Goal: Task Accomplishment & Management: Manage account settings

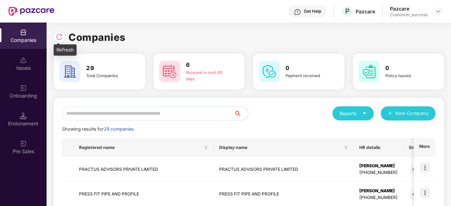
click at [59, 41] on div at bounding box center [59, 36] width 11 height 11
click at [368, 113] on div "Reports" at bounding box center [352, 113] width 41 height 14
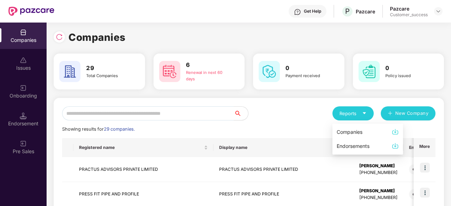
click at [395, 131] on img at bounding box center [394, 131] width 7 height 7
click at [370, 113] on div "Reports" at bounding box center [352, 113] width 41 height 14
click at [362, 132] on div "Companies" at bounding box center [349, 132] width 26 height 8
click at [103, 111] on input "text" at bounding box center [148, 113] width 172 height 14
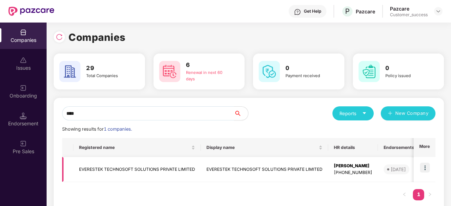
type input "****"
click at [425, 170] on img at bounding box center [425, 168] width 10 height 10
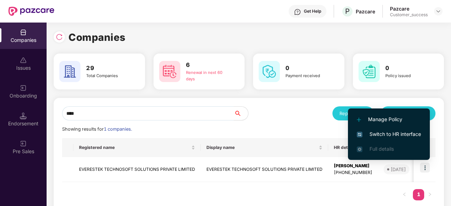
click at [407, 133] on span "Switch to HR interface" at bounding box center [389, 134] width 64 height 8
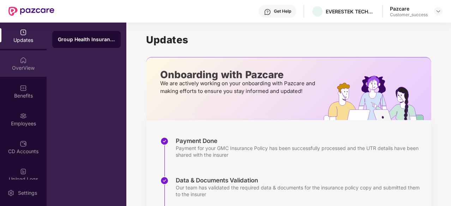
click at [31, 62] on div "OverView" at bounding box center [23, 63] width 47 height 26
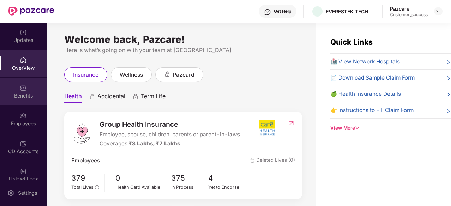
click at [20, 87] on img at bounding box center [23, 88] width 7 height 7
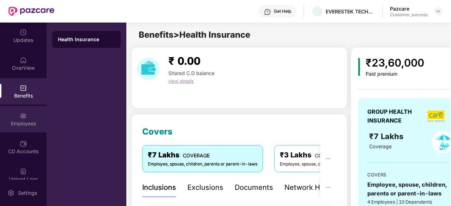
click at [27, 119] on div "Employees" at bounding box center [23, 119] width 47 height 26
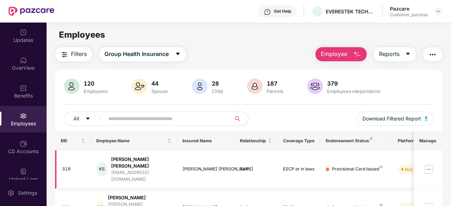
click at [430, 164] on img at bounding box center [427, 169] width 11 height 11
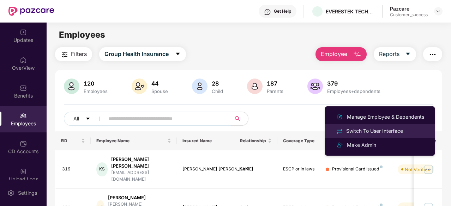
click at [385, 131] on div "Switch To User Interface" at bounding box center [375, 131] width 60 height 8
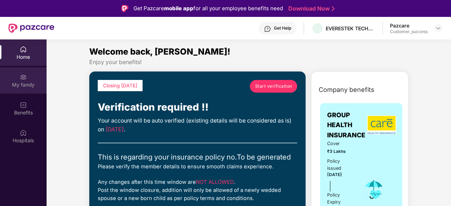
click at [25, 74] on img at bounding box center [23, 77] width 7 height 7
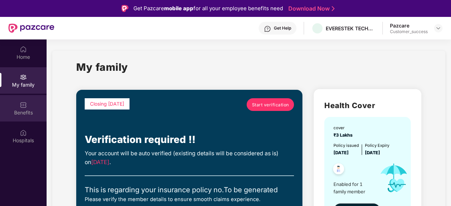
click at [17, 102] on div "Benefits" at bounding box center [23, 108] width 47 height 26
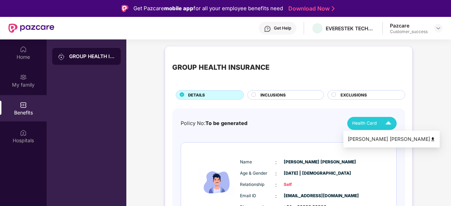
click at [389, 120] on img at bounding box center [388, 123] width 12 height 12
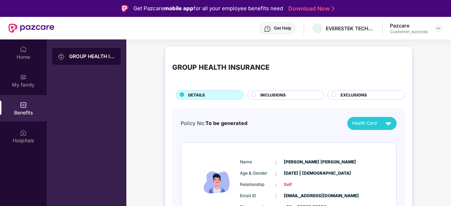
scroll to position [0, 0]
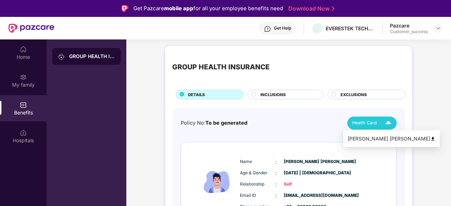
click at [389, 123] on img at bounding box center [388, 123] width 12 height 12
click at [381, 138] on div "[PERSON_NAME] [PERSON_NAME]" at bounding box center [391, 139] width 88 height 8
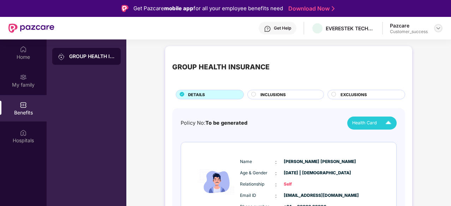
click at [435, 28] on div at bounding box center [438, 28] width 8 height 8
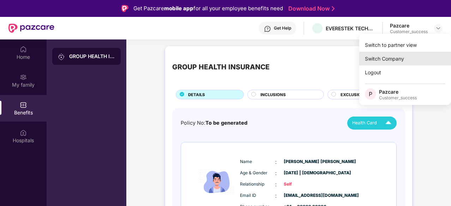
click at [388, 53] on div "Switch Company" at bounding box center [405, 59] width 92 height 14
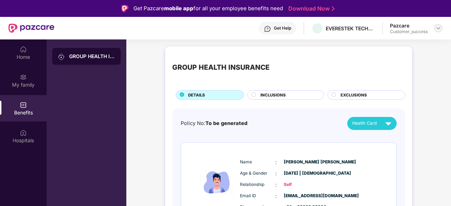
click at [434, 25] on div at bounding box center [438, 28] width 8 height 8
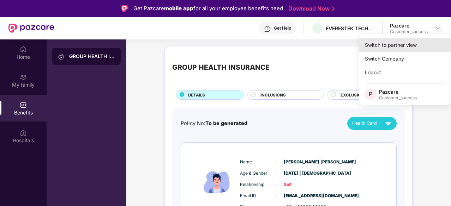
click at [399, 45] on div "Switch to partner view" at bounding box center [405, 45] width 92 height 14
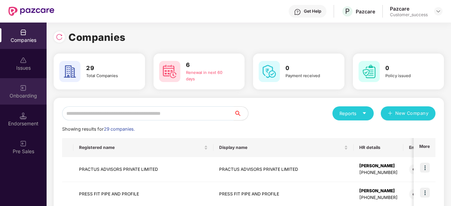
click at [32, 95] on div "Onboarding" at bounding box center [23, 95] width 47 height 7
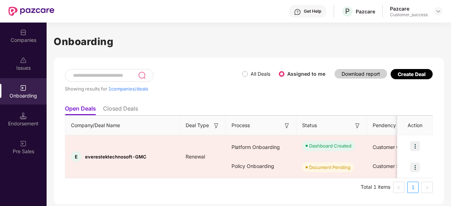
click at [25, 39] on div "Companies" at bounding box center [23, 40] width 47 height 7
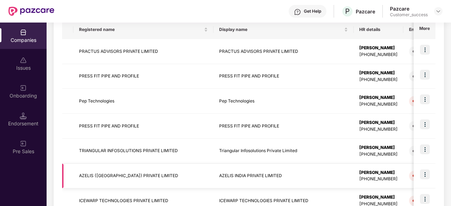
scroll to position [118, 0]
click at [422, 49] on img at bounding box center [425, 49] width 10 height 10
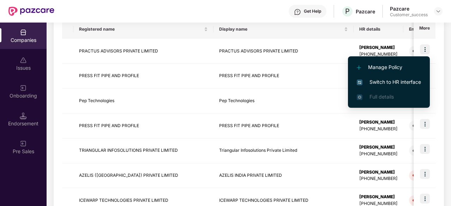
click at [374, 80] on span "Switch to HR interface" at bounding box center [389, 82] width 64 height 8
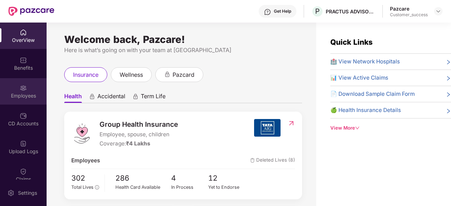
click at [26, 92] on div "Employees" at bounding box center [23, 95] width 47 height 7
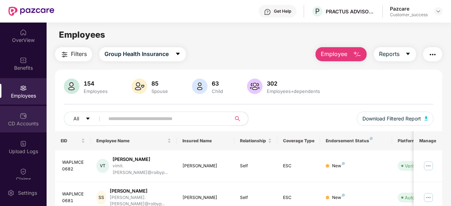
click at [19, 124] on div "CD Accounts" at bounding box center [23, 123] width 47 height 7
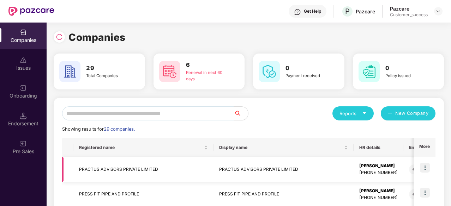
click at [427, 169] on img at bounding box center [425, 168] width 10 height 10
click at [132, 167] on td "PRACTUS ADVISORS PRIVATE LIMITED" at bounding box center [143, 169] width 140 height 25
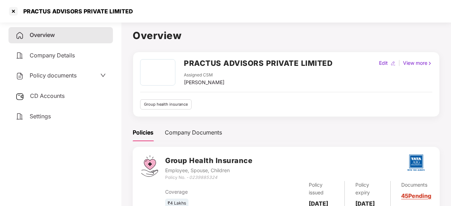
click at [78, 76] on div "Policy documents" at bounding box center [61, 75] width 90 height 9
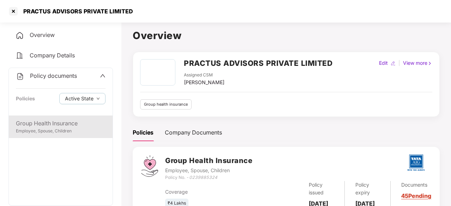
click at [54, 132] on div "Employee, Spouse, Children" at bounding box center [61, 131] width 90 height 7
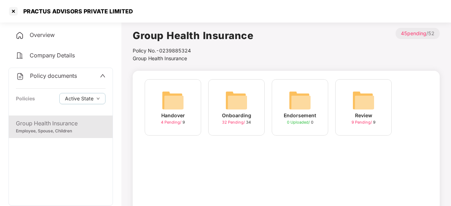
click at [310, 110] on img at bounding box center [299, 100] width 23 height 23
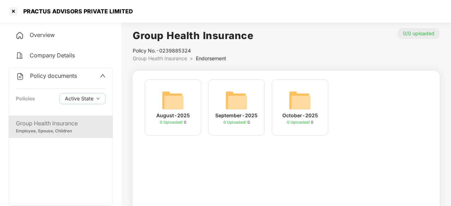
click at [31, 124] on div "Group Health Insurance" at bounding box center [61, 123] width 90 height 9
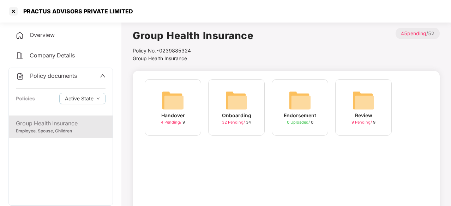
click at [242, 103] on img at bounding box center [236, 100] width 23 height 23
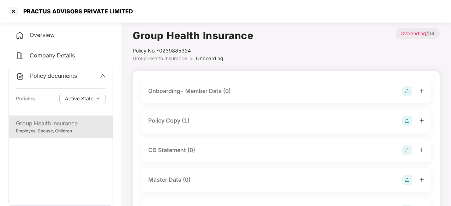
click at [165, 123] on div "Policy Copy (1)" at bounding box center [168, 120] width 41 height 9
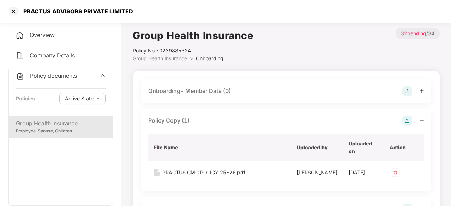
click at [165, 123] on div "Policy Copy (1)" at bounding box center [168, 120] width 41 height 9
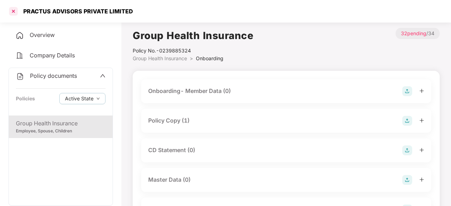
click at [12, 12] on div at bounding box center [13, 11] width 11 height 11
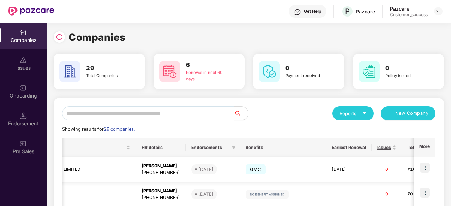
scroll to position [0, 281]
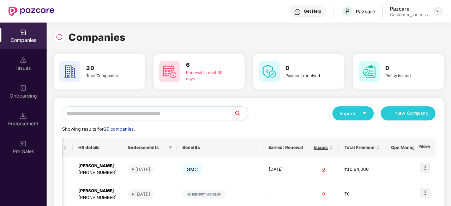
click at [437, 9] on img at bounding box center [438, 11] width 6 height 6
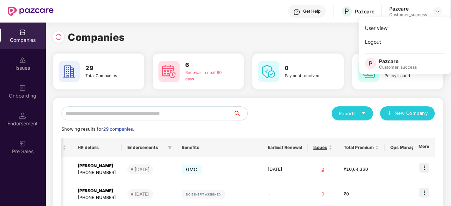
click at [23, 33] on img at bounding box center [22, 32] width 7 height 7
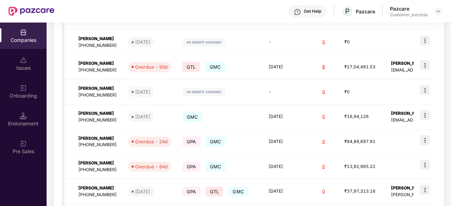
scroll to position [0, 0]
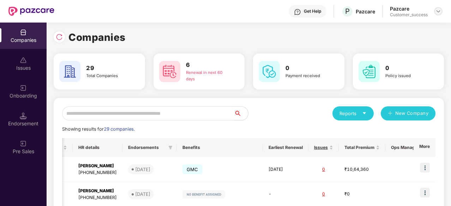
click at [440, 10] on div at bounding box center [438, 11] width 8 height 8
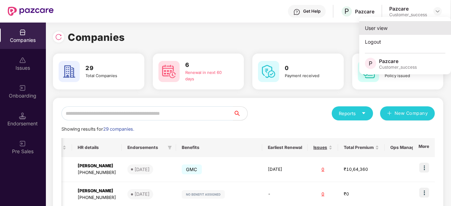
click at [403, 26] on div "User view" at bounding box center [405, 28] width 92 height 14
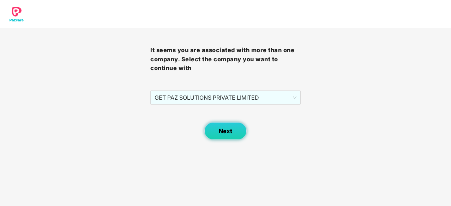
click at [229, 134] on span "Next" at bounding box center [225, 131] width 13 height 7
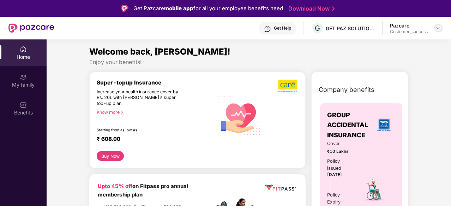
click at [434, 27] on div at bounding box center [438, 28] width 8 height 8
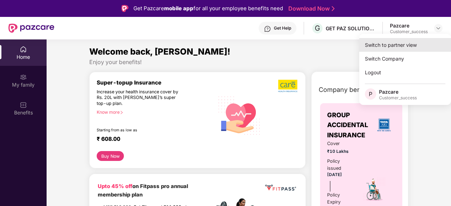
click at [399, 41] on div "Switch to partner view" at bounding box center [405, 45] width 92 height 14
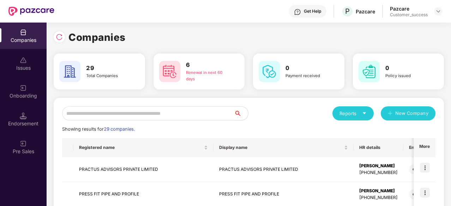
click at [130, 112] on input "text" at bounding box center [148, 113] width 172 height 14
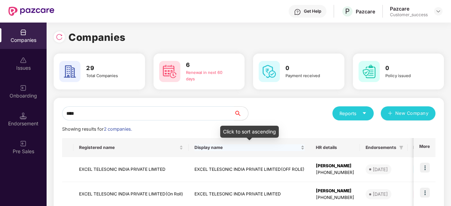
scroll to position [40, 0]
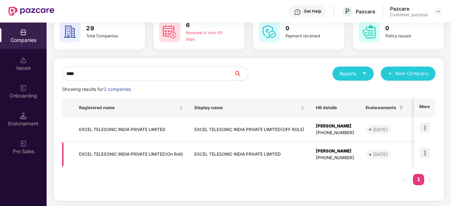
type input "****"
click at [429, 151] on img at bounding box center [425, 153] width 10 height 10
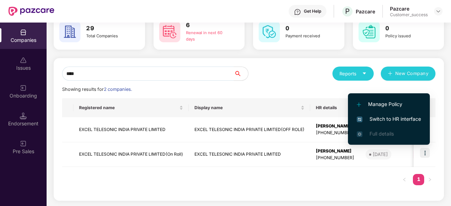
click at [403, 115] on span "Switch to HR interface" at bounding box center [389, 119] width 64 height 8
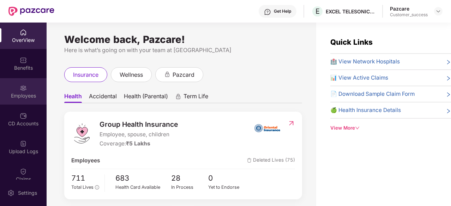
click at [18, 95] on div "Employees" at bounding box center [23, 95] width 47 height 7
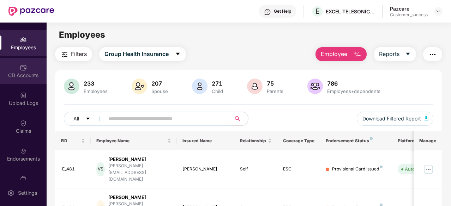
scroll to position [49, 0]
click at [442, 12] on div at bounding box center [438, 11] width 8 height 8
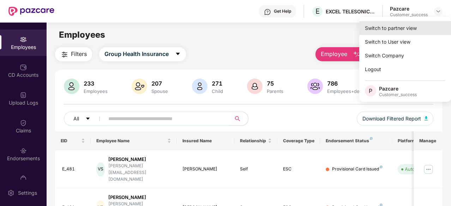
click at [381, 29] on div "Switch to partner view" at bounding box center [405, 28] width 92 height 14
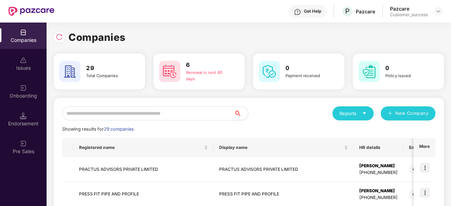
drag, startPoint x: 158, startPoint y: 31, endPoint x: 142, endPoint y: 32, distance: 16.6
click at [142, 32] on div "Companies" at bounding box center [249, 38] width 390 height 16
click at [163, 114] on input "text" at bounding box center [148, 113] width 172 height 14
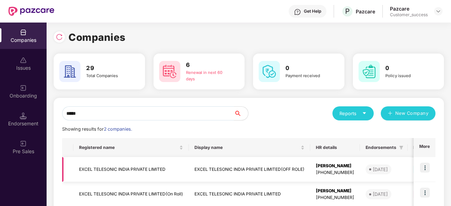
scroll to position [40, 0]
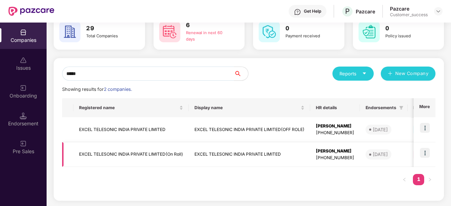
type input "*****"
click at [428, 150] on img at bounding box center [425, 153] width 10 height 10
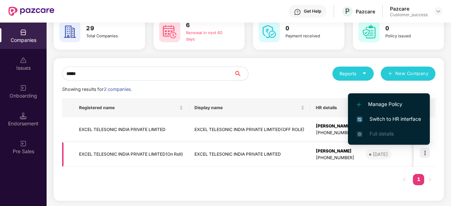
click at [126, 153] on td "EXCEL TELESONIC INDIA PRIVATE LIMITED(On Roll)" at bounding box center [130, 154] width 115 height 25
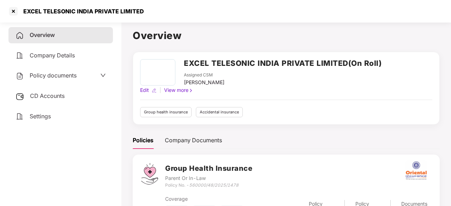
click at [77, 77] on span "Policy documents" at bounding box center [53, 75] width 47 height 7
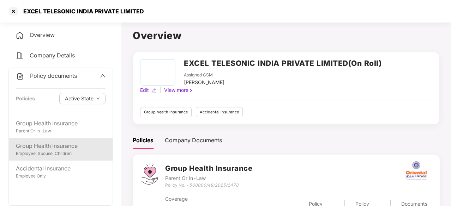
click at [68, 146] on div "Group Health Insurance" at bounding box center [61, 146] width 90 height 9
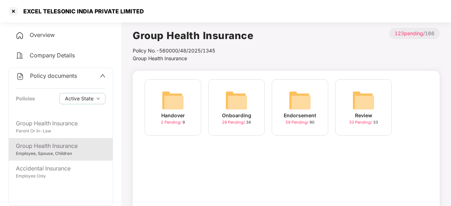
click at [299, 105] on img at bounding box center [299, 100] width 23 height 23
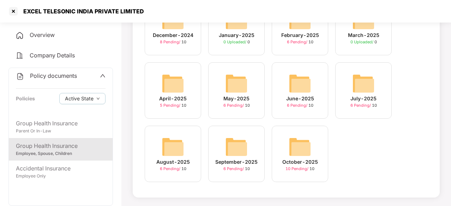
click at [292, 153] on img at bounding box center [299, 147] width 23 height 23
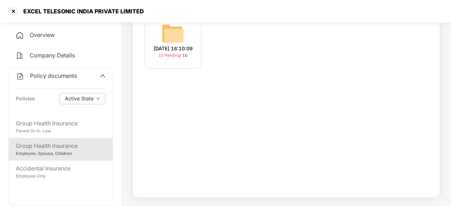
scroll to position [67, 0]
click at [190, 40] on div "06-Oct-2025 16:10:09 10 Pending / 10" at bounding box center [173, 40] width 56 height 56
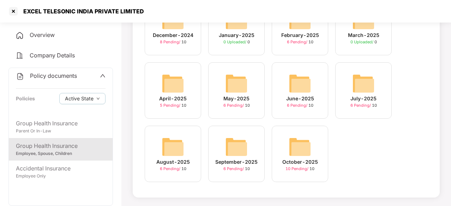
click at [239, 161] on div "September-2025" at bounding box center [236, 162] width 42 height 8
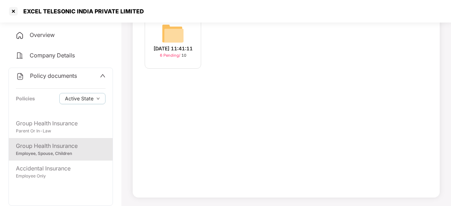
scroll to position [67, 0]
click at [173, 48] on div "08-Sep-2025 11:41:11" at bounding box center [172, 49] width 39 height 8
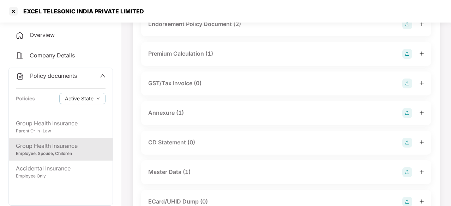
click at [173, 48] on div "Premium Calculation (1)" at bounding box center [286, 54] width 290 height 24
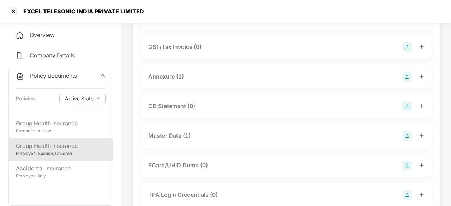
scroll to position [104, 0]
click at [170, 132] on div "Master Data (1)" at bounding box center [169, 135] width 42 height 9
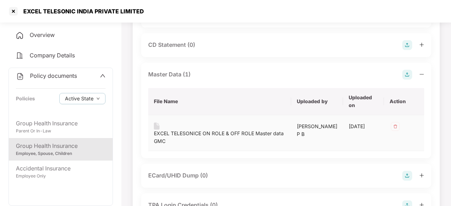
scroll to position [165, 0]
click at [239, 132] on div "EXCEL TELESONICE ON ROLE & OFF ROLE Master data GMC" at bounding box center [220, 137] width 132 height 16
click at [13, 12] on div at bounding box center [13, 11] width 11 height 11
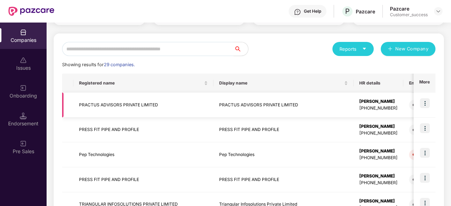
scroll to position [65, 0]
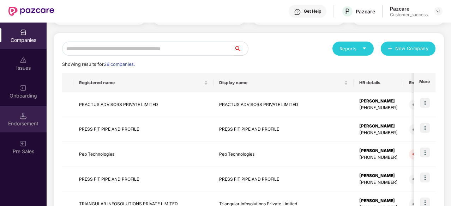
click at [25, 118] on img at bounding box center [23, 115] width 7 height 7
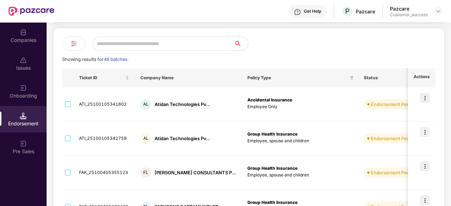
scroll to position [0, 0]
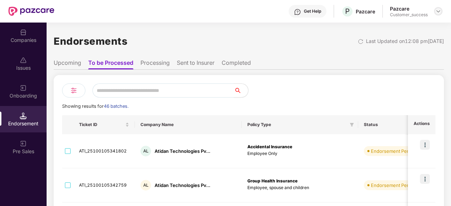
click at [437, 12] on img at bounding box center [438, 11] width 6 height 6
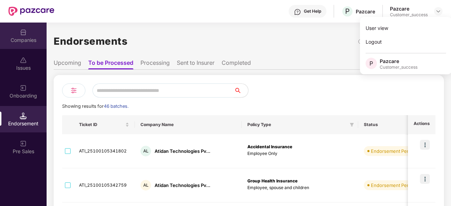
click at [25, 32] on img at bounding box center [23, 32] width 7 height 7
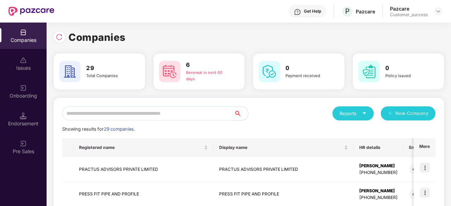
click at [25, 34] on img at bounding box center [23, 32] width 7 height 7
click at [438, 12] on img at bounding box center [438, 11] width 6 height 6
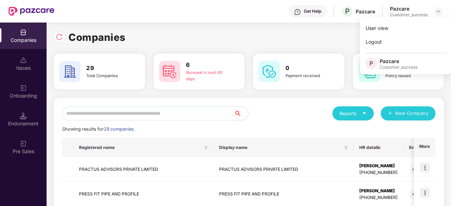
click at [29, 30] on div "Companies" at bounding box center [23, 36] width 47 height 26
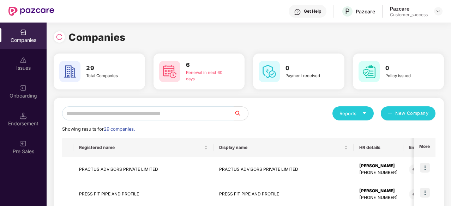
scroll to position [67, 0]
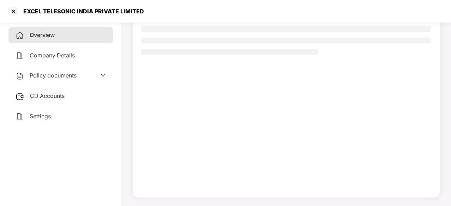
click at [84, 75] on div "Policy documents" at bounding box center [61, 75] width 90 height 9
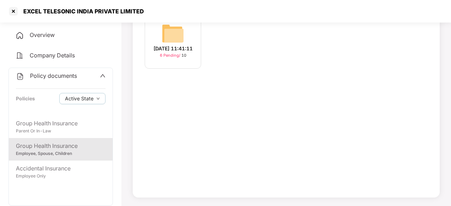
click at [68, 151] on div "Employee, Spouse, Children" at bounding box center [61, 154] width 90 height 7
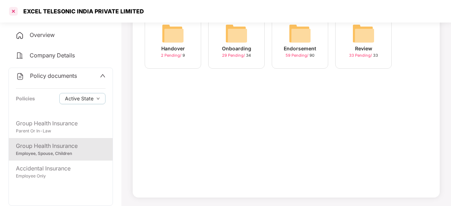
click at [14, 12] on div at bounding box center [13, 11] width 11 height 11
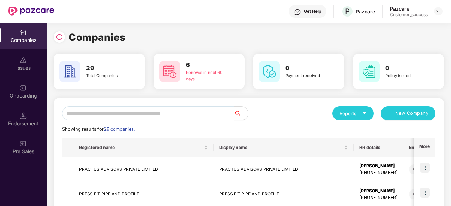
click at [122, 110] on input "text" at bounding box center [148, 113] width 172 height 14
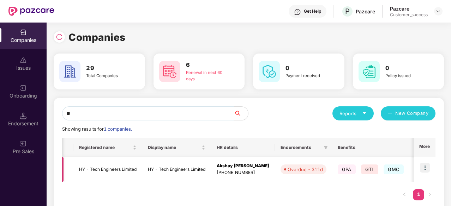
scroll to position [0, 185]
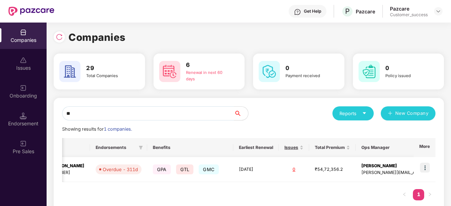
type input "**"
click at [424, 165] on img at bounding box center [425, 168] width 10 height 10
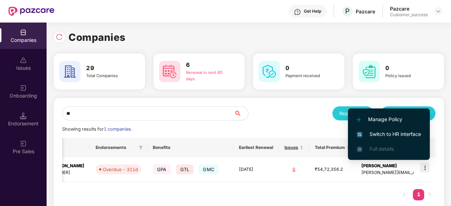
click at [395, 132] on span "Switch to HR interface" at bounding box center [389, 134] width 64 height 8
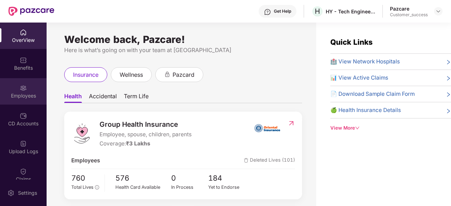
click at [20, 87] on img at bounding box center [23, 88] width 7 height 7
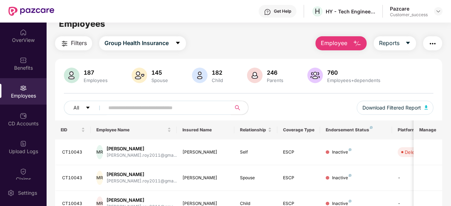
scroll to position [0, 0]
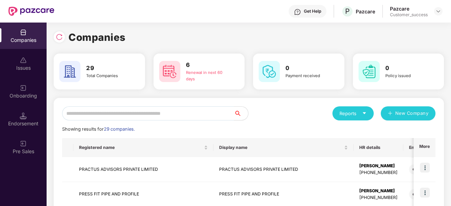
click at [151, 110] on input "text" at bounding box center [148, 113] width 172 height 14
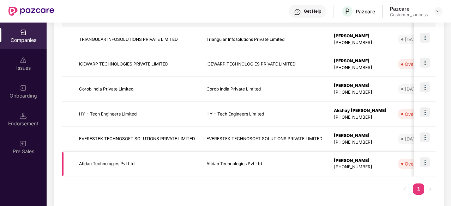
scroll to position [130, 0]
type input "***"
click at [225, 157] on td "Atidan Technologies Pvt Ltd" at bounding box center [264, 164] width 127 height 25
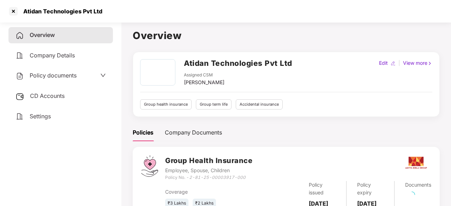
click at [63, 72] on span "Policy documents" at bounding box center [53, 75] width 47 height 7
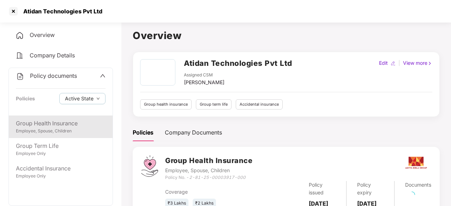
click at [55, 131] on div "Employee, Spouse, Children" at bounding box center [61, 131] width 90 height 7
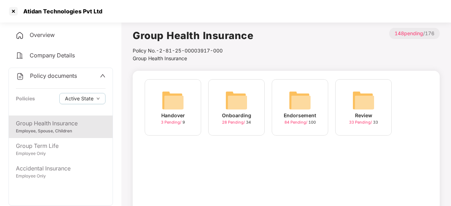
click at [315, 105] on div "Endorsement 84 Pending / 100" at bounding box center [300, 107] width 56 height 56
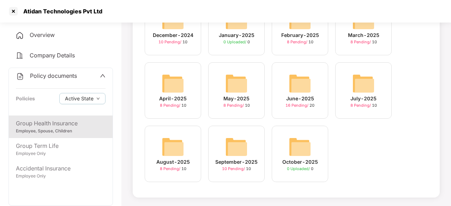
click at [230, 144] on img at bounding box center [236, 147] width 23 height 23
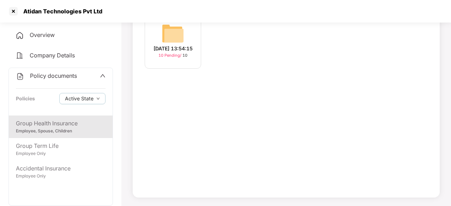
click at [171, 38] on img at bounding box center [173, 33] width 23 height 23
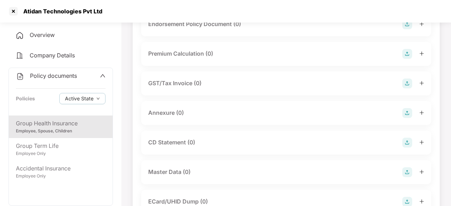
click at [63, 119] on div "Group Health Insurance" at bounding box center [61, 123] width 90 height 9
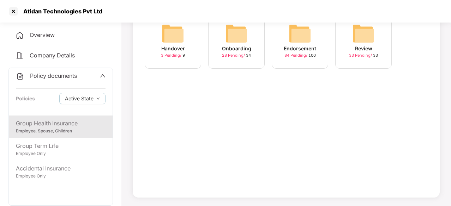
click at [303, 36] on img at bounding box center [299, 33] width 23 height 23
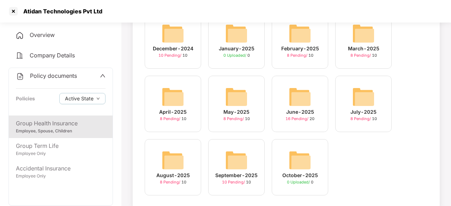
click at [178, 160] on img at bounding box center [173, 160] width 23 height 23
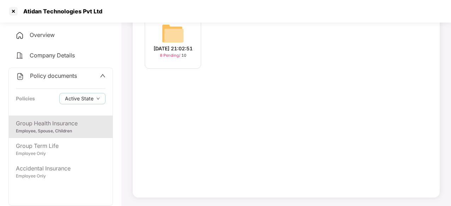
click at [175, 38] on img at bounding box center [173, 33] width 23 height 23
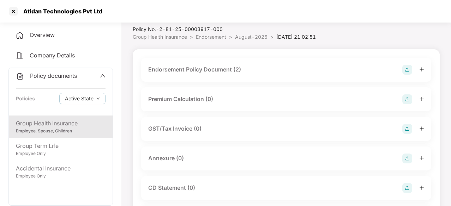
scroll to position [21, 0]
click at [218, 67] on div "Endorsement Policy Document (2)" at bounding box center [194, 70] width 93 height 9
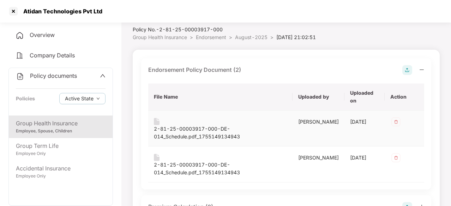
click at [205, 137] on div "2-81-25-00003917-000-DE-014_Schedule.pdf_1755149134943" at bounding box center [220, 133] width 133 height 16
click at [213, 172] on div "2-81-25-00003917-000-DE-014_Schedule.pdf_1755149134943" at bounding box center [220, 169] width 133 height 16
click at [210, 160] on div "2-81-25-00003917-000-DE-014_Schedule.pdf_1755149134943" at bounding box center [220, 165] width 133 height 23
click at [212, 166] on div "2-81-25-00003917-000-DE-014_Schedule.pdf_1755149134943" at bounding box center [220, 169] width 133 height 16
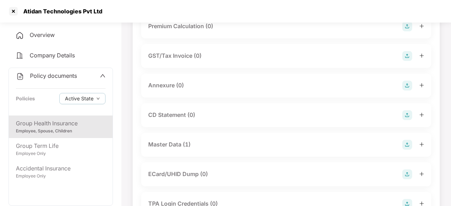
scroll to position [205, 0]
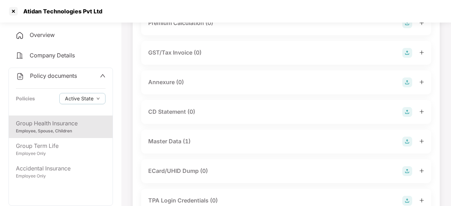
click at [170, 139] on div "Master Data (1)" at bounding box center [169, 141] width 42 height 9
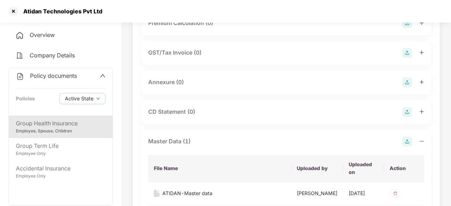
scroll to position [294, 0]
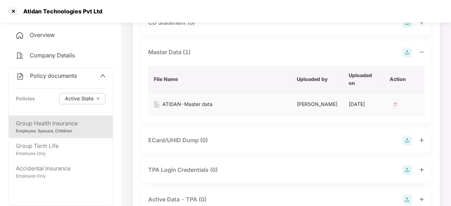
click at [200, 103] on div "ATIDAN-Master data" at bounding box center [187, 104] width 50 height 8
click at [11, 10] on div at bounding box center [13, 11] width 11 height 11
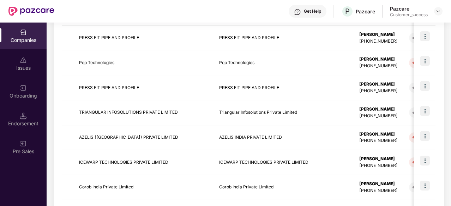
scroll to position [160, 0]
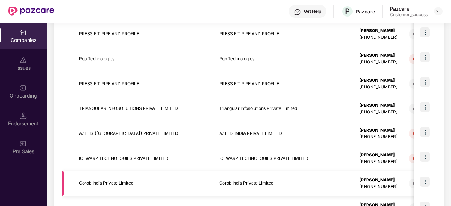
click at [238, 176] on td "Corob India Private Limited" at bounding box center [283, 183] width 140 height 25
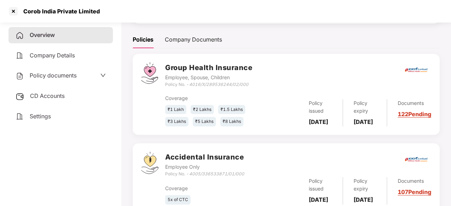
scroll to position [0, 0]
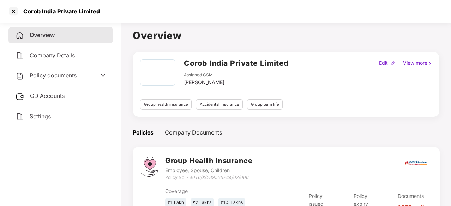
click at [68, 74] on span "Policy documents" at bounding box center [53, 75] width 47 height 7
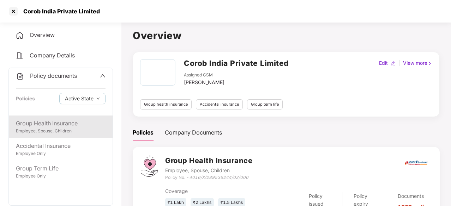
click at [51, 124] on div "Group Health Insurance" at bounding box center [61, 123] width 90 height 9
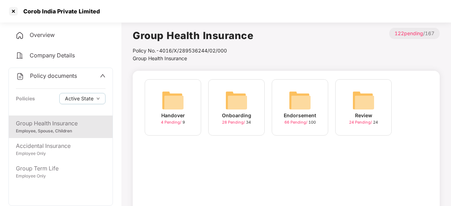
click at [308, 91] on img at bounding box center [299, 100] width 23 height 23
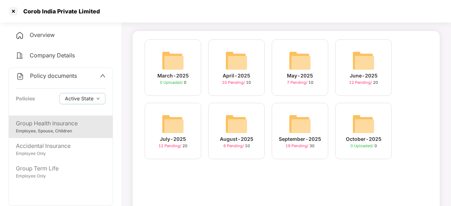
scroll to position [40, 0]
click at [298, 136] on div "September-2025" at bounding box center [300, 139] width 42 height 8
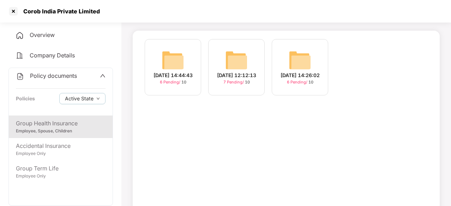
click at [172, 62] on img at bounding box center [173, 60] width 23 height 23
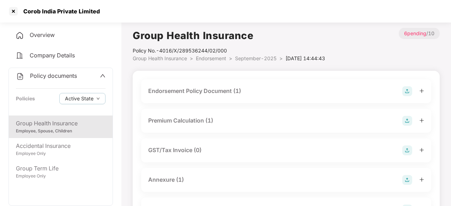
scroll to position [0, 0]
click at [188, 91] on div "Endorsement Policy Document (1)" at bounding box center [194, 90] width 93 height 9
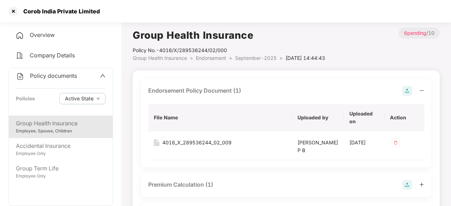
click at [188, 91] on div "Endorsement Policy Document (1)" at bounding box center [194, 90] width 93 height 9
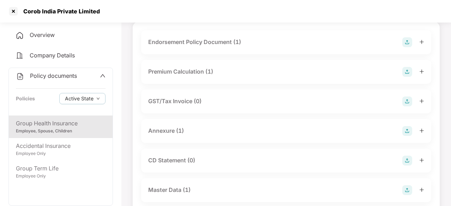
scroll to position [50, 0]
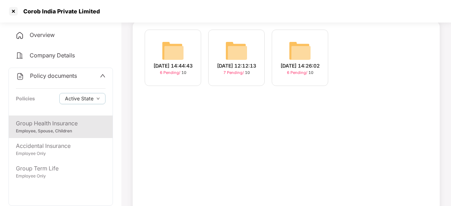
scroll to position [40, 0]
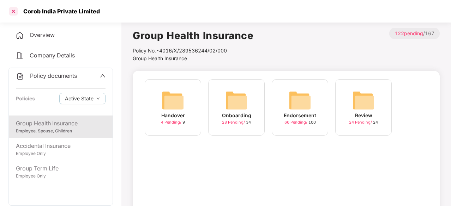
click at [14, 10] on div at bounding box center [13, 11] width 11 height 11
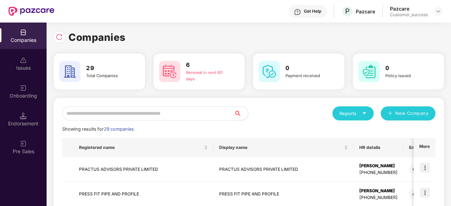
click at [184, 111] on input "text" at bounding box center [148, 113] width 172 height 14
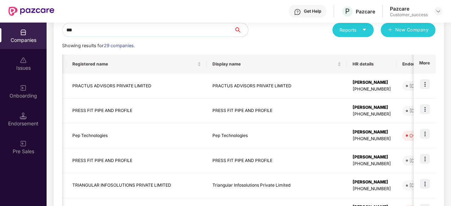
scroll to position [15, 0]
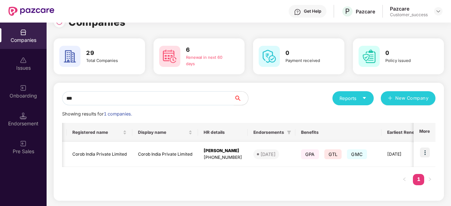
type input "***"
click at [424, 153] on img at bounding box center [425, 153] width 10 height 10
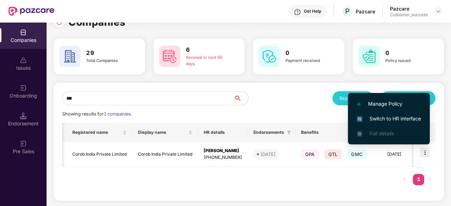
click at [397, 116] on span "Switch to HR interface" at bounding box center [389, 119] width 64 height 8
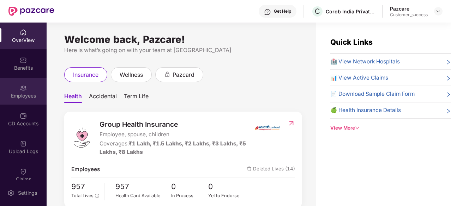
click at [8, 96] on div "Employees" at bounding box center [23, 95] width 47 height 7
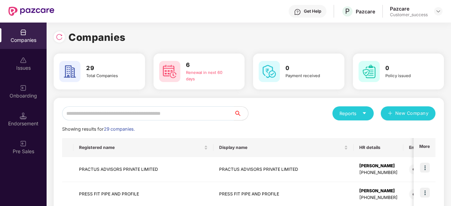
click at [133, 118] on input "text" at bounding box center [148, 113] width 172 height 14
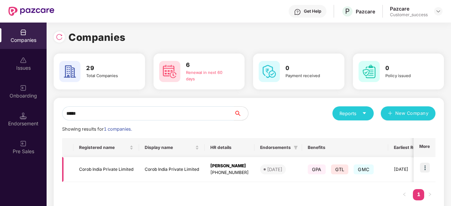
type input "*****"
click at [194, 171] on td "Corob India Private Limited" at bounding box center [172, 169] width 66 height 25
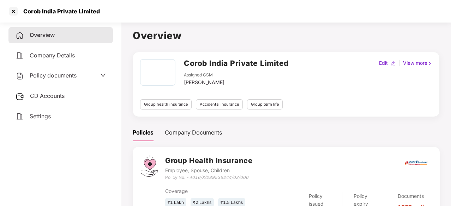
click at [67, 70] on div "Policy documents" at bounding box center [60, 76] width 104 height 16
click at [67, 74] on span "Policy documents" at bounding box center [53, 75] width 47 height 7
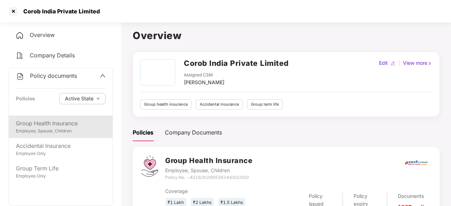
click at [57, 123] on div "Group Health Insurance" at bounding box center [61, 123] width 90 height 9
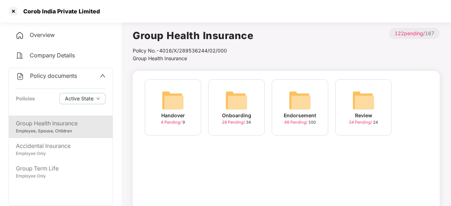
click at [301, 108] on img at bounding box center [299, 100] width 23 height 23
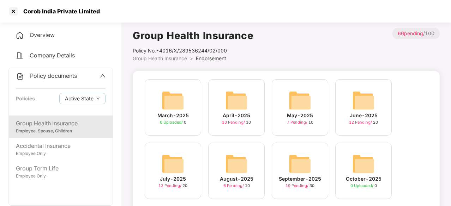
scroll to position [67, 0]
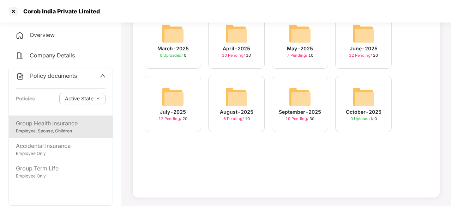
click at [304, 89] on img at bounding box center [299, 97] width 23 height 23
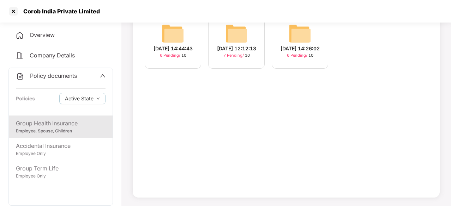
click at [286, 32] on div "08-Sep-2025 14:26:02 6 Pending / 10" at bounding box center [300, 40] width 56 height 56
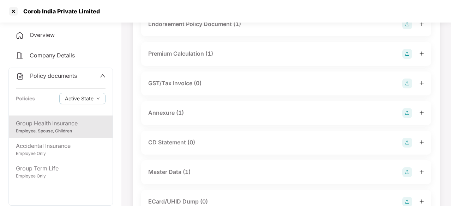
click at [165, 115] on div "Annexure (1)" at bounding box center [166, 113] width 36 height 9
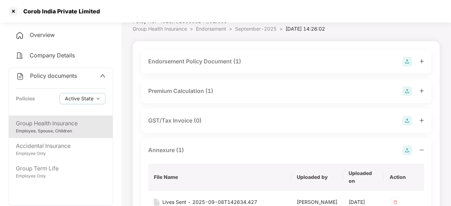
scroll to position [27, 0]
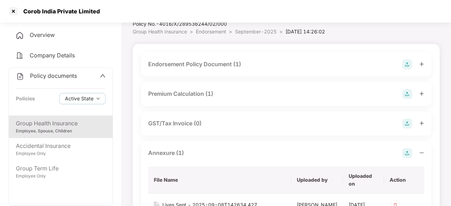
click at [207, 63] on div "Endorsement Policy Document (1)" at bounding box center [194, 64] width 93 height 9
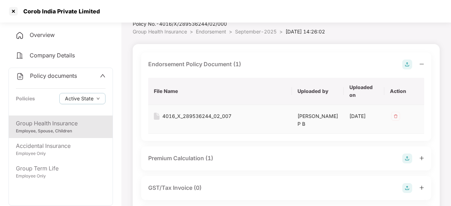
click at [211, 116] on div "4016_X_289536244_02_007" at bounding box center [196, 116] width 69 height 8
click at [78, 129] on div "Employee, Spouse, Children" at bounding box center [61, 131] width 90 height 7
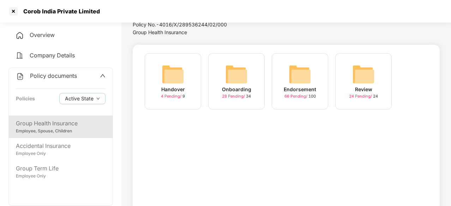
click at [302, 69] on img at bounding box center [299, 74] width 23 height 23
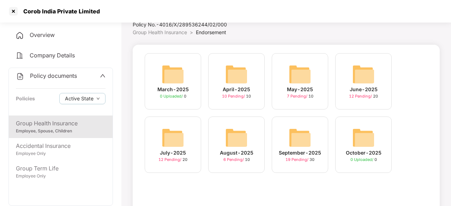
click at [298, 131] on img at bounding box center [299, 138] width 23 height 23
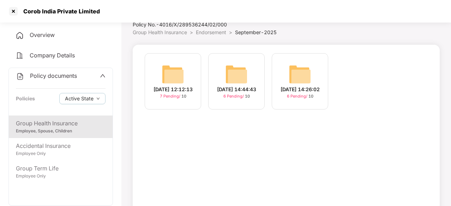
click at [236, 68] on img at bounding box center [236, 74] width 23 height 23
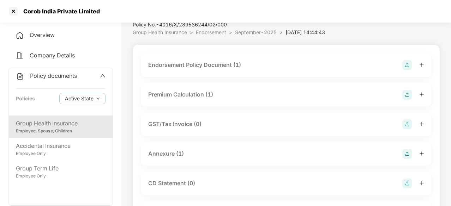
click at [206, 65] on div "Endorsement Policy Document (1)" at bounding box center [194, 65] width 93 height 9
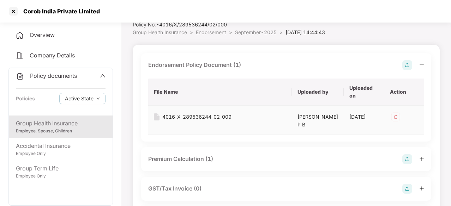
click at [194, 119] on div "4016_X_289536244_02_009" at bounding box center [196, 117] width 69 height 8
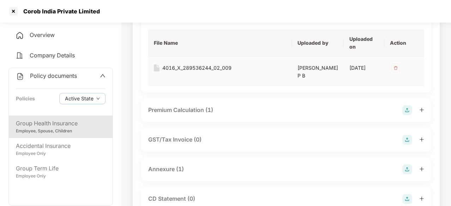
scroll to position [75, 0]
click at [167, 167] on div "Annexure (1)" at bounding box center [166, 169] width 36 height 9
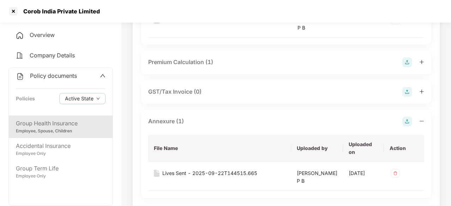
scroll to position [123, 0]
click at [216, 170] on div "Lives Sent - 2025-09-22T144515.665" at bounding box center [209, 173] width 95 height 8
click at [33, 132] on div "Employee, Spouse, Children" at bounding box center [61, 131] width 90 height 7
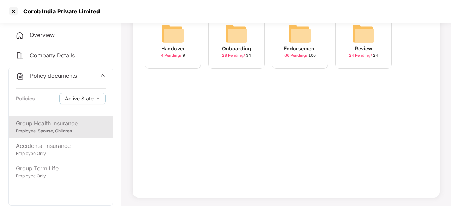
click at [315, 40] on div "Endorsement 66 Pending / 100" at bounding box center [300, 40] width 56 height 56
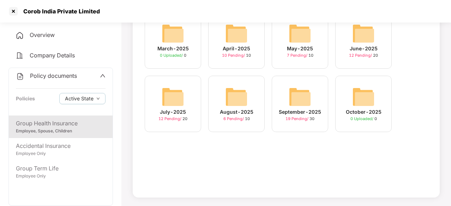
click at [290, 98] on img at bounding box center [299, 97] width 23 height 23
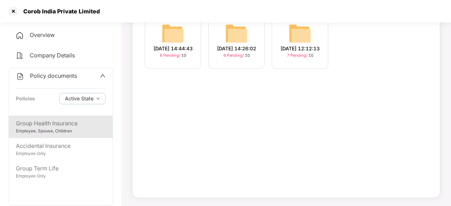
click at [174, 32] on img at bounding box center [173, 33] width 23 height 23
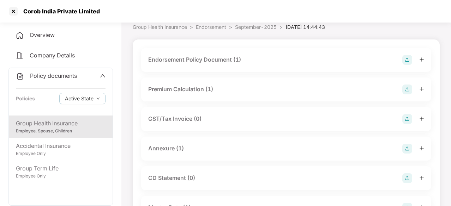
scroll to position [31, 0]
click at [204, 64] on div "Endorsement Policy Document (1)" at bounding box center [194, 60] width 93 height 9
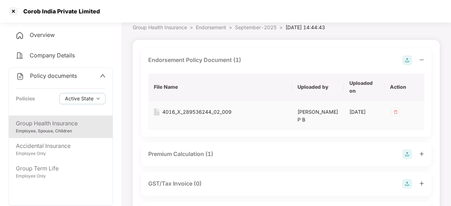
click at [196, 113] on div "4016_X_289536244_02_009" at bounding box center [196, 112] width 69 height 8
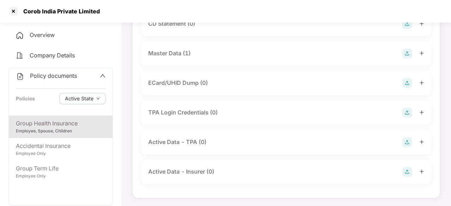
scroll to position [214, 0]
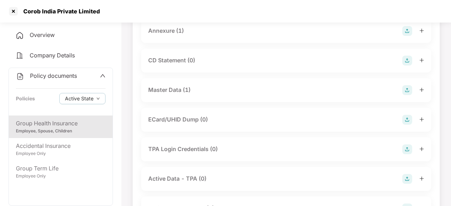
click at [169, 93] on div "Master Data (1)" at bounding box center [169, 90] width 42 height 9
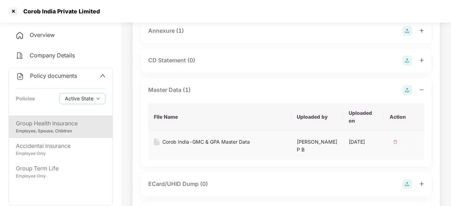
click at [241, 141] on div "Corob India-GMC & GPA Master Data" at bounding box center [205, 142] width 87 height 8
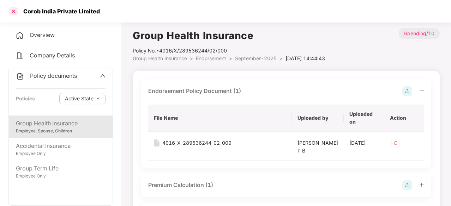
click at [12, 11] on div at bounding box center [13, 11] width 11 height 11
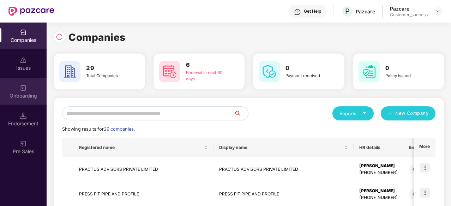
click at [26, 94] on div "Onboarding" at bounding box center [23, 95] width 47 height 7
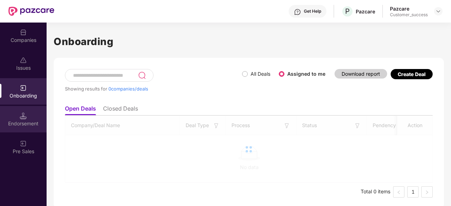
click at [26, 119] on img at bounding box center [23, 115] width 7 height 7
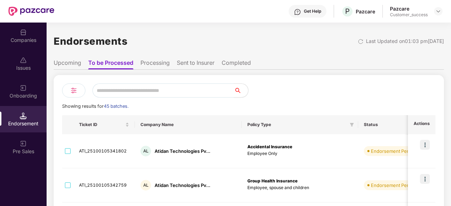
click at [28, 34] on div "Companies" at bounding box center [23, 36] width 47 height 26
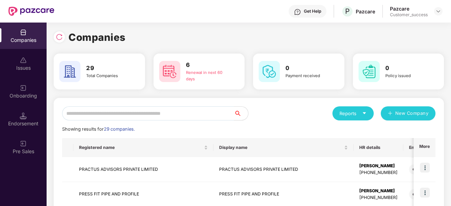
click at [182, 115] on input "text" at bounding box center [148, 113] width 172 height 14
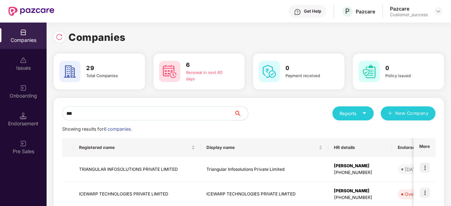
type input "***"
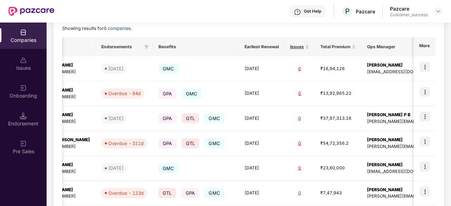
scroll to position [0, 307]
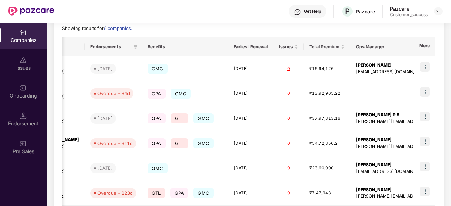
click at [26, 30] on img at bounding box center [23, 32] width 7 height 7
click at [438, 7] on div at bounding box center [438, 11] width 8 height 8
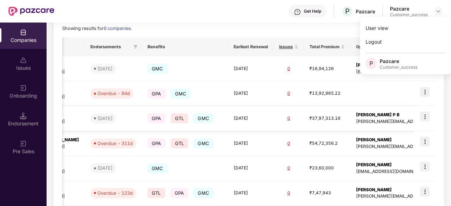
scroll to position [0, 0]
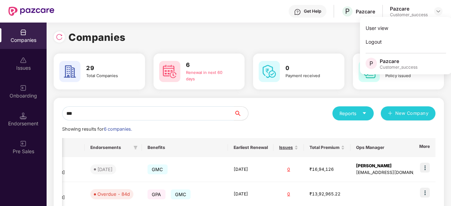
scroll to position [67, 0]
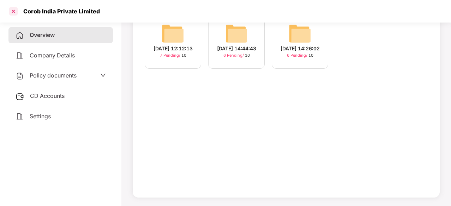
click at [17, 10] on div at bounding box center [13, 11] width 11 height 11
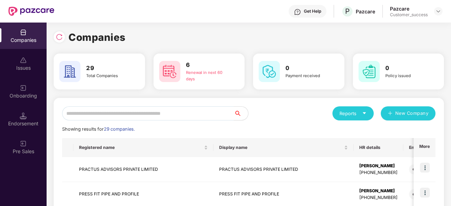
scroll to position [0, 0]
click at [154, 111] on input "text" at bounding box center [148, 113] width 172 height 14
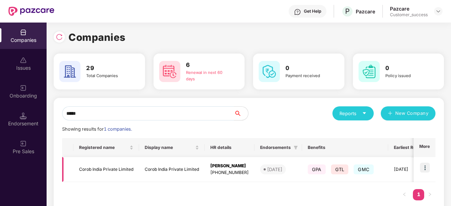
type input "*****"
click at [421, 168] on img at bounding box center [425, 168] width 10 height 10
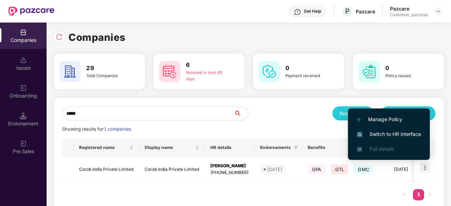
click at [395, 136] on span "Switch to HR interface" at bounding box center [389, 134] width 64 height 8
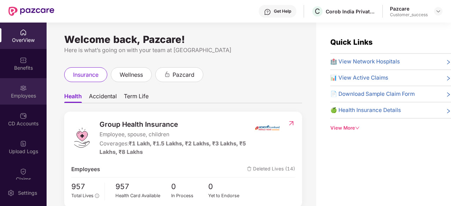
click at [16, 89] on div "Employees" at bounding box center [23, 91] width 47 height 26
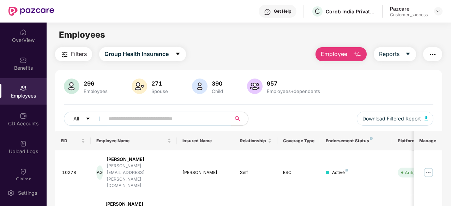
click at [129, 123] on input "text" at bounding box center [164, 119] width 113 height 11
paste input "****"
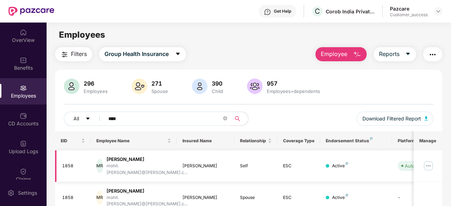
type input "****"
click at [432, 160] on img at bounding box center [427, 165] width 11 height 11
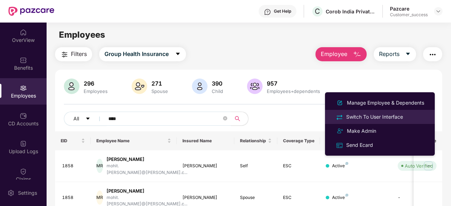
click at [393, 115] on div "Switch To User Interface" at bounding box center [375, 117] width 60 height 8
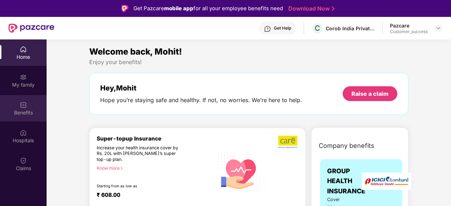
click at [24, 108] on img at bounding box center [23, 105] width 7 height 7
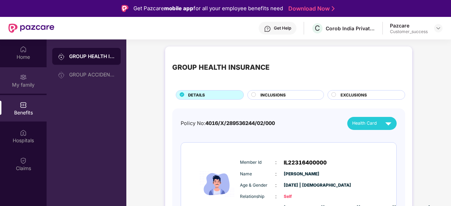
click at [23, 84] on div "My family" at bounding box center [23, 84] width 47 height 7
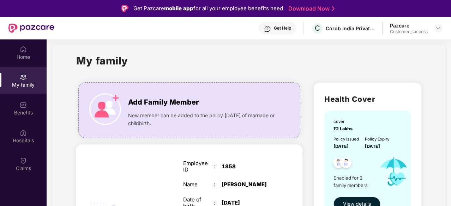
scroll to position [2, 0]
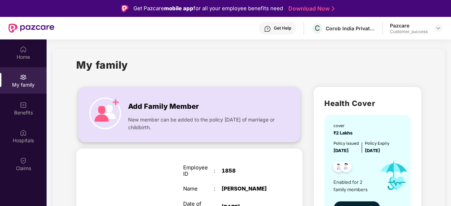
click at [147, 102] on span "Add Family Member" at bounding box center [163, 106] width 71 height 11
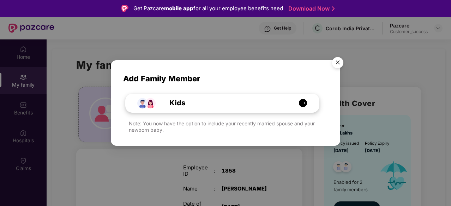
click at [303, 102] on img at bounding box center [302, 103] width 9 height 9
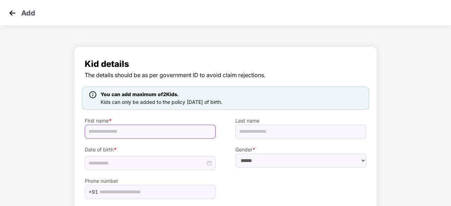
click at [169, 129] on input "text" at bounding box center [150, 132] width 131 height 14
paste input "**********"
type input "**********"
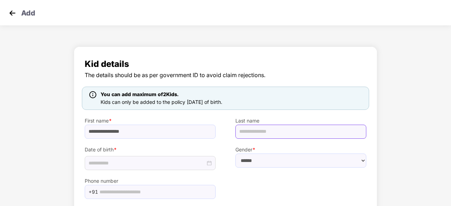
paste input "********"
type input "********"
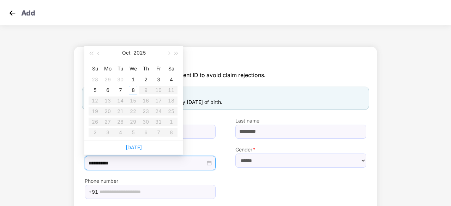
type input "**********"
click at [171, 77] on div "4" at bounding box center [171, 79] width 8 height 8
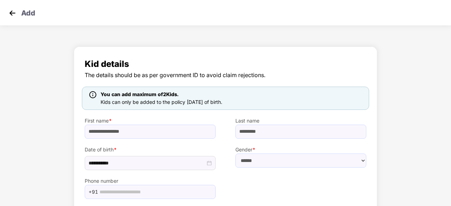
click at [276, 150] on label "Gender *" at bounding box center [300, 150] width 131 height 8
click at [279, 163] on select "****** **** ******" at bounding box center [300, 161] width 131 height 14
select select "******"
click at [235, 154] on select "****** **** ******" at bounding box center [300, 161] width 131 height 14
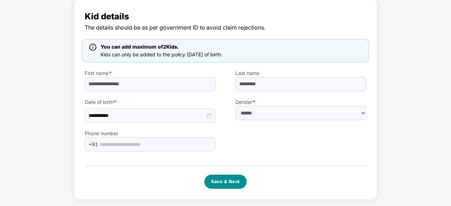
click at [230, 179] on button "Save & Next" at bounding box center [225, 182] width 42 height 14
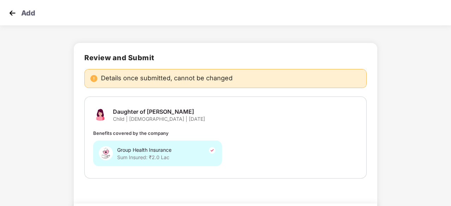
scroll to position [36, 0]
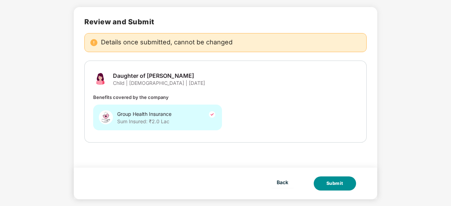
click at [335, 185] on div "Submit" at bounding box center [334, 183] width 17 height 7
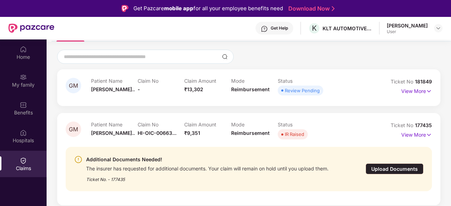
scroll to position [56, 0]
click at [426, 132] on img at bounding box center [429, 135] width 6 height 8
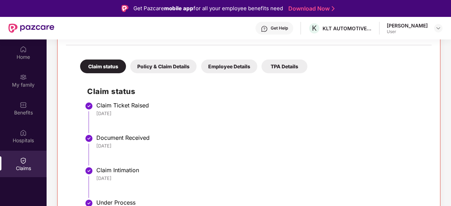
scroll to position [230, 0]
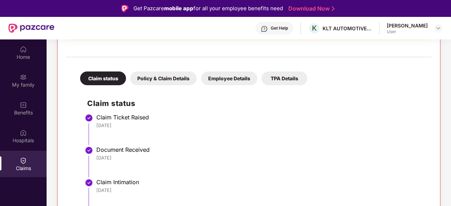
click at [188, 81] on div "Policy & Claim Details" at bounding box center [163, 79] width 66 height 14
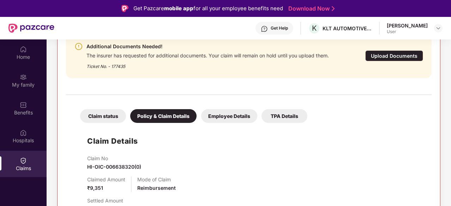
scroll to position [189, 0]
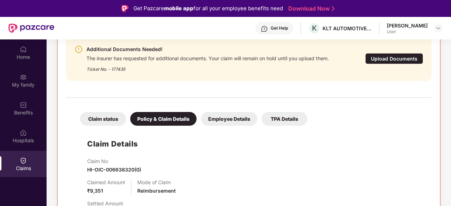
click at [236, 105] on div "Claim status Policy & Claim Details Employee Details TPA Details" at bounding box center [190, 115] width 234 height 21
click at [232, 123] on div "Employee Details" at bounding box center [229, 119] width 56 height 14
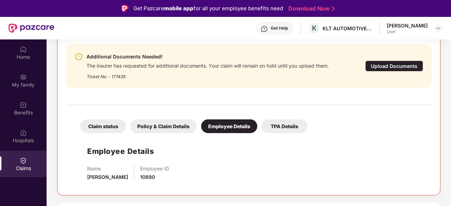
click at [282, 127] on div "TPA Details" at bounding box center [284, 127] width 46 height 14
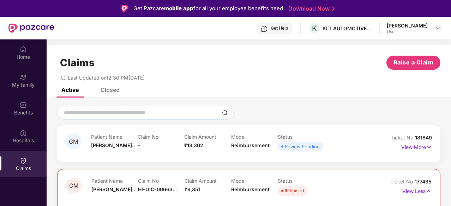
scroll to position [0, 0]
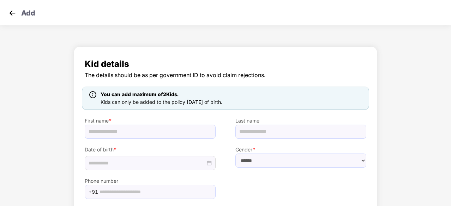
scroll to position [36, 0]
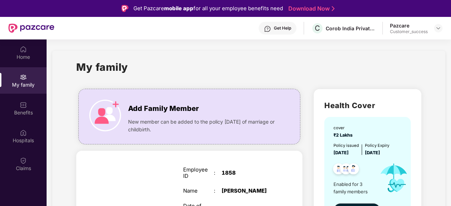
click at [431, 30] on div "Pazcare Customer_success" at bounding box center [416, 28] width 53 height 12
click at [436, 27] on img at bounding box center [438, 28] width 6 height 6
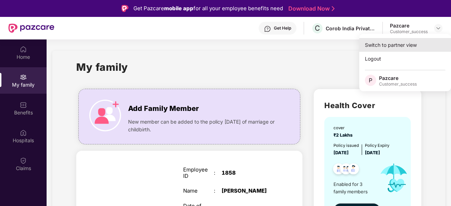
click at [416, 45] on div "Switch to partner view" at bounding box center [405, 45] width 92 height 14
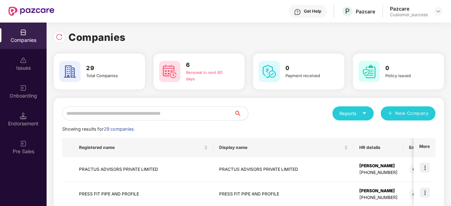
click at [162, 117] on input "text" at bounding box center [148, 113] width 172 height 14
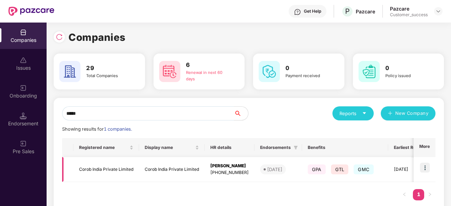
type input "*****"
click at [427, 165] on img at bounding box center [425, 168] width 10 height 10
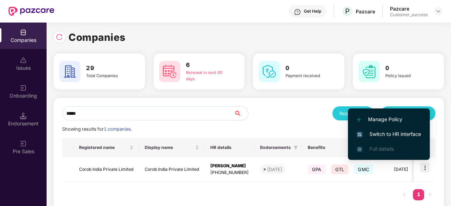
click at [396, 133] on span "Switch to HR interface" at bounding box center [389, 134] width 64 height 8
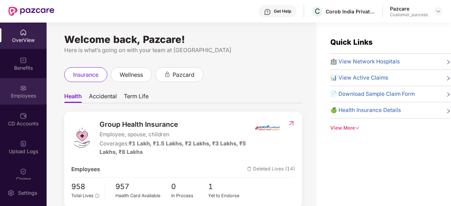
click at [24, 91] on img at bounding box center [23, 88] width 7 height 7
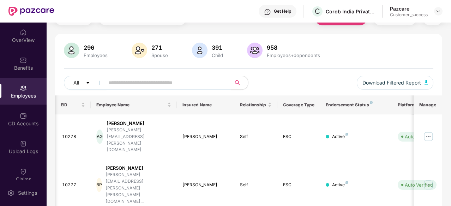
scroll to position [0, 3]
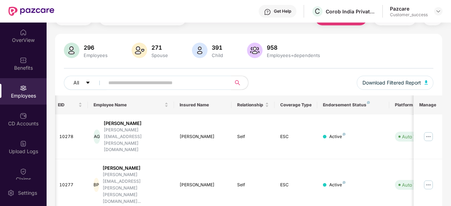
click at [139, 83] on input "text" at bounding box center [164, 83] width 113 height 11
paste input "********"
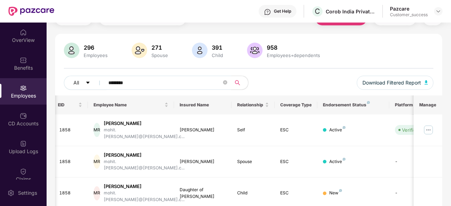
drag, startPoint x: 129, startPoint y: 82, endPoint x: 58, endPoint y: 80, distance: 71.6
click at [58, 80] on div "296 Employees 271 Spouse 391 Child 958 Employees+dependents All ******** Downlo…" at bounding box center [248, 69] width 387 height 53
paste input "**********"
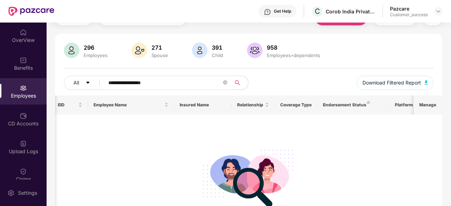
type input "**********"
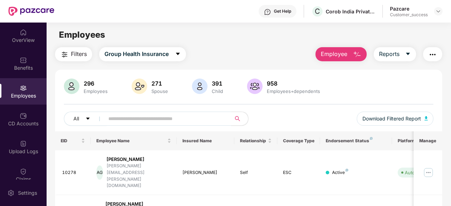
click at [145, 121] on input "text" at bounding box center [164, 119] width 113 height 11
paste input "**********"
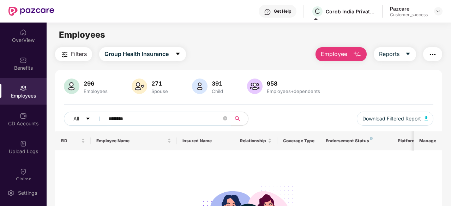
click at [20, 91] on img at bounding box center [23, 88] width 7 height 7
drag, startPoint x: 145, startPoint y: 124, endPoint x: 152, endPoint y: 121, distance: 6.8
click at [152, 121] on div "Click to sort ascending" at bounding box center [133, 125] width 59 height 12
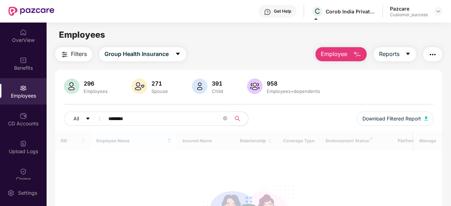
drag, startPoint x: 142, startPoint y: 115, endPoint x: 52, endPoint y: 111, distance: 90.0
click at [52, 111] on div "Filters Group Health Insurance Employee Reports 296 Employees 271 Spouse 391 Ch…" at bounding box center [249, 170] width 404 height 246
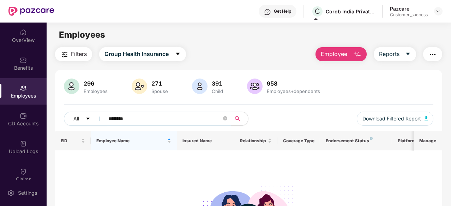
click at [239, 56] on div "Filters Group Health Insurance Employee Reports" at bounding box center [248, 54] width 387 height 14
click at [140, 119] on div "Click to sort descending" at bounding box center [134, 125] width 62 height 12
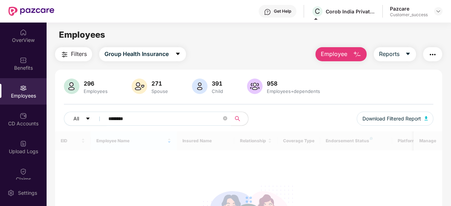
click at [140, 115] on input "********" at bounding box center [164, 119] width 113 height 11
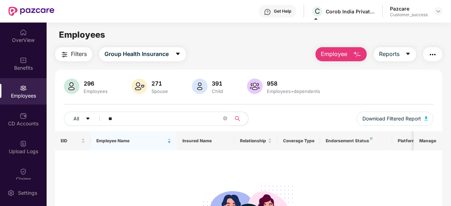
type input "*"
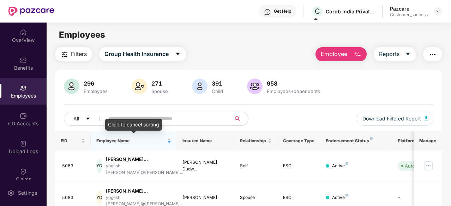
click at [156, 116] on input "text" at bounding box center [164, 119] width 113 height 11
paste input "****"
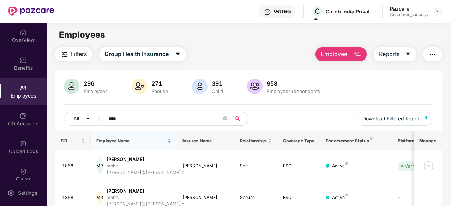
scroll to position [46, 0]
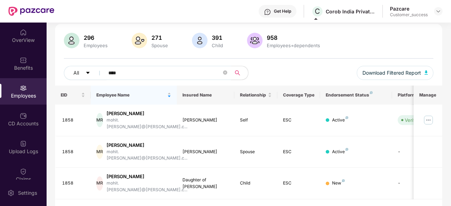
type input "****"
click at [427, 115] on img at bounding box center [427, 120] width 11 height 11
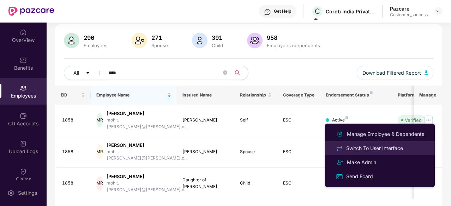
click at [367, 148] on div "Switch To User Interface" at bounding box center [375, 149] width 60 height 8
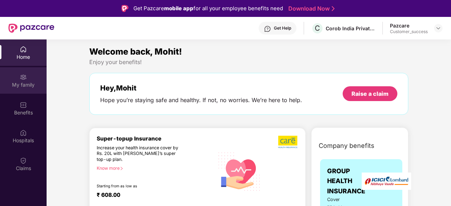
click at [28, 80] on div "My family" at bounding box center [23, 80] width 47 height 26
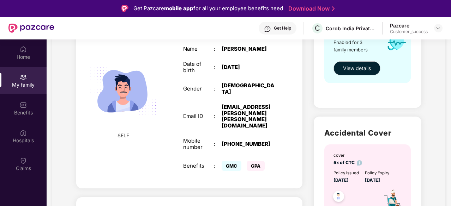
scroll to position [152, 0]
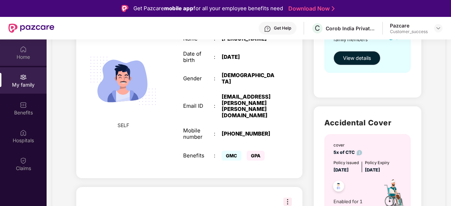
click at [23, 53] on div "Home" at bounding box center [23, 52] width 47 height 26
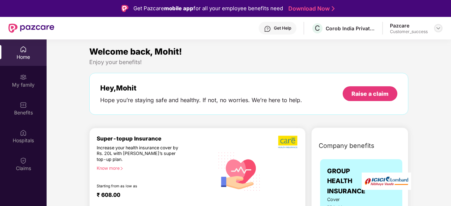
click at [437, 27] on img at bounding box center [438, 28] width 6 height 6
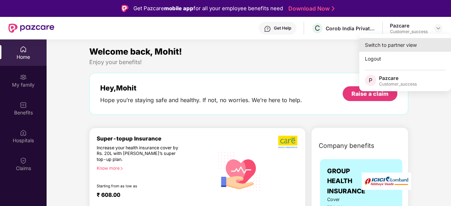
click at [403, 42] on div "Switch to partner view" at bounding box center [405, 45] width 92 height 14
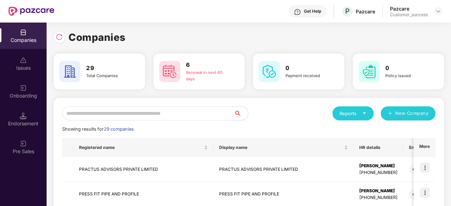
click at [187, 116] on input "text" at bounding box center [148, 113] width 172 height 14
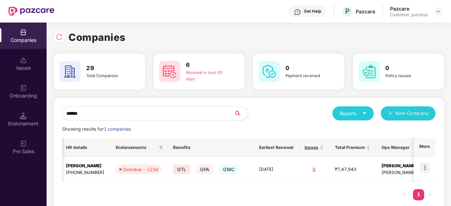
scroll to position [0, 177]
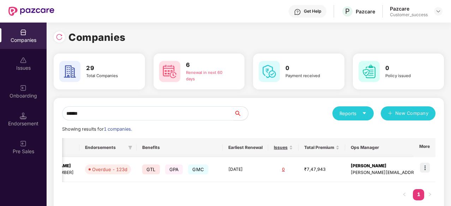
type input "******"
click at [425, 167] on img at bounding box center [425, 168] width 10 height 10
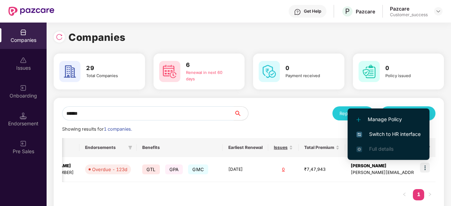
click at [404, 134] on span "Switch to HR interface" at bounding box center [388, 134] width 64 height 8
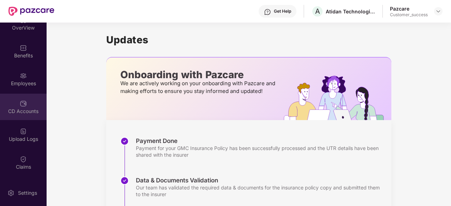
scroll to position [27, 0]
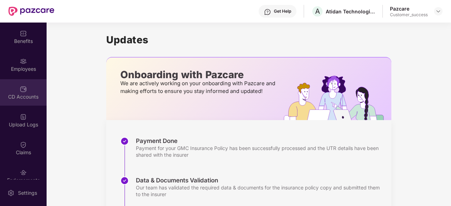
click at [24, 128] on div "Upload Logs" at bounding box center [23, 120] width 47 height 26
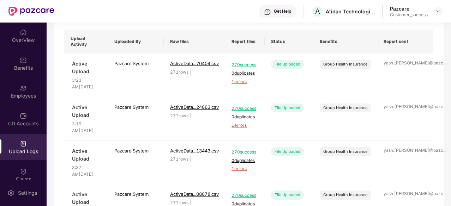
scroll to position [0, 0]
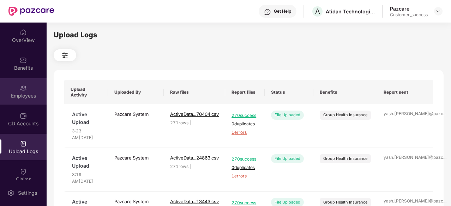
click at [20, 91] on img at bounding box center [23, 88] width 7 height 7
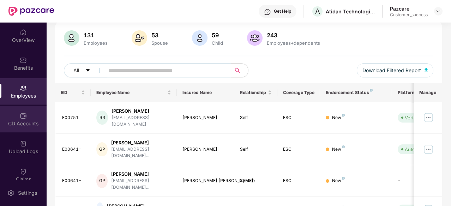
click at [17, 118] on div "CD Accounts" at bounding box center [23, 119] width 47 height 26
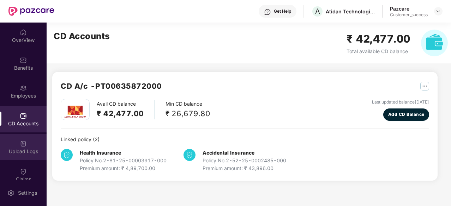
click at [20, 148] on div "Upload Logs" at bounding box center [23, 151] width 47 height 7
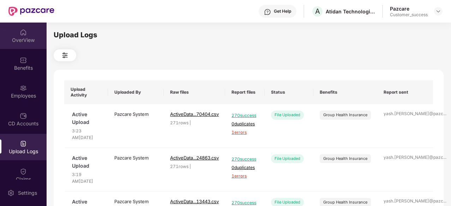
click at [20, 28] on div at bounding box center [23, 31] width 7 height 7
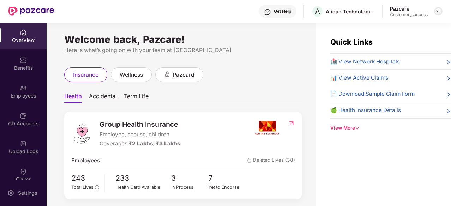
click at [441, 11] on div at bounding box center [438, 11] width 8 height 8
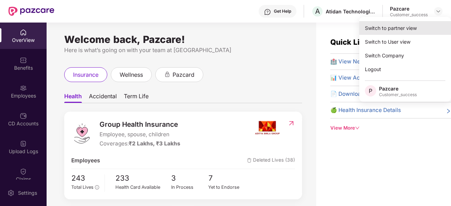
click at [407, 26] on div "Switch to partner view" at bounding box center [405, 28] width 92 height 14
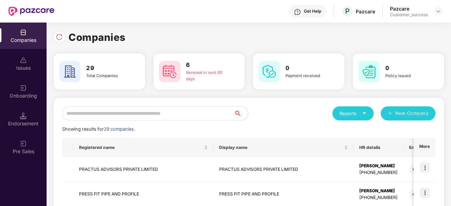
click at [130, 119] on input "text" at bounding box center [148, 113] width 172 height 14
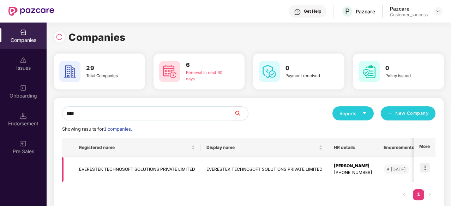
type input "****"
click at [426, 165] on img at bounding box center [425, 168] width 10 height 10
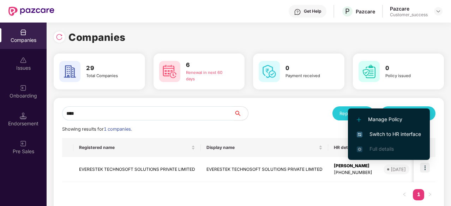
click at [387, 119] on span "Manage Policy" at bounding box center [389, 120] width 64 height 8
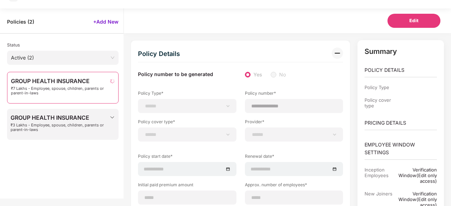
scroll to position [29, 0]
select select "**********"
select select "*"
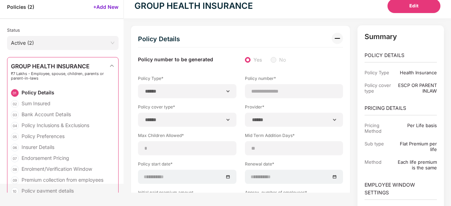
type input "**********"
type input "***"
type input "**"
type input "***"
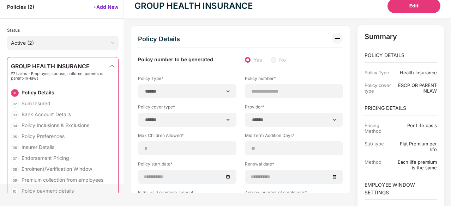
type input "*"
type input "**"
type input "******"
type input "**********"
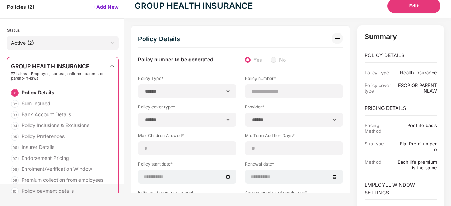
type input "**********"
type input "****"
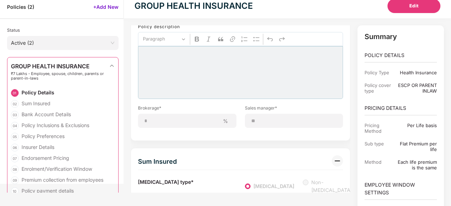
scroll to position [0, 0]
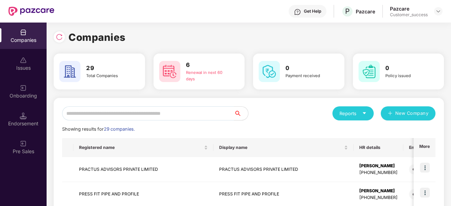
click at [142, 112] on input "text" at bounding box center [148, 113] width 172 height 14
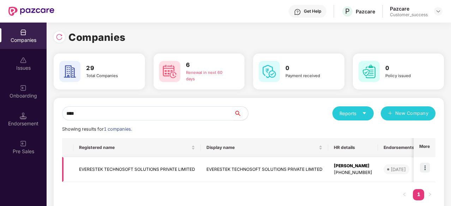
type input "****"
click at [423, 169] on img at bounding box center [425, 168] width 10 height 10
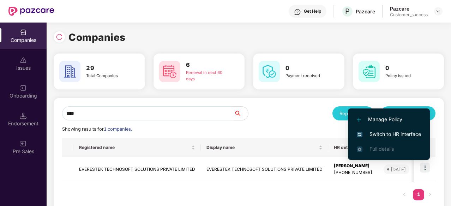
click at [407, 135] on span "Switch to HR interface" at bounding box center [389, 134] width 64 height 8
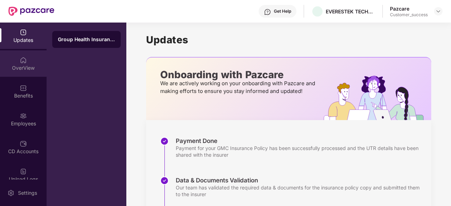
click at [15, 65] on div "OverView" at bounding box center [23, 68] width 47 height 7
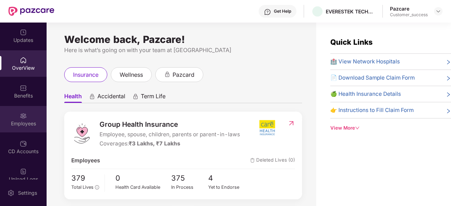
click at [20, 119] on img at bounding box center [23, 115] width 7 height 7
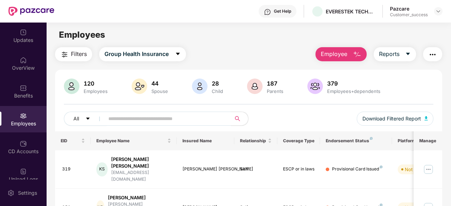
click at [437, 59] on button "button" at bounding box center [432, 54] width 19 height 14
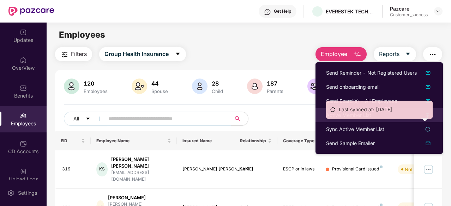
click at [319, 115] on li "Active Member List" at bounding box center [378, 115] width 127 height 14
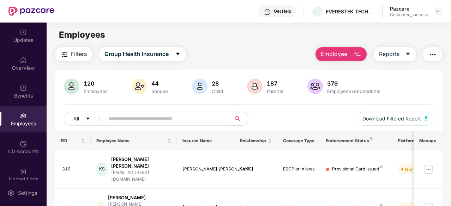
click at [430, 55] on img "button" at bounding box center [432, 54] width 8 height 8
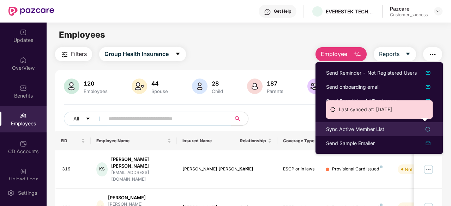
click at [430, 127] on div "Sync Active Member List" at bounding box center [379, 130] width 106 height 8
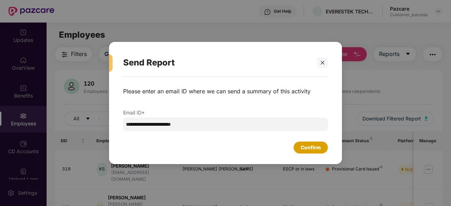
click at [321, 148] on div "Confirm" at bounding box center [310, 148] width 34 height 12
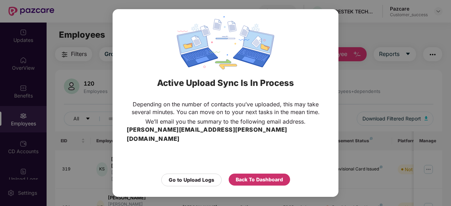
click at [255, 176] on div "Back To Dashboard" at bounding box center [259, 180] width 47 height 8
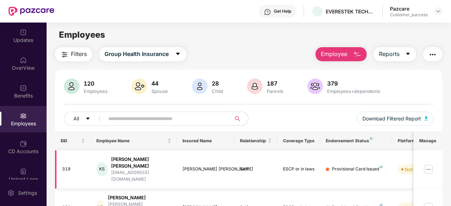
click at [426, 164] on img at bounding box center [427, 169] width 11 height 11
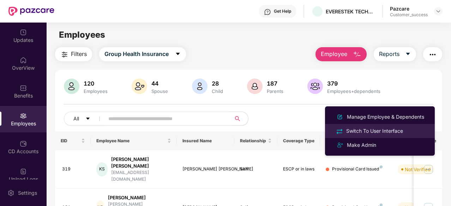
click at [390, 129] on div "Switch To User Interface" at bounding box center [375, 131] width 60 height 8
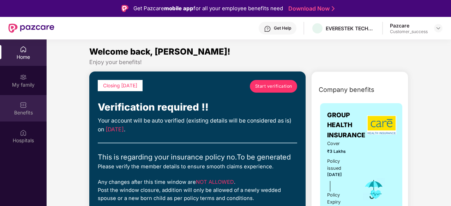
click at [23, 105] on img at bounding box center [23, 105] width 7 height 7
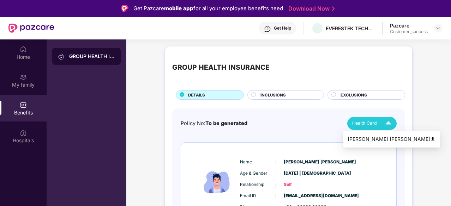
click at [376, 118] on div "Health Card" at bounding box center [373, 123] width 42 height 12
click at [383, 141] on div "Kawal Deep Singh" at bounding box center [391, 139] width 88 height 8
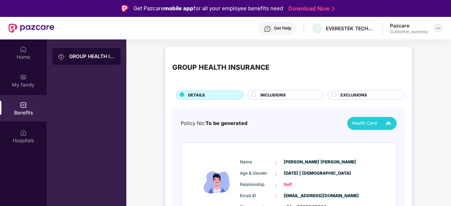
click at [438, 26] on img at bounding box center [438, 28] width 6 height 6
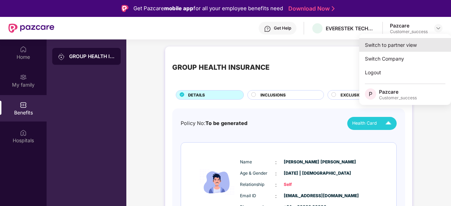
click at [403, 45] on div "Switch to partner view" at bounding box center [405, 45] width 92 height 14
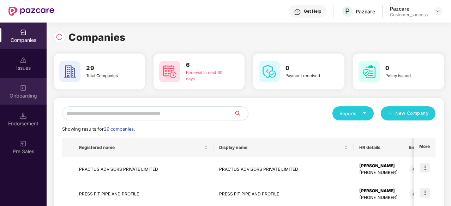
click at [30, 95] on div "Onboarding" at bounding box center [23, 95] width 47 height 7
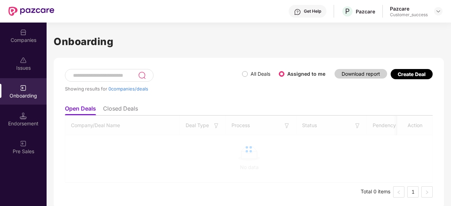
scroll to position [2, 0]
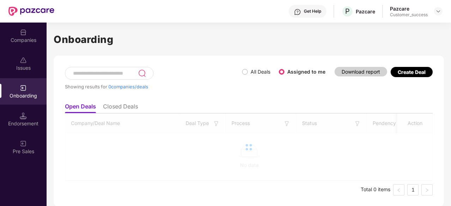
click at [16, 89] on div "Onboarding" at bounding box center [23, 91] width 47 height 26
click at [121, 109] on li "Closed Deals" at bounding box center [120, 108] width 35 height 10
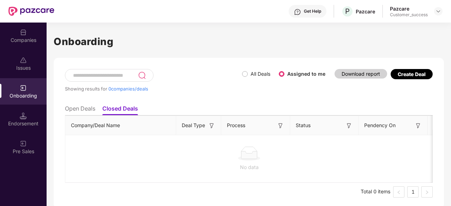
click at [89, 110] on li "Open Deals" at bounding box center [80, 110] width 30 height 10
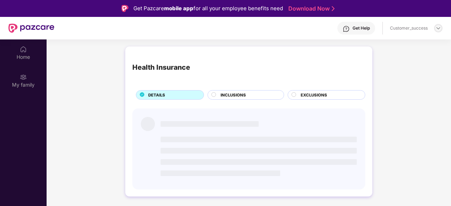
click at [435, 25] on div at bounding box center [438, 28] width 8 height 8
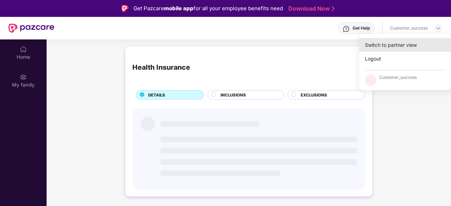
click at [399, 43] on div "Switch to partner view" at bounding box center [405, 45] width 92 height 14
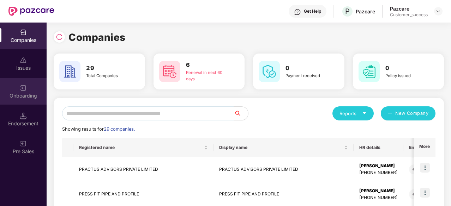
click at [27, 92] on div "Onboarding" at bounding box center [23, 95] width 47 height 7
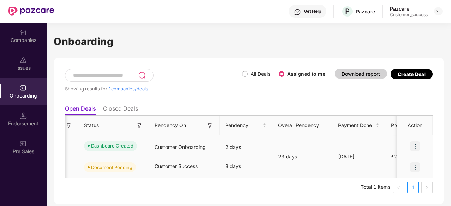
scroll to position [0, 134]
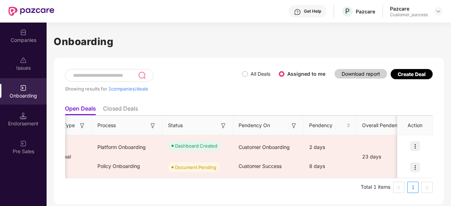
click at [223, 127] on img at bounding box center [223, 125] width 7 height 7
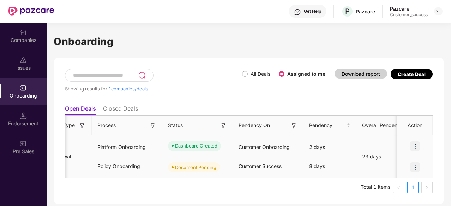
click at [207, 142] on div "Dashboard Created" at bounding box center [196, 145] width 42 height 7
click at [198, 153] on div "Dashboard Created" at bounding box center [197, 145] width 71 height 21
click at [411, 146] on img at bounding box center [415, 146] width 10 height 10
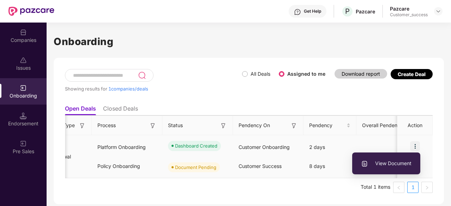
click at [385, 165] on span "View Document" at bounding box center [386, 164] width 50 height 8
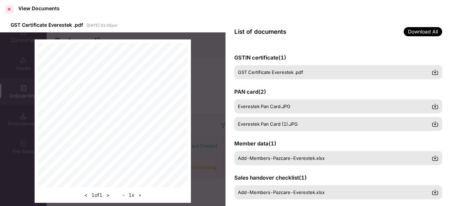
click at [11, 9] on div at bounding box center [9, 9] width 11 height 11
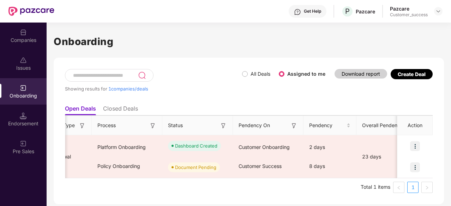
click at [203, 68] on div "Showing results for 1 companies/deals All Deals Assigned to me Download report …" at bounding box center [249, 131] width 390 height 147
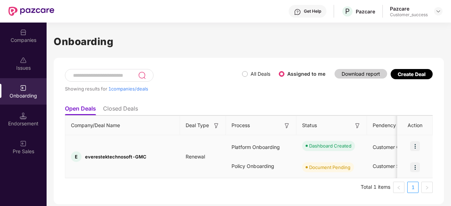
click at [414, 142] on img at bounding box center [415, 146] width 10 height 10
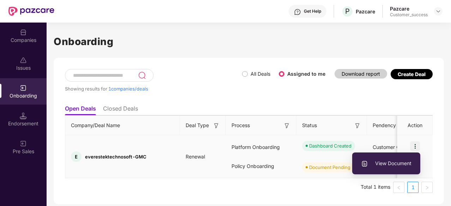
click at [390, 166] on span "View Document" at bounding box center [386, 164] width 50 height 8
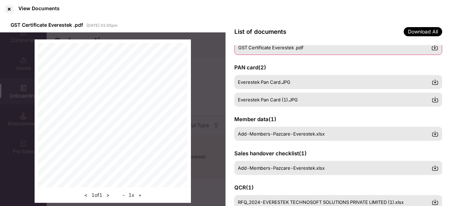
scroll to position [6, 0]
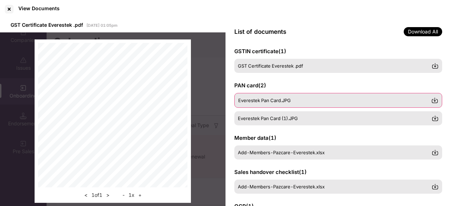
click at [338, 96] on div "Everestek Pan Card.JPG" at bounding box center [338, 100] width 208 height 15
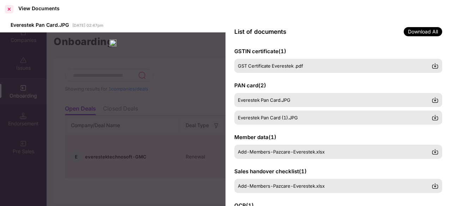
click at [10, 9] on div at bounding box center [9, 9] width 11 height 11
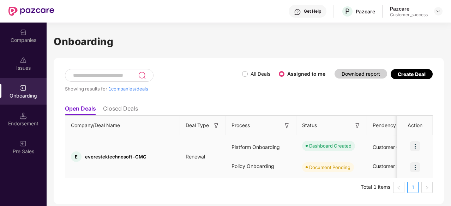
click at [414, 164] on img at bounding box center [415, 168] width 10 height 10
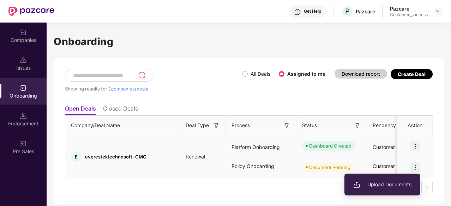
click at [387, 184] on span "Upload Documents" at bounding box center [382, 185] width 58 height 8
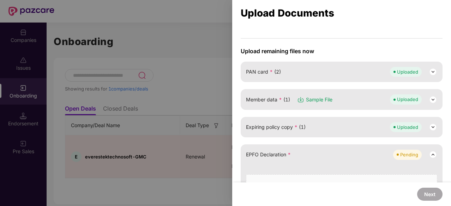
scroll to position [0, 0]
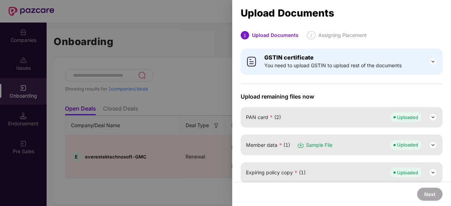
click at [194, 99] on div at bounding box center [225, 103] width 451 height 206
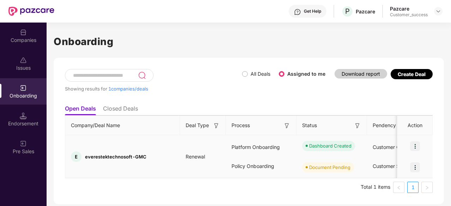
click at [415, 142] on img at bounding box center [415, 146] width 10 height 10
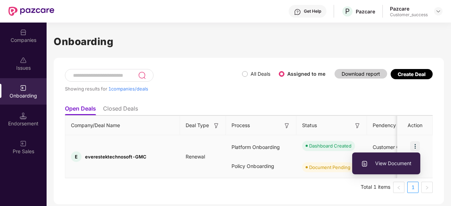
click at [386, 164] on span "View Document" at bounding box center [386, 164] width 50 height 8
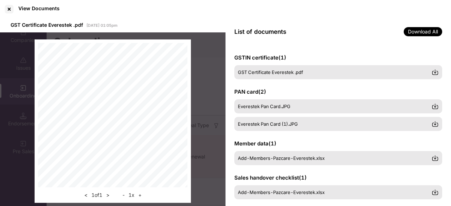
click at [424, 33] on span "Download All" at bounding box center [422, 31] width 38 height 9
click at [10, 8] on div at bounding box center [9, 9] width 11 height 11
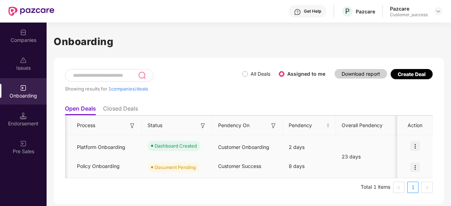
scroll to position [0, 169]
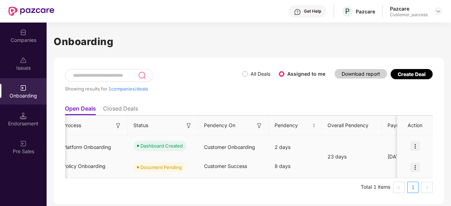
click at [411, 166] on img at bounding box center [415, 168] width 10 height 10
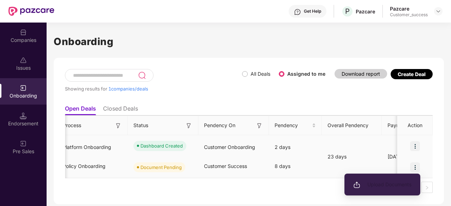
click at [370, 190] on li "Upload Documents" at bounding box center [382, 184] width 76 height 15
click at [376, 187] on span "Upload Documents" at bounding box center [382, 185] width 58 height 8
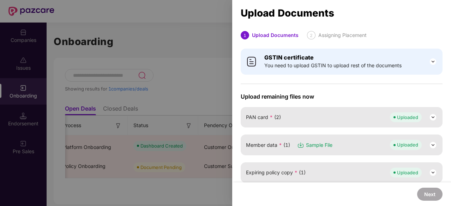
click at [327, 115] on div "PAN card * (2) Uploaded" at bounding box center [341, 117] width 191 height 10
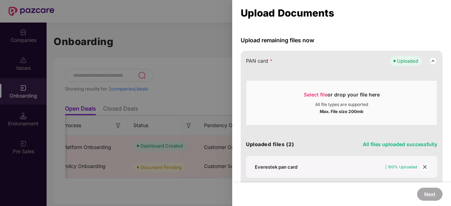
scroll to position [57, 0]
click at [315, 92] on span "Select file" at bounding box center [316, 94] width 24 height 6
click at [172, 29] on div at bounding box center [225, 103] width 451 height 206
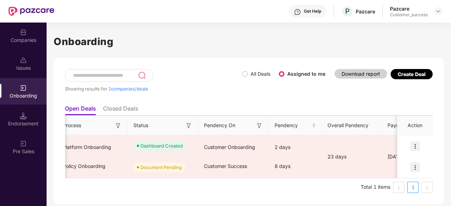
click at [261, 49] on h1 "Onboarding" at bounding box center [249, 42] width 390 height 16
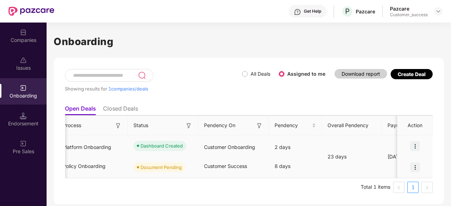
click at [413, 150] on img at bounding box center [415, 146] width 10 height 10
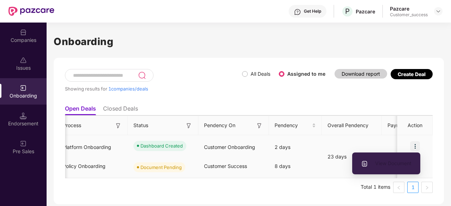
click at [400, 167] on li "View Document" at bounding box center [386, 163] width 68 height 15
click at [395, 163] on span "View Document" at bounding box center [386, 164] width 50 height 8
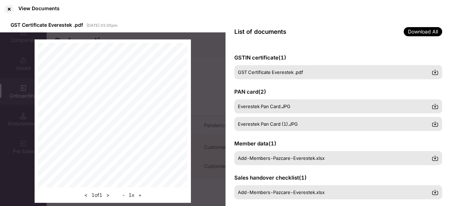
click at [428, 32] on span "Download All" at bounding box center [422, 31] width 38 height 9
click at [433, 11] on div "View Documents" at bounding box center [225, 9] width 451 height 18
click at [421, 28] on span "Download All" at bounding box center [422, 31] width 38 height 9
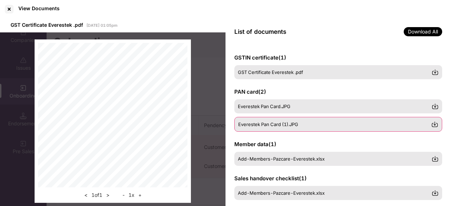
click at [433, 125] on img at bounding box center [434, 124] width 7 height 7
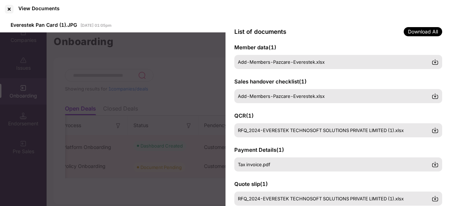
scroll to position [97, 0]
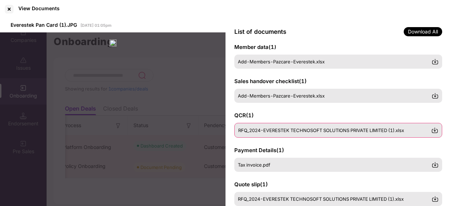
click at [436, 130] on img at bounding box center [434, 130] width 7 height 7
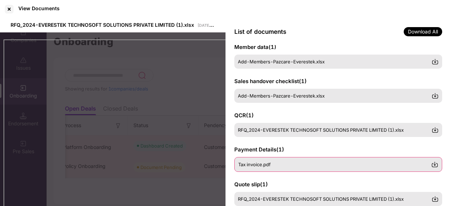
click at [436, 166] on img at bounding box center [434, 164] width 7 height 7
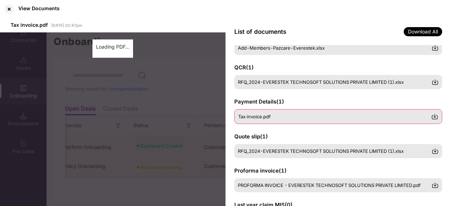
scroll to position [145, 0]
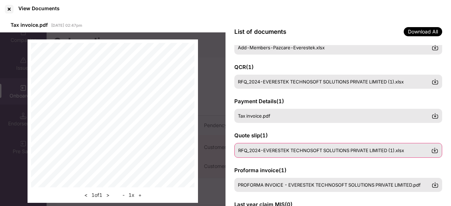
click at [435, 152] on img at bounding box center [434, 150] width 7 height 7
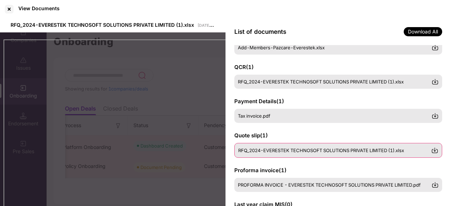
scroll to position [197, 0]
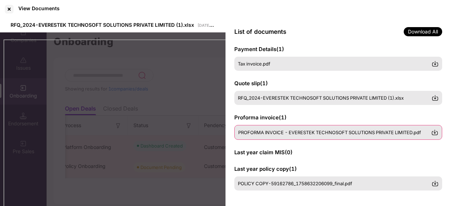
click at [437, 133] on img at bounding box center [434, 132] width 7 height 7
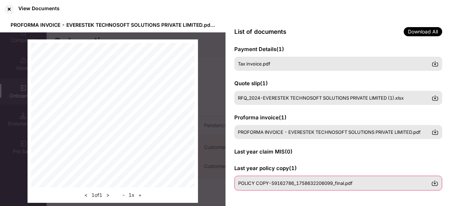
click at [435, 182] on img at bounding box center [434, 183] width 7 height 7
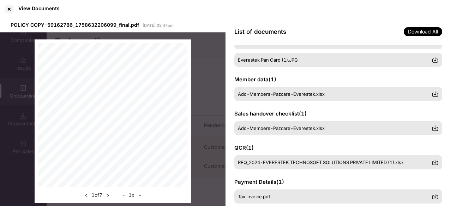
scroll to position [0, 0]
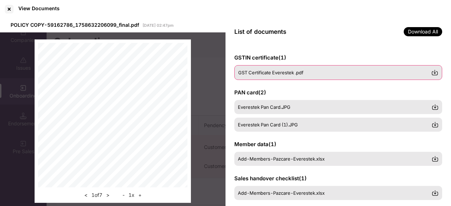
click at [435, 71] on img at bounding box center [434, 72] width 7 height 7
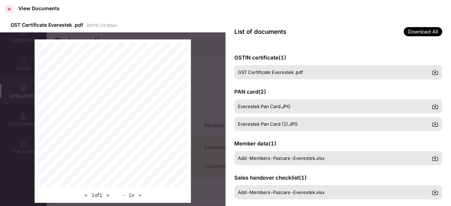
click at [11, 7] on div at bounding box center [9, 9] width 11 height 11
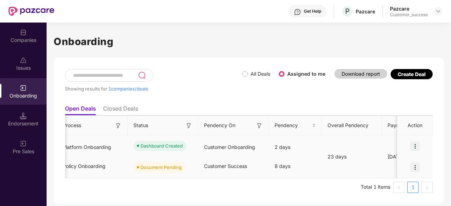
click at [412, 165] on img at bounding box center [415, 168] width 10 height 10
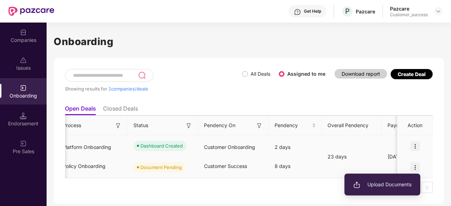
click at [384, 184] on span "Upload Documents" at bounding box center [382, 185] width 58 height 8
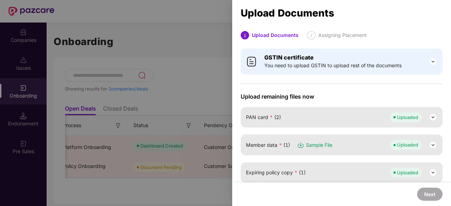
click at [316, 115] on div "PAN card * (2) Uploaded" at bounding box center [341, 117] width 191 height 10
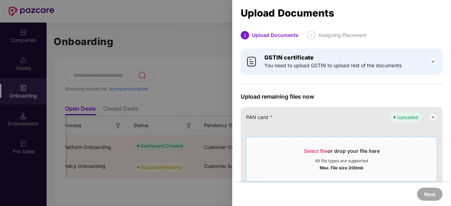
click at [314, 150] on span "Select file" at bounding box center [316, 151] width 24 height 6
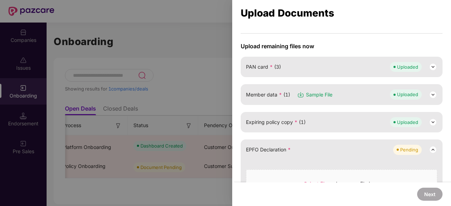
scroll to position [51, 0]
click at [344, 93] on div "Member data * (1) Sample File Uploaded" at bounding box center [341, 94] width 191 height 10
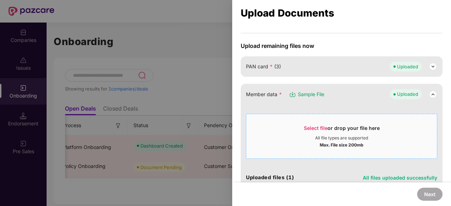
click at [315, 127] on span "Select file" at bounding box center [316, 128] width 24 height 6
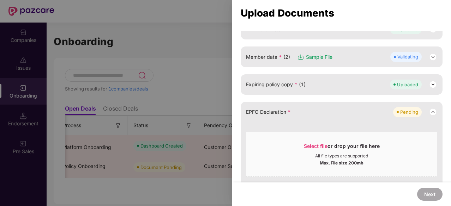
scroll to position [91, 0]
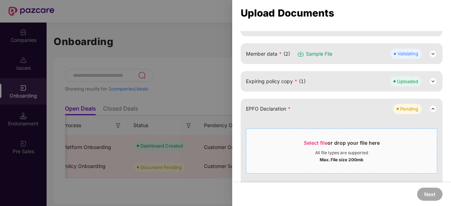
click at [314, 142] on span "Select file" at bounding box center [316, 143] width 24 height 6
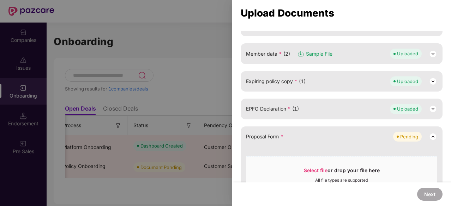
scroll to position [168, 0]
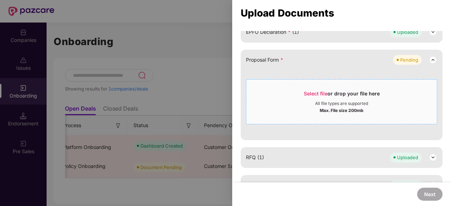
click at [322, 91] on span "Select file" at bounding box center [316, 94] width 24 height 6
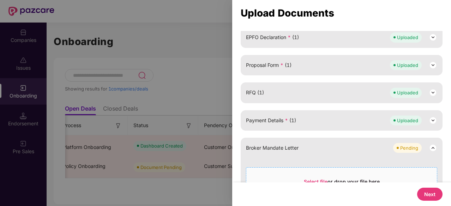
scroll to position [212, 0]
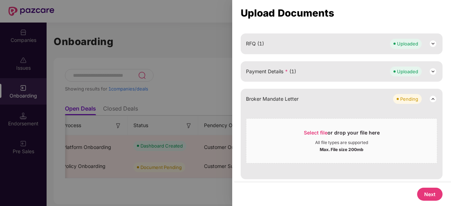
click at [428, 193] on button "Next" at bounding box center [429, 194] width 25 height 13
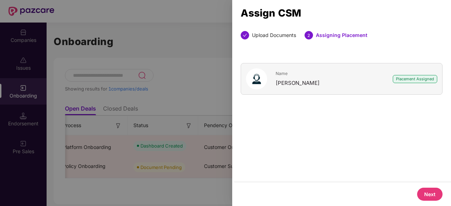
click at [427, 194] on button "Next" at bounding box center [429, 194] width 25 height 13
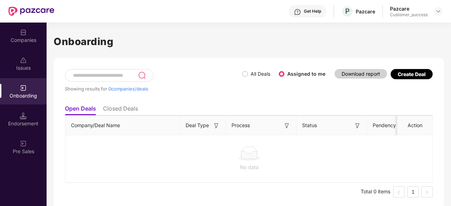
click at [23, 87] on img at bounding box center [23, 88] width 7 height 7
click at [16, 30] on div "Companies" at bounding box center [23, 36] width 47 height 26
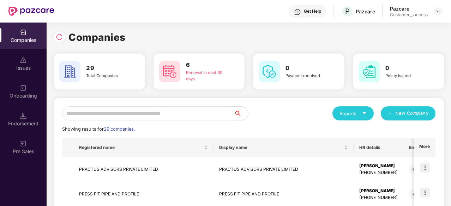
click at [135, 114] on input "text" at bounding box center [148, 113] width 172 height 14
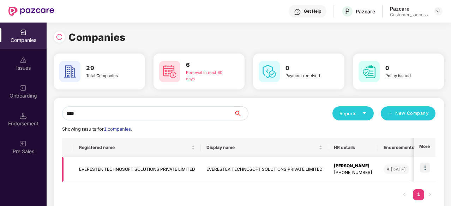
type input "****"
click at [422, 168] on img at bounding box center [425, 168] width 10 height 10
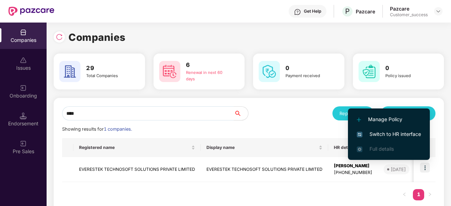
click at [397, 132] on span "Switch to HR interface" at bounding box center [389, 134] width 64 height 8
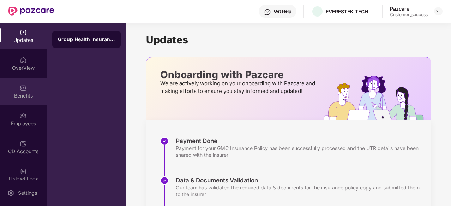
click at [25, 87] on img at bounding box center [23, 88] width 7 height 7
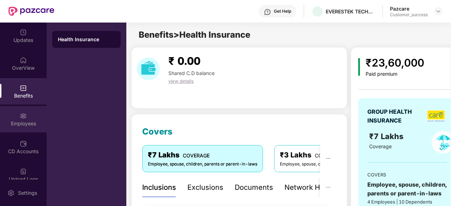
click at [27, 117] on div "Employees" at bounding box center [23, 119] width 47 height 26
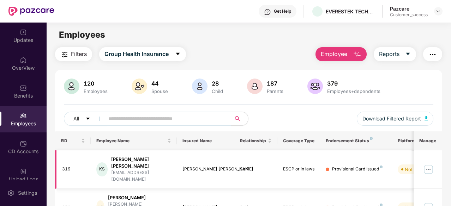
click at [429, 164] on img at bounding box center [427, 169] width 11 height 11
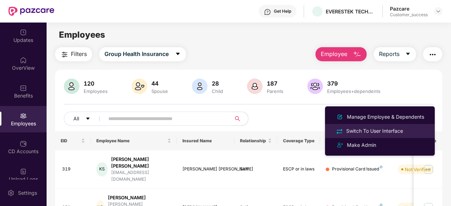
click at [398, 133] on div "Switch To User Interface" at bounding box center [375, 131] width 60 height 8
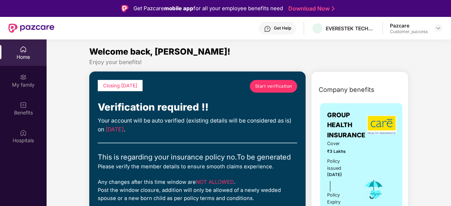
click at [26, 50] on img at bounding box center [23, 49] width 7 height 7
click at [25, 83] on div "My family" at bounding box center [23, 84] width 47 height 7
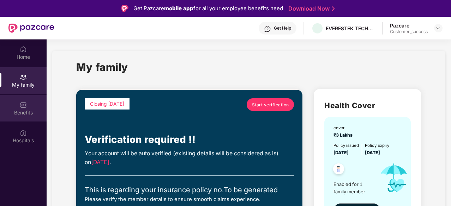
click at [26, 101] on div at bounding box center [23, 104] width 7 height 7
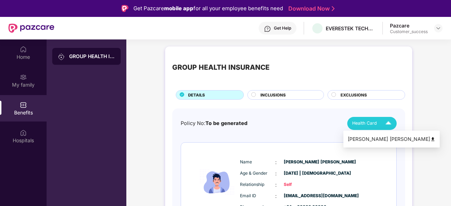
click at [389, 122] on img at bounding box center [388, 123] width 12 height 12
click at [373, 141] on div "Kawal Deep Singh" at bounding box center [391, 139] width 88 height 8
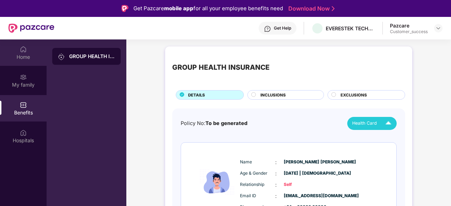
click at [8, 50] on div "Home" at bounding box center [23, 52] width 47 height 26
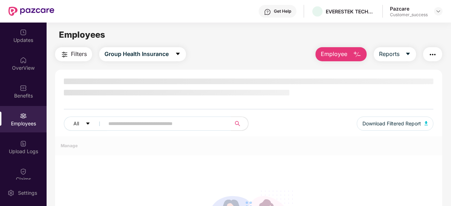
click at [17, 112] on div "Employees" at bounding box center [23, 119] width 47 height 26
click at [26, 41] on div "Updates" at bounding box center [23, 40] width 47 height 7
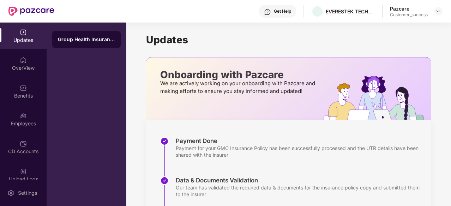
click at [25, 71] on div "OverView" at bounding box center [23, 68] width 47 height 7
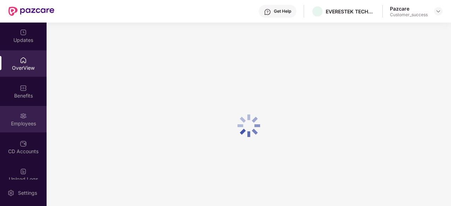
click at [23, 115] on img at bounding box center [23, 115] width 7 height 7
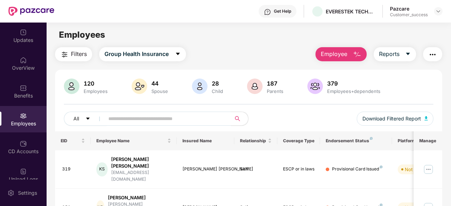
click at [434, 55] on img "button" at bounding box center [432, 54] width 8 height 8
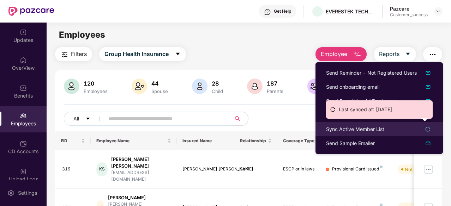
click at [428, 127] on icon "reload" at bounding box center [427, 129] width 5 height 5
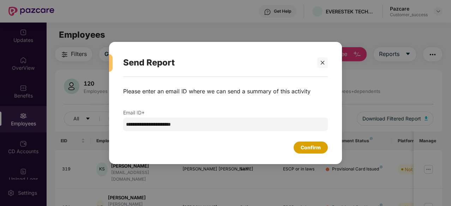
click at [312, 146] on div "Confirm" at bounding box center [310, 148] width 20 height 8
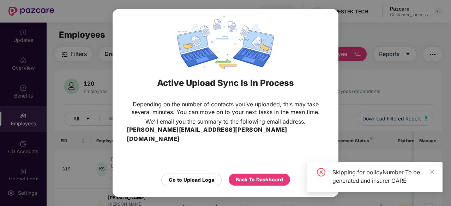
click at [374, 113] on div "Active Upload Sync Is In Process Depending on the number of contacts you’ve upl…" at bounding box center [225, 103] width 451 height 206
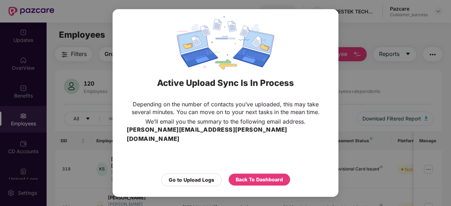
click at [366, 90] on div "Active Upload Sync Is In Process Depending on the number of contacts you’ve upl…" at bounding box center [225, 103] width 451 height 206
click at [268, 176] on div "Back To Dashboard" at bounding box center [259, 180] width 47 height 8
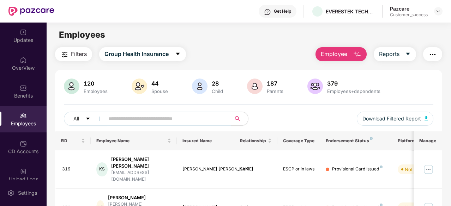
click at [434, 53] on img "button" at bounding box center [432, 54] width 8 height 8
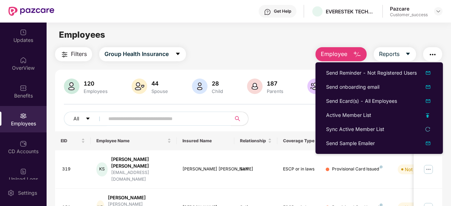
click at [264, 49] on div "Filters Group Health Insurance Employee Reports" at bounding box center [248, 54] width 387 height 14
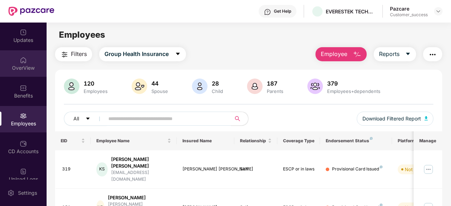
click at [22, 65] on div "OverView" at bounding box center [23, 68] width 47 height 7
click at [439, 11] on img at bounding box center [438, 11] width 6 height 6
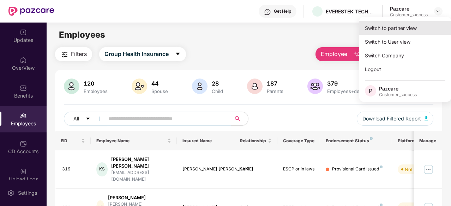
click at [403, 29] on div "Switch to partner view" at bounding box center [405, 28] width 92 height 14
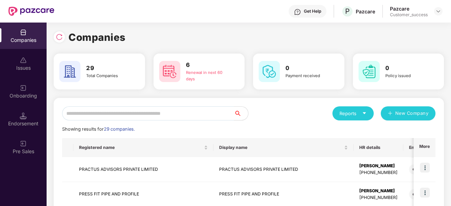
click at [138, 114] on input "text" at bounding box center [148, 113] width 172 height 14
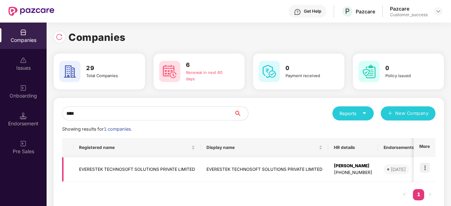
type input "****"
click at [424, 166] on img at bounding box center [425, 168] width 10 height 10
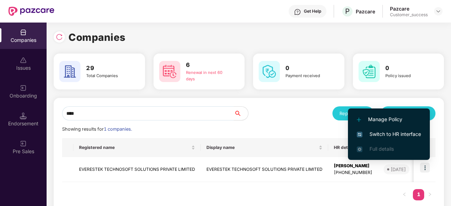
click at [389, 120] on span "Manage Policy" at bounding box center [389, 120] width 64 height 8
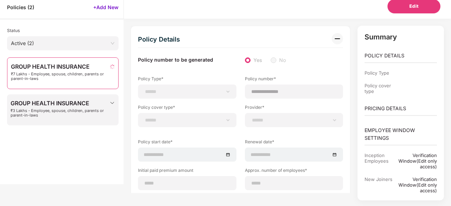
scroll to position [29, 0]
type input "**********"
type input "***"
type input "**"
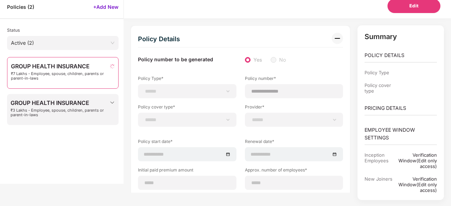
type input "***"
type input "*"
type input "**"
type input "******"
type input "**********"
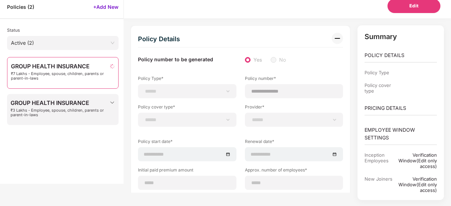
type input "**********"
type input "****"
select select "**********"
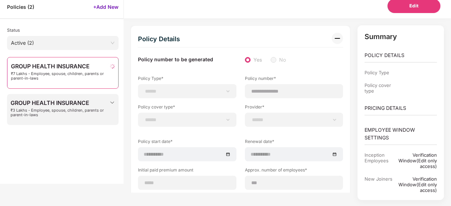
select select "**********"
select select "*"
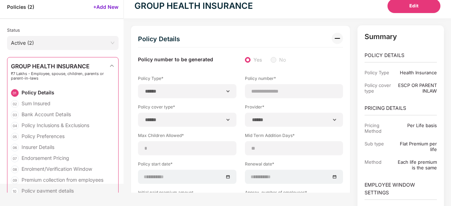
scroll to position [0, 0]
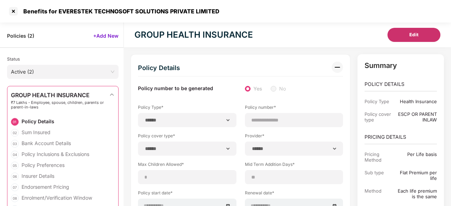
click at [423, 28] on button "Edit" at bounding box center [413, 35] width 53 height 14
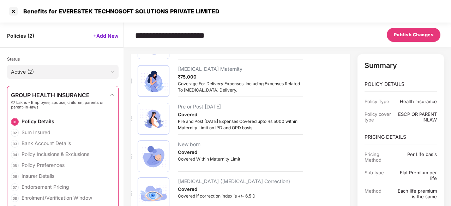
scroll to position [1222, 0]
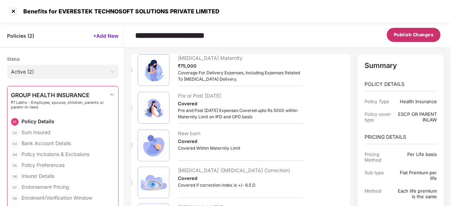
click at [417, 34] on span "Publish Changes" at bounding box center [414, 34] width 40 height 7
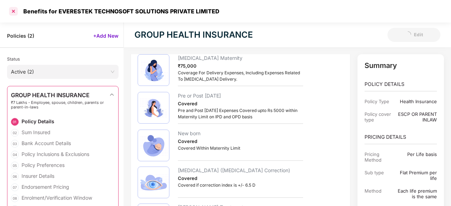
click at [13, 13] on div at bounding box center [13, 11] width 11 height 11
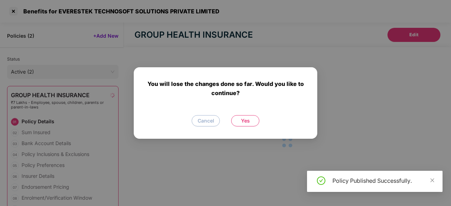
scroll to position [7, 0]
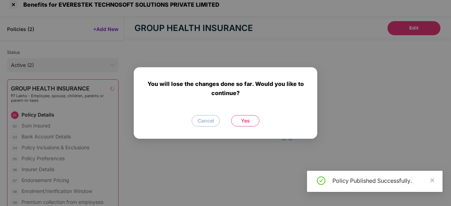
click at [244, 117] on span "Yes" at bounding box center [245, 121] width 9 height 8
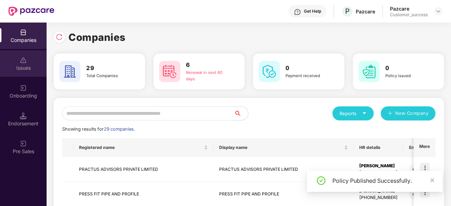
click at [19, 61] on div "Issues" at bounding box center [23, 63] width 47 height 26
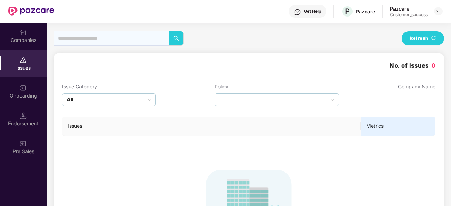
click at [19, 41] on div "Companies" at bounding box center [23, 40] width 47 height 7
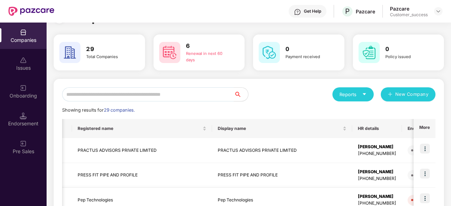
scroll to position [11, 0]
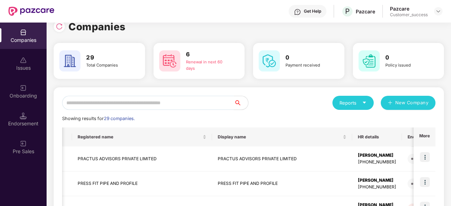
click at [175, 105] on input "text" at bounding box center [148, 103] width 172 height 14
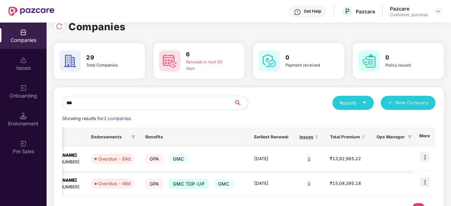
scroll to position [0, 0]
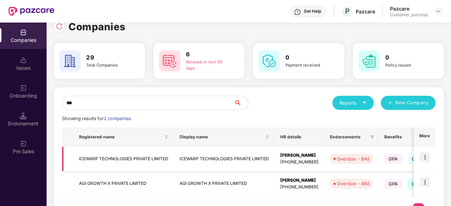
type input "***"
click at [425, 158] on img at bounding box center [425, 157] width 10 height 10
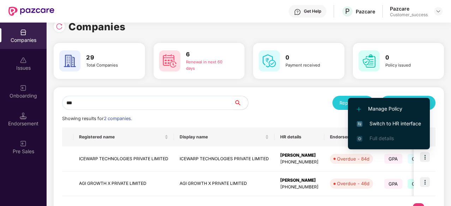
click at [396, 124] on span "Switch to HR interface" at bounding box center [389, 124] width 64 height 8
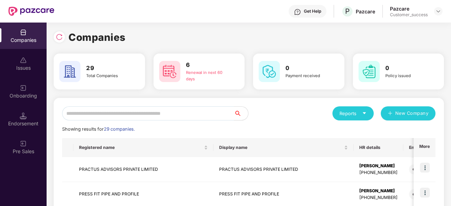
click at [153, 113] on input "text" at bounding box center [148, 113] width 172 height 14
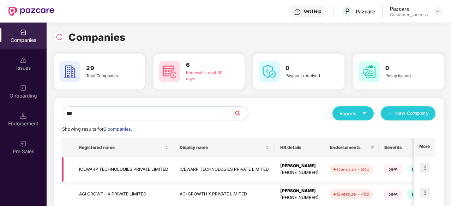
type input "***"
click at [427, 170] on img at bounding box center [425, 168] width 10 height 10
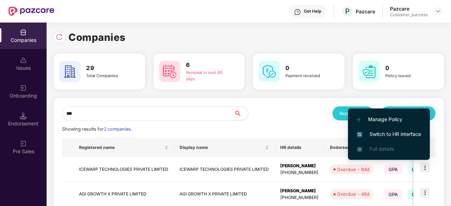
click at [406, 133] on span "Switch to HR interface" at bounding box center [389, 134] width 64 height 8
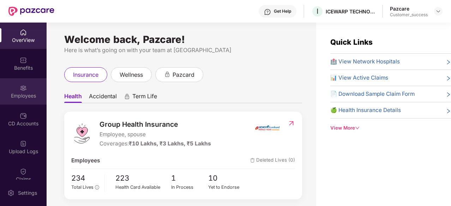
click at [20, 92] on div "Employees" at bounding box center [23, 95] width 47 height 7
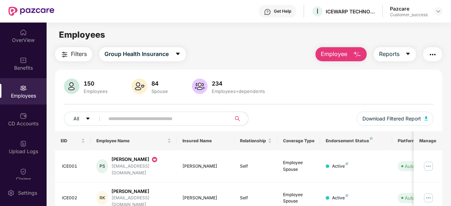
click at [143, 120] on input "text" at bounding box center [164, 119] width 113 height 11
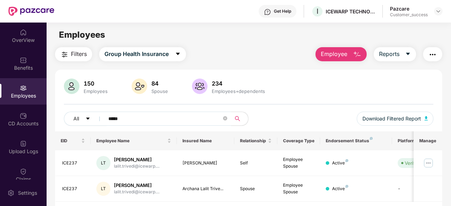
scroll to position [23, 0]
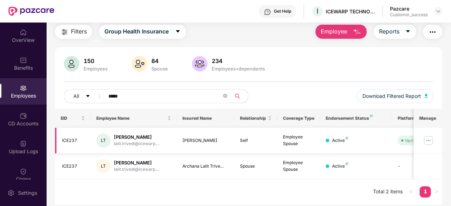
type input "*****"
click at [429, 138] on img at bounding box center [427, 140] width 11 height 11
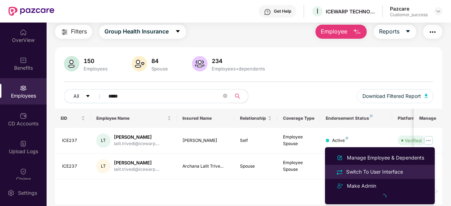
click at [365, 171] on div "Switch To User Interface" at bounding box center [375, 172] width 60 height 8
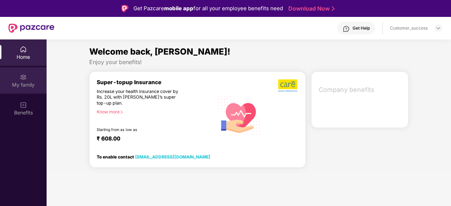
click at [17, 78] on div "My family" at bounding box center [23, 80] width 47 height 26
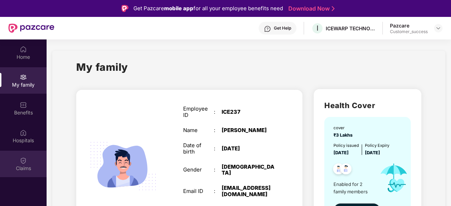
click at [23, 160] on img at bounding box center [23, 160] width 7 height 7
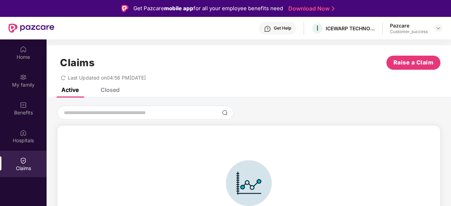
click at [114, 89] on div "Closed" at bounding box center [109, 89] width 19 height 7
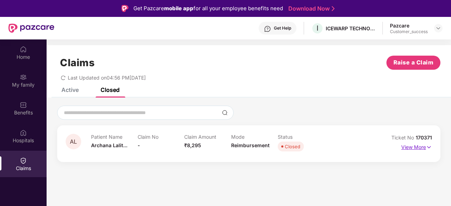
click at [427, 146] on img at bounding box center [429, 148] width 6 height 8
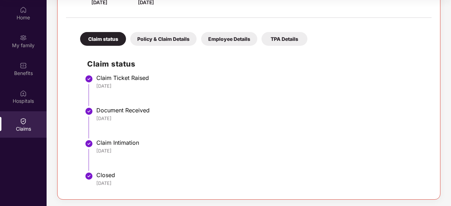
scroll to position [0, 0]
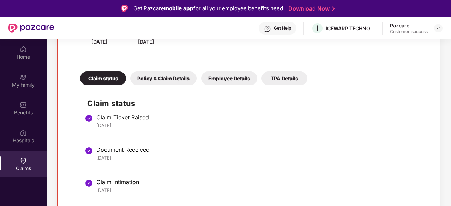
click at [164, 79] on div "Policy & Claim Details" at bounding box center [163, 79] width 66 height 14
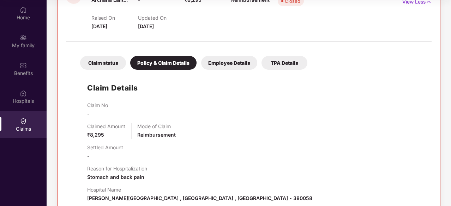
scroll to position [106, 0]
click at [230, 63] on div "Employee Details" at bounding box center [229, 63] width 56 height 14
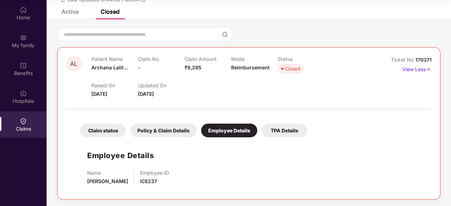
click at [281, 132] on div "TPA Details" at bounding box center [284, 131] width 46 height 14
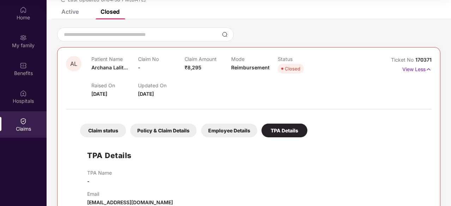
scroll to position [54, 0]
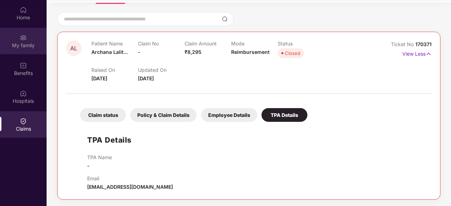
click at [15, 42] on div "My family" at bounding box center [23, 45] width 47 height 7
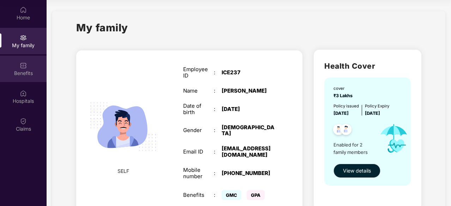
click at [22, 68] on img at bounding box center [23, 65] width 7 height 7
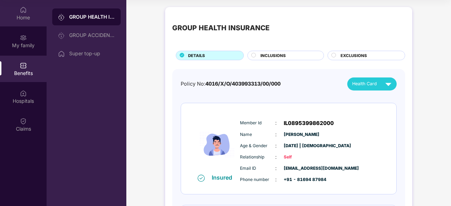
click at [22, 16] on div "Home" at bounding box center [23, 17] width 47 height 7
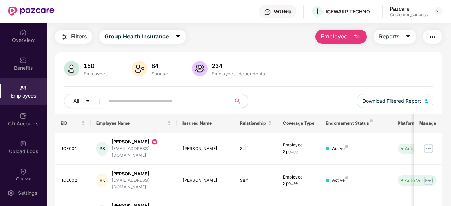
scroll to position [17, 0]
click at [431, 144] on img at bounding box center [427, 149] width 11 height 11
click at [311, 92] on div "150 Employees 84 Spouse 234 Employees+dependents All Download Filtered Report" at bounding box center [248, 87] width 387 height 53
click at [22, 89] on img at bounding box center [23, 88] width 7 height 7
click at [209, 97] on input "text" at bounding box center [164, 101] width 113 height 11
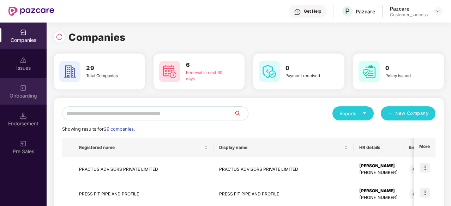
click at [24, 89] on img at bounding box center [23, 88] width 7 height 7
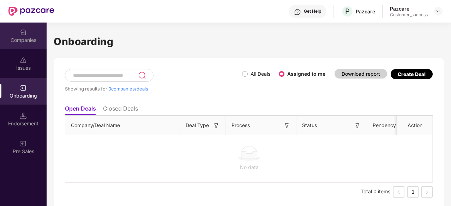
click at [20, 29] on img at bounding box center [23, 32] width 7 height 7
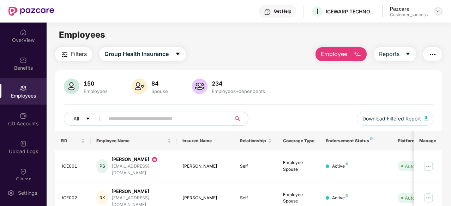
click at [439, 12] on img at bounding box center [438, 11] width 6 height 6
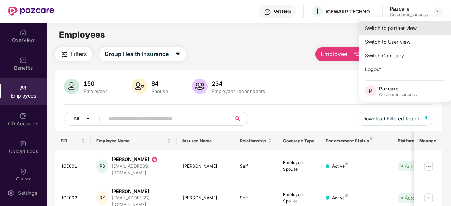
click at [402, 28] on div "Switch to partner view" at bounding box center [405, 28] width 92 height 14
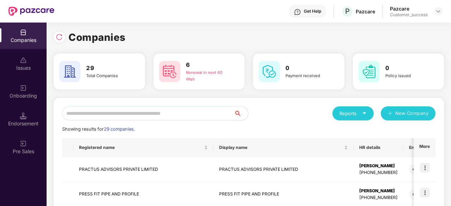
click at [148, 113] on input "text" at bounding box center [148, 113] width 172 height 14
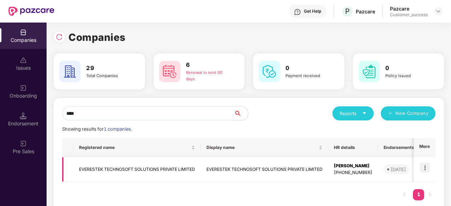
type input "****"
click at [422, 169] on img at bounding box center [425, 168] width 10 height 10
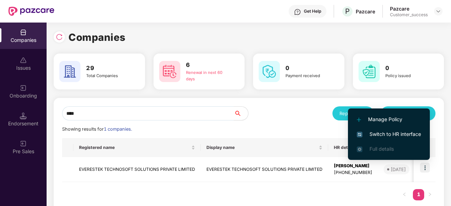
click at [403, 131] on span "Switch to HR interface" at bounding box center [389, 134] width 64 height 8
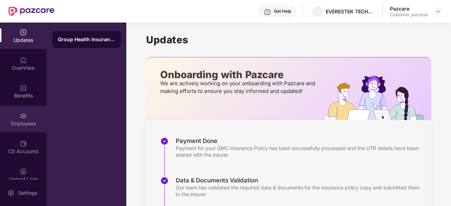
click at [20, 118] on img at bounding box center [23, 115] width 7 height 7
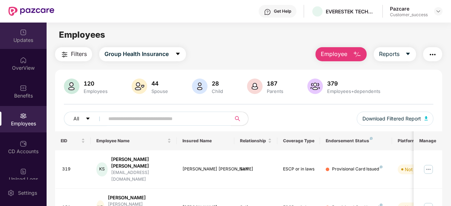
click at [24, 32] on img at bounding box center [23, 32] width 7 height 7
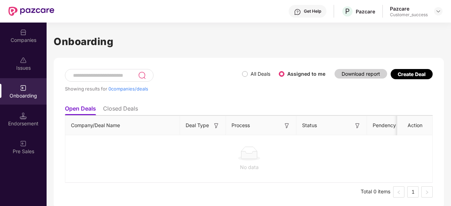
click at [209, 43] on h1 "Onboarding" at bounding box center [249, 42] width 390 height 16
click at [19, 34] on div "Companies" at bounding box center [23, 36] width 47 height 26
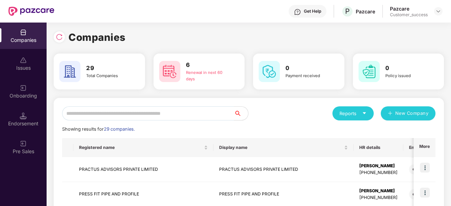
click at [96, 110] on input "text" at bounding box center [148, 113] width 172 height 14
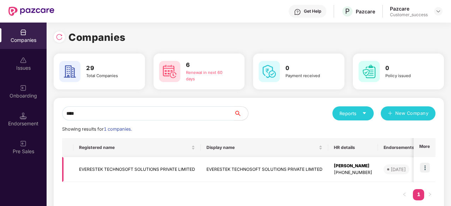
type input "****"
click at [431, 168] on td at bounding box center [424, 169] width 22 height 25
click at [425, 167] on img at bounding box center [425, 168] width 10 height 10
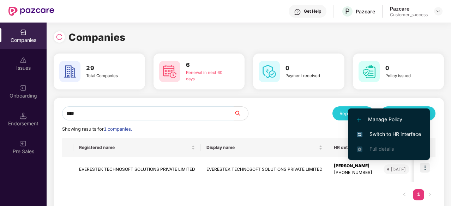
click at [401, 117] on span "Manage Policy" at bounding box center [389, 120] width 64 height 8
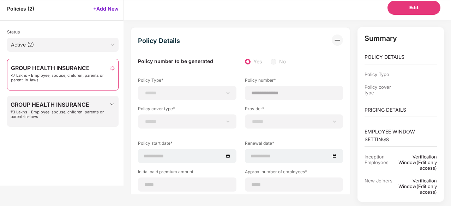
scroll to position [29, 0]
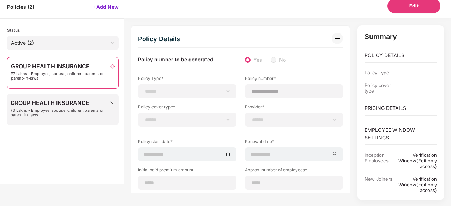
type input "**********"
type input "***"
type input "**"
type input "***"
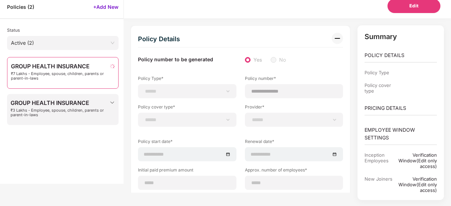
type input "*"
type input "**"
type input "******"
type input "**********"
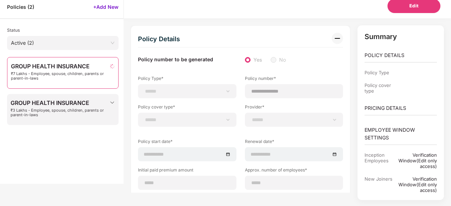
type input "**********"
type input "****"
select select "**********"
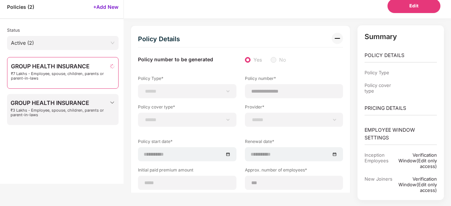
select select "*"
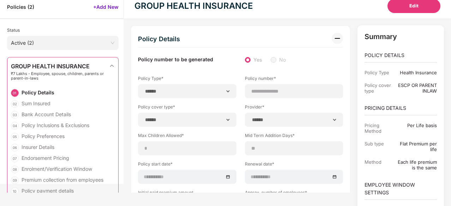
click at [30, 7] on span "Policies ( 2 )" at bounding box center [20, 7] width 27 height 7
click at [112, 44] on span "Active (2)" at bounding box center [63, 43] width 104 height 11
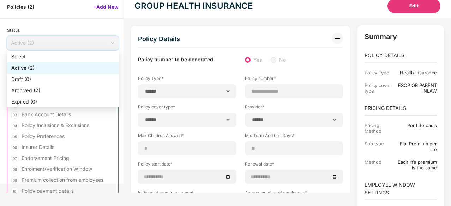
click at [66, 64] on div "Active (2)" at bounding box center [62, 68] width 103 height 8
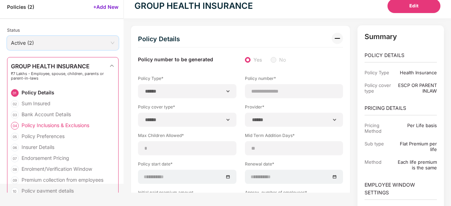
scroll to position [51, 0]
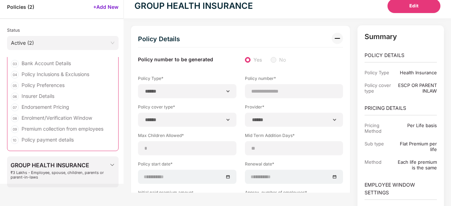
click at [85, 169] on div "GROUP HEALTH INSURANCE ₹3 Lakhs - Employee, spouse, children, parents or parent…" at bounding box center [60, 173] width 99 height 22
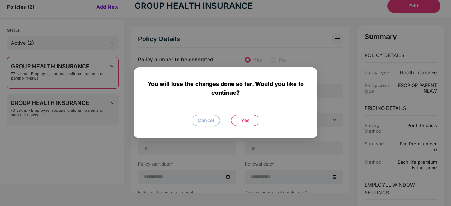
scroll to position [0, 0]
click at [206, 122] on span "Cancel" at bounding box center [205, 121] width 17 height 8
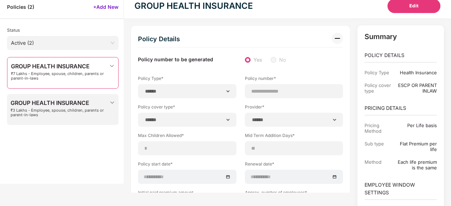
click at [87, 112] on span "₹3 Lakhs - Employee, spouse, children, parents or parent-in-laws" at bounding box center [60, 112] width 99 height 9
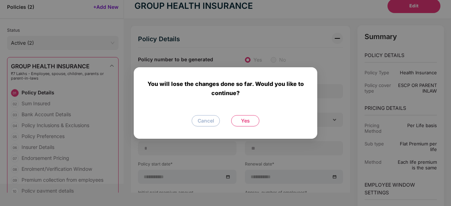
click at [244, 122] on span "Yes" at bounding box center [245, 121] width 9 height 8
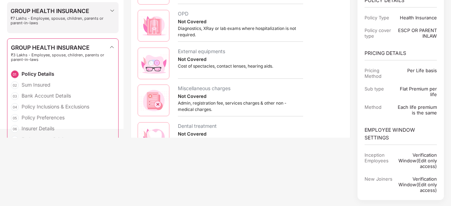
click at [78, 17] on span "₹7 Lakhs - Employee, spouse, children, parents or parent-in-laws" at bounding box center [60, 20] width 99 height 9
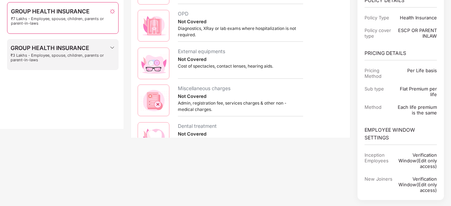
scroll to position [54, 1]
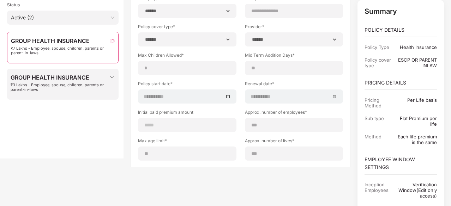
type input "******"
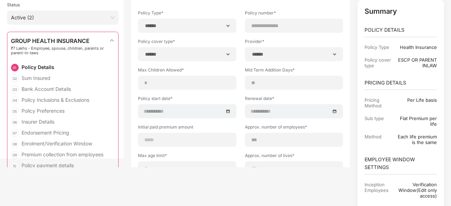
scroll to position [0, 0]
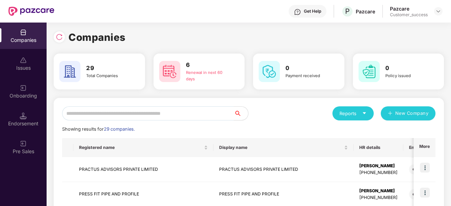
click at [28, 50] on div "Companies Issues Onboarding Endorsement Pre Sales" at bounding box center [23, 92] width 47 height 139
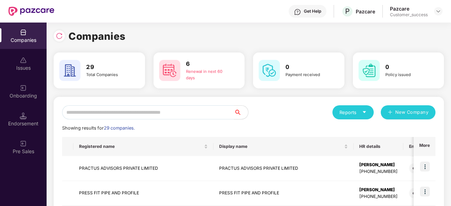
scroll to position [1, 0]
click at [174, 114] on input "text" at bounding box center [148, 112] width 172 height 14
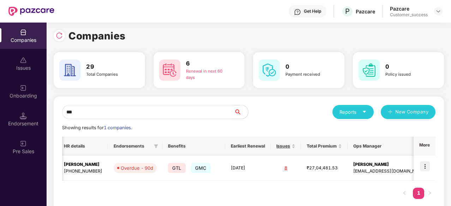
scroll to position [0, 0]
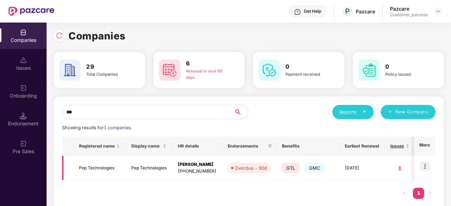
type input "***"
click at [113, 167] on td "Pep Technologies" at bounding box center [99, 168] width 52 height 25
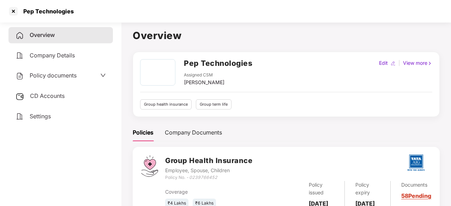
click at [60, 79] on span "Policy documents" at bounding box center [53, 75] width 47 height 7
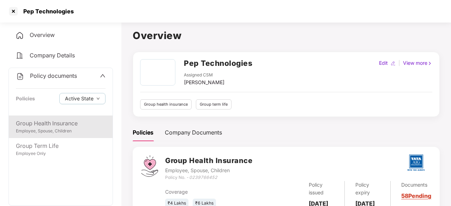
click at [49, 127] on div "Group Health Insurance" at bounding box center [61, 123] width 90 height 9
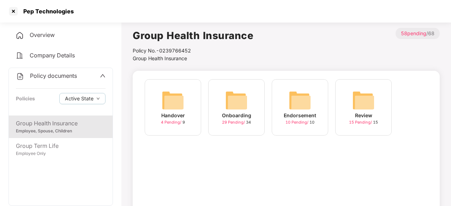
click at [297, 106] on img at bounding box center [299, 100] width 23 height 23
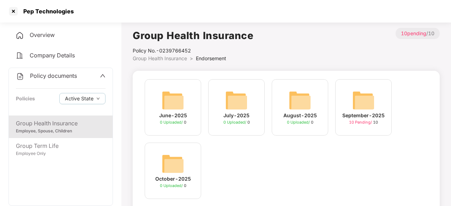
click at [352, 103] on img at bounding box center [363, 100] width 23 height 23
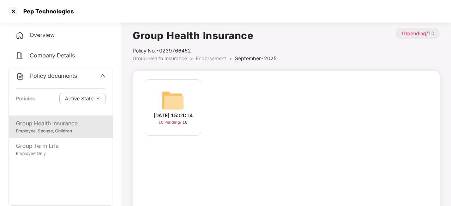
click at [162, 112] on div "12-Sep-2025 15:01:14" at bounding box center [172, 116] width 39 height 8
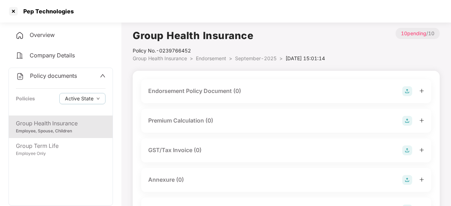
click at [69, 127] on div "Group Health Insurance" at bounding box center [61, 123] width 90 height 9
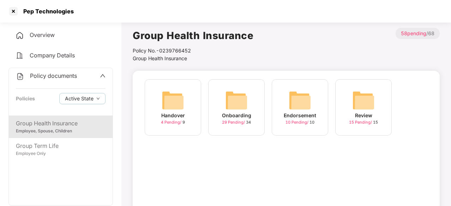
click at [48, 131] on div "Employee, Spouse, Children" at bounding box center [61, 131] width 90 height 7
click at [300, 102] on img at bounding box center [299, 100] width 23 height 23
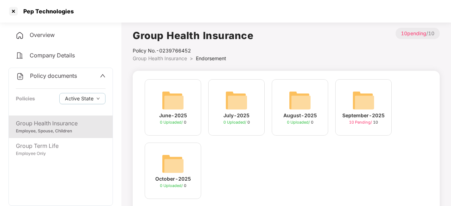
click at [226, 108] on img at bounding box center [236, 100] width 23 height 23
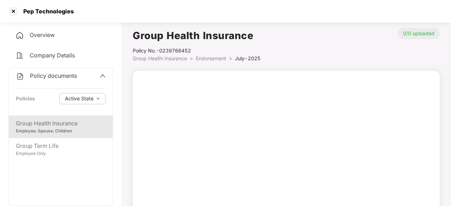
click at [72, 126] on div "Group Health Insurance" at bounding box center [61, 123] width 90 height 9
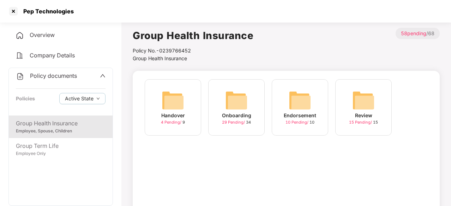
click at [51, 127] on div "Group Health Insurance" at bounding box center [61, 123] width 90 height 9
click at [54, 30] on div "Overview" at bounding box center [60, 35] width 104 height 16
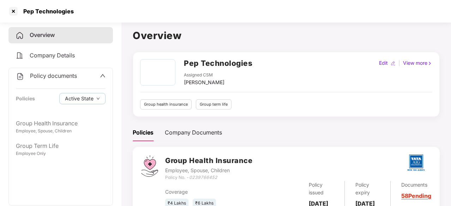
click at [86, 76] on div "Policy documents" at bounding box center [61, 76] width 90 height 9
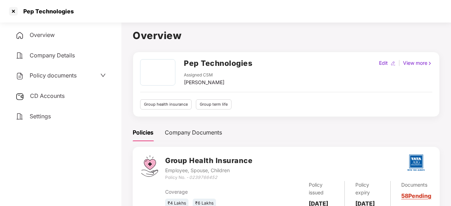
click at [86, 76] on div "Policy documents" at bounding box center [61, 75] width 90 height 9
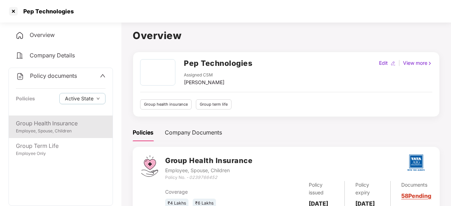
click at [58, 126] on div "Group Health Insurance" at bounding box center [61, 123] width 90 height 9
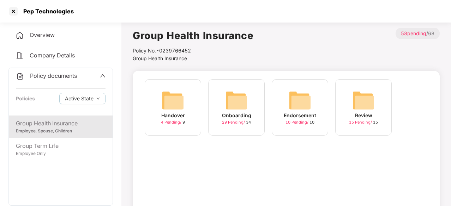
click at [240, 100] on img at bounding box center [236, 100] width 23 height 23
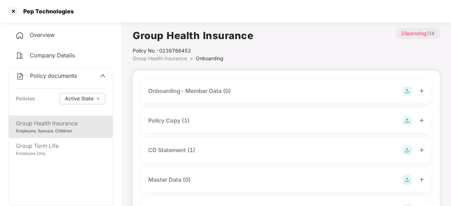
click at [170, 120] on div "Policy Copy (1)" at bounding box center [168, 120] width 41 height 9
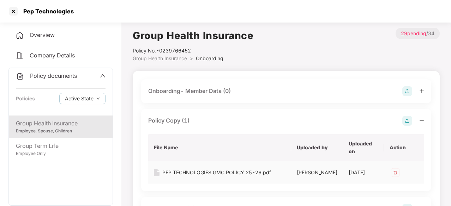
click at [224, 172] on div "PEP TECHNOLOGIES GMC POLICY 25-26.pdf" at bounding box center [216, 173] width 109 height 8
click at [257, 169] on div "PEP TECHNOLOGIES GMC POLICY 25-26.pdf" at bounding box center [216, 173] width 109 height 8
click at [13, 13] on div at bounding box center [13, 11] width 11 height 11
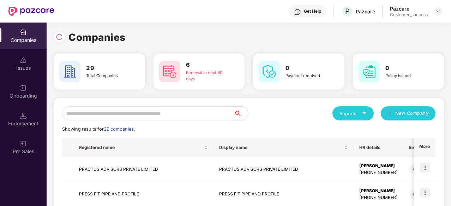
click at [130, 114] on input "text" at bounding box center [148, 113] width 172 height 14
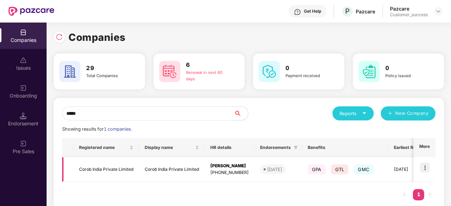
type input "*****"
click at [424, 169] on img at bounding box center [425, 168] width 10 height 10
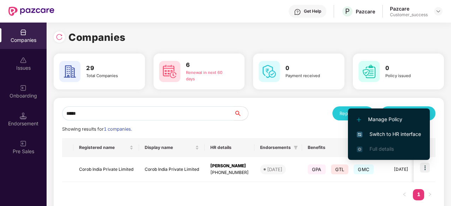
click at [405, 135] on span "Switch to HR interface" at bounding box center [389, 134] width 64 height 8
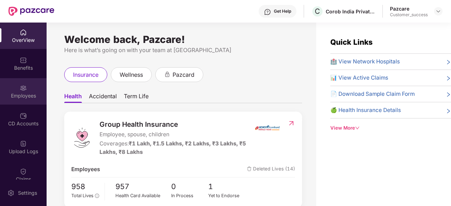
click at [23, 91] on img at bounding box center [23, 88] width 7 height 7
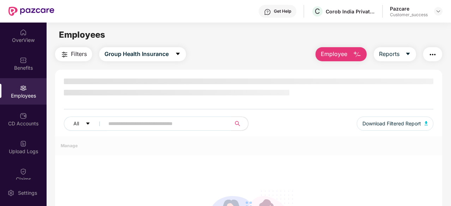
click at [136, 118] on input "text" at bounding box center [164, 123] width 113 height 11
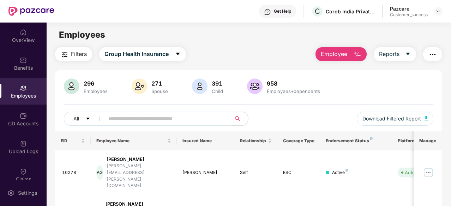
paste input "****"
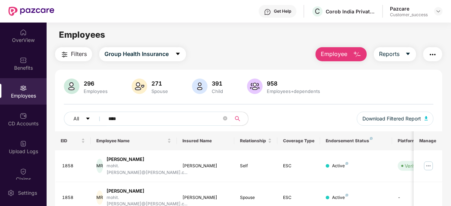
scroll to position [46, 0]
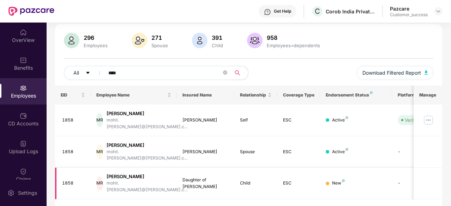
type input "****"
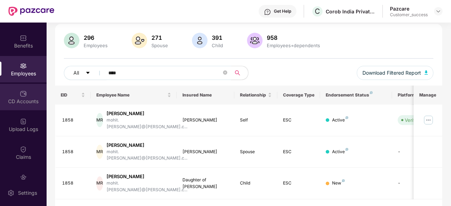
scroll to position [23, 0]
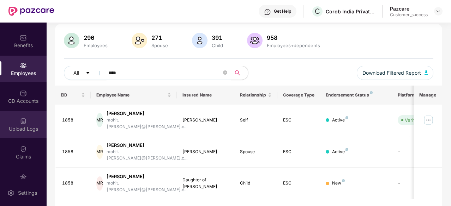
click at [21, 120] on img at bounding box center [23, 121] width 7 height 7
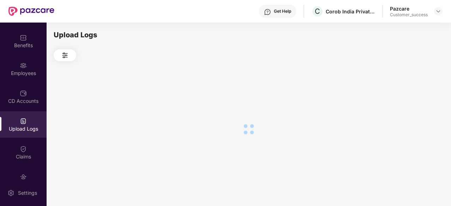
scroll to position [0, 0]
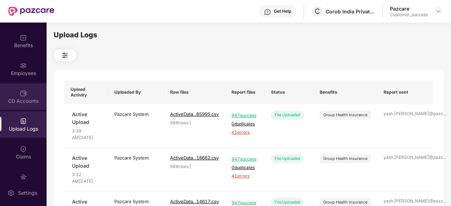
click at [21, 88] on div "CD Accounts" at bounding box center [23, 97] width 47 height 26
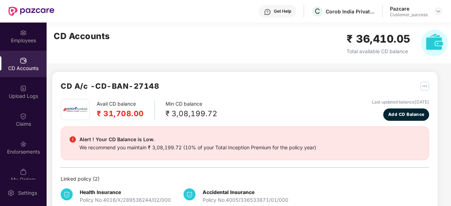
scroll to position [68, 0]
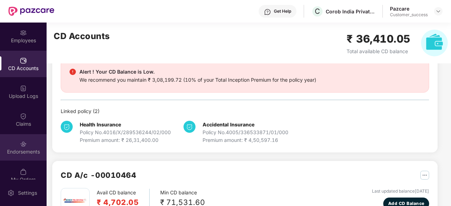
click at [13, 142] on div "Endorsements" at bounding box center [23, 147] width 47 height 26
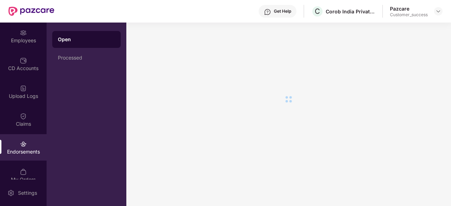
scroll to position [0, 0]
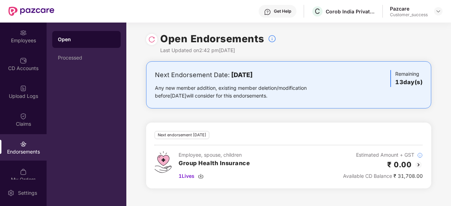
click at [244, 166] on h3 "Group Health Insurance" at bounding box center [213, 163] width 71 height 9
click at [194, 177] on span "1 Lives" at bounding box center [186, 176] width 16 height 8
click at [20, 36] on div "Employees" at bounding box center [23, 36] width 47 height 26
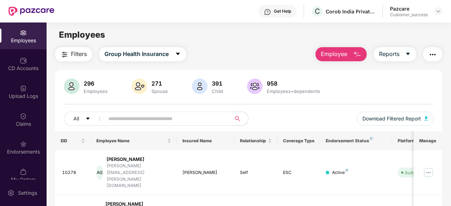
click at [432, 13] on div "Pazcare Customer_success" at bounding box center [416, 11] width 53 height 12
click at [437, 10] on img at bounding box center [438, 11] width 6 height 6
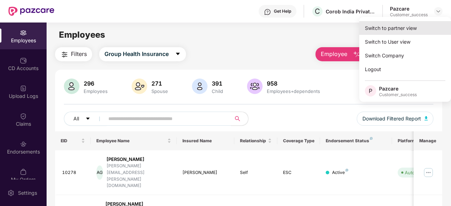
click at [405, 28] on div "Switch to partner view" at bounding box center [405, 28] width 92 height 14
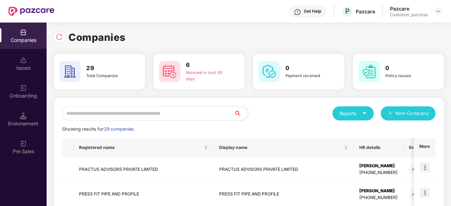
click at [152, 114] on input "text" at bounding box center [148, 113] width 172 height 14
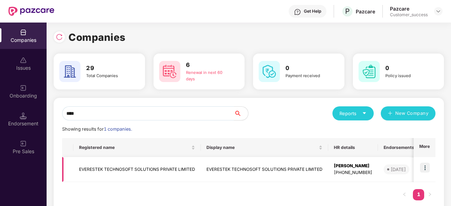
type input "****"
click at [424, 171] on img at bounding box center [425, 168] width 10 height 10
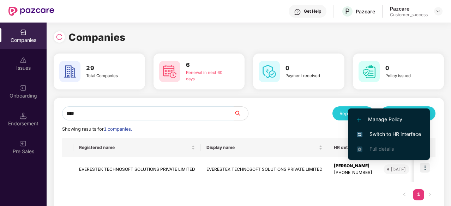
click at [397, 136] on span "Switch to HR interface" at bounding box center [389, 134] width 64 height 8
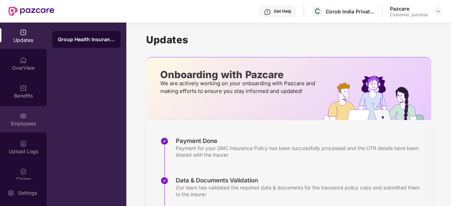
click at [20, 119] on img at bounding box center [23, 115] width 7 height 7
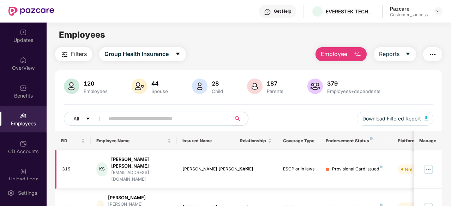
click at [432, 164] on img at bounding box center [427, 169] width 11 height 11
click at [433, 80] on div "120 Employees 44 Spouse 28 Child 187 Parents 379 Employees+dependents" at bounding box center [248, 87] width 369 height 17
click at [428, 164] on img at bounding box center [427, 169] width 11 height 11
click at [419, 89] on div "120 Employees 44 Spouse 28 Child 187 Parents 379 Employees+dependents" at bounding box center [248, 87] width 369 height 17
click at [436, 47] on button "button" at bounding box center [432, 54] width 19 height 14
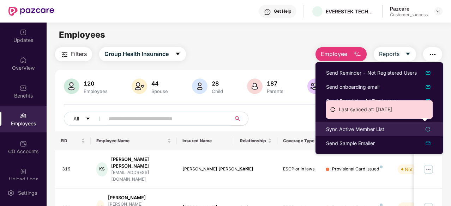
click at [380, 129] on div "Sync Active Member List" at bounding box center [355, 130] width 58 height 8
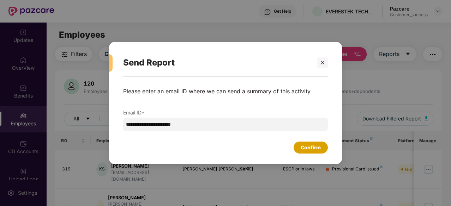
click at [315, 148] on div "Confirm" at bounding box center [310, 148] width 20 height 8
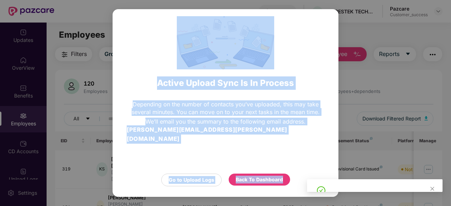
drag, startPoint x: 386, startPoint y: 185, endPoint x: 386, endPoint y: 116, distance: 69.5
click at [386, 116] on body "Get Help EVERESTEK TECHNOSOFT SOLUTIONS PRIVATE LIMITED Pazcare Customer_succes…" at bounding box center [225, 103] width 451 height 206
click at [315, 147] on div "Depending on the number of contacts you’ve uploaded, this may take several minu…" at bounding box center [225, 132] width 197 height 64
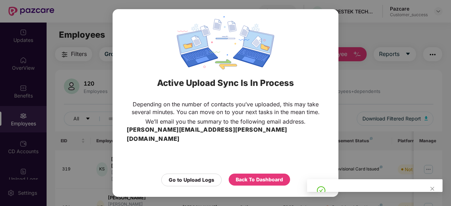
click at [406, 188] on div at bounding box center [374, 185] width 135 height 13
click at [369, 103] on div "Active Upload Sync Is In Process Depending on the number of contacts you’ve upl…" at bounding box center [225, 103] width 451 height 206
click at [272, 176] on div "Back To Dashboard" at bounding box center [259, 180] width 47 height 8
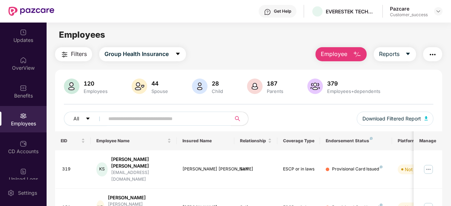
click at [18, 116] on div "Employees" at bounding box center [23, 119] width 47 height 26
click at [428, 164] on img at bounding box center [427, 169] width 11 height 11
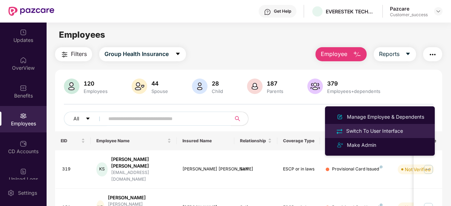
click at [383, 130] on div "Switch To User Interface" at bounding box center [375, 131] width 60 height 8
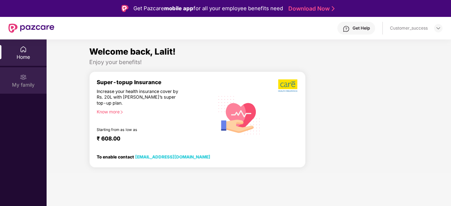
click at [23, 81] on div "My family" at bounding box center [23, 80] width 47 height 26
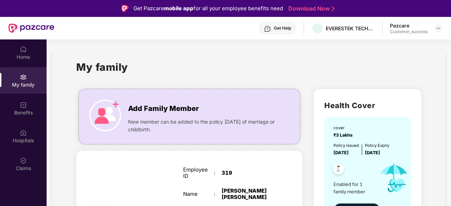
scroll to position [94, 0]
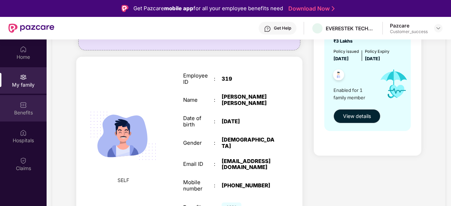
click at [32, 107] on div "Benefits" at bounding box center [23, 108] width 47 height 26
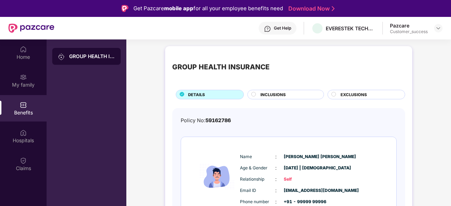
scroll to position [34, 0]
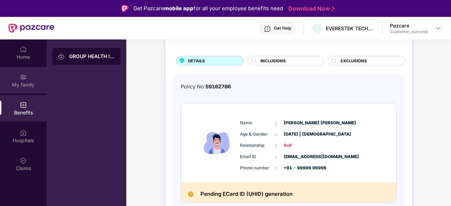
click at [29, 81] on div "My family" at bounding box center [23, 84] width 47 height 7
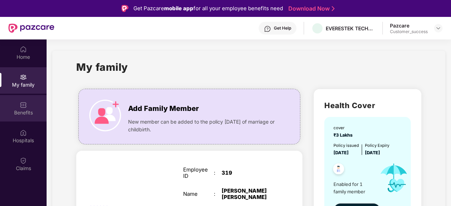
click at [25, 103] on img at bounding box center [23, 105] width 7 height 7
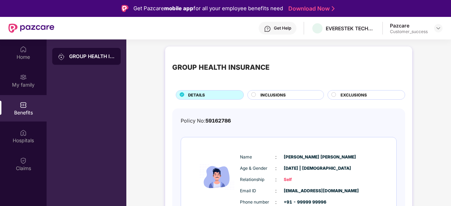
scroll to position [34, 0]
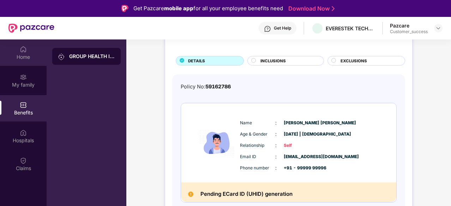
click at [27, 47] on div "Home" at bounding box center [23, 52] width 47 height 26
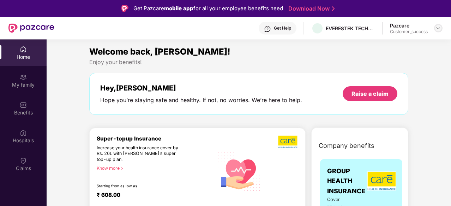
click at [438, 28] on img at bounding box center [438, 28] width 6 height 6
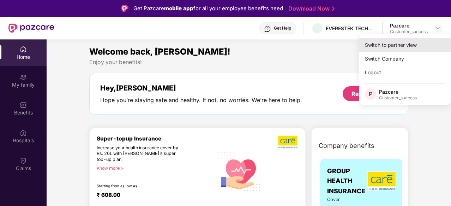
click at [396, 46] on div "Switch to partner view" at bounding box center [405, 45] width 92 height 14
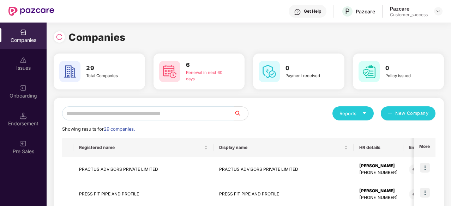
click at [179, 110] on input "text" at bounding box center [148, 113] width 172 height 14
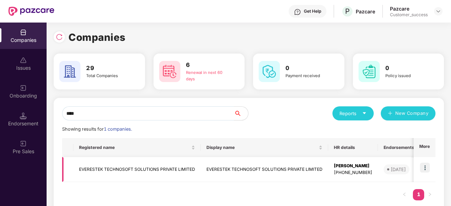
type input "****"
click at [426, 167] on img at bounding box center [425, 168] width 10 height 10
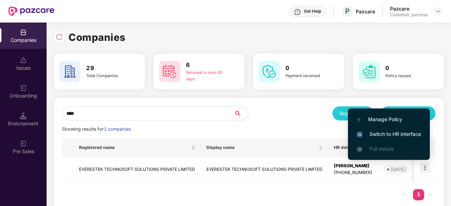
click at [403, 132] on span "Switch to HR interface" at bounding box center [389, 134] width 64 height 8
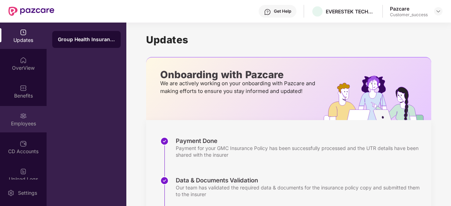
click at [18, 124] on div "Employees" at bounding box center [23, 123] width 47 height 7
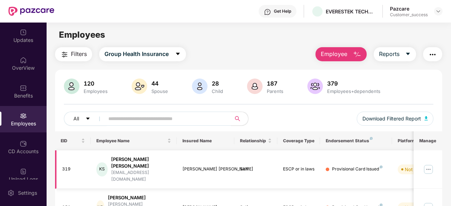
click at [432, 165] on img at bounding box center [427, 169] width 11 height 11
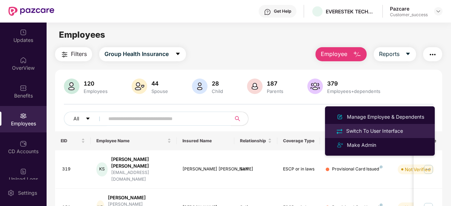
click at [396, 129] on div "Switch To User Interface" at bounding box center [375, 131] width 60 height 8
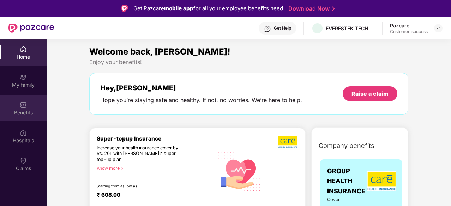
click at [23, 109] on div "Benefits" at bounding box center [23, 112] width 47 height 7
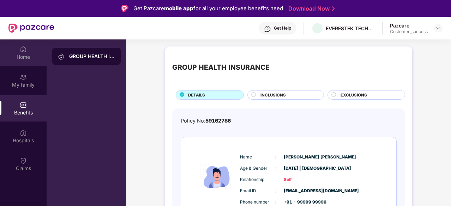
click at [21, 51] on img at bounding box center [23, 49] width 7 height 7
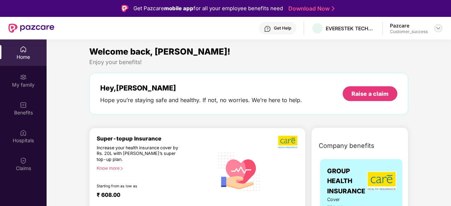
click at [441, 27] on div at bounding box center [438, 28] width 8 height 8
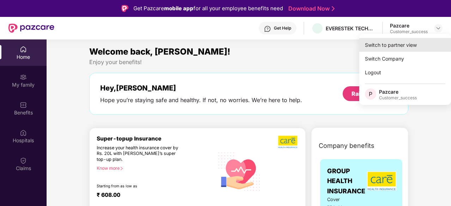
click at [401, 44] on div "Switch to partner view" at bounding box center [405, 45] width 92 height 14
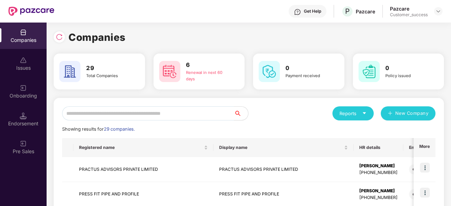
click at [121, 110] on input "text" at bounding box center [148, 113] width 172 height 14
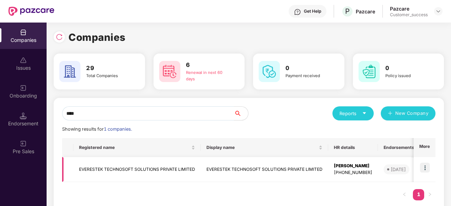
type input "****"
click at [423, 167] on img at bounding box center [425, 168] width 10 height 10
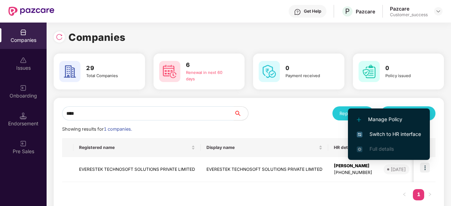
click at [392, 120] on span "Manage Policy" at bounding box center [389, 120] width 64 height 8
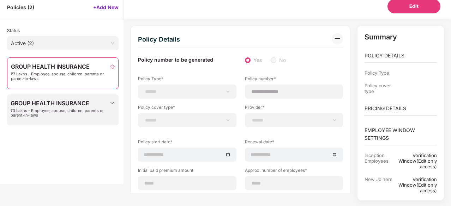
scroll to position [29, 0]
type input "********"
type input "**********"
type input "***"
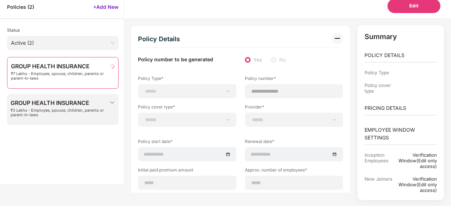
type input "**"
type input "***"
type input "*"
type input "**"
type input "******"
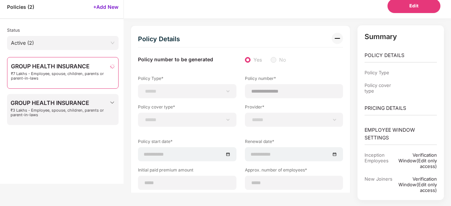
type input "**********"
type input "****"
select select "**********"
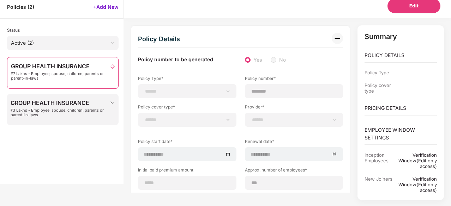
select select "**********"
select select "*"
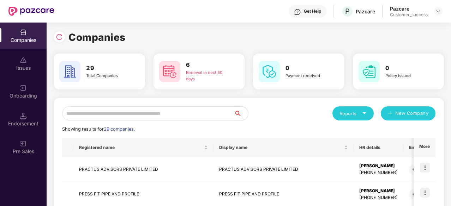
scroll to position [0, 0]
click at [151, 114] on input "text" at bounding box center [148, 113] width 172 height 14
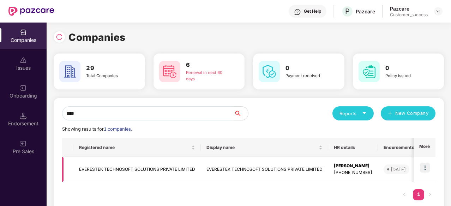
type input "****"
click at [423, 167] on img at bounding box center [425, 168] width 10 height 10
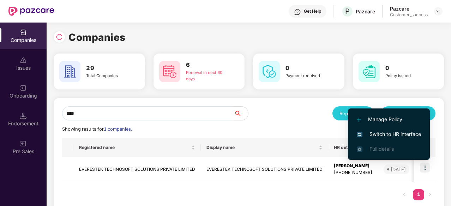
click at [408, 135] on span "Switch to HR interface" at bounding box center [389, 134] width 64 height 8
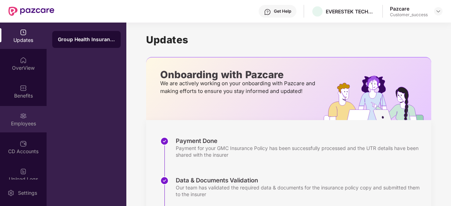
click at [23, 118] on img at bounding box center [23, 115] width 7 height 7
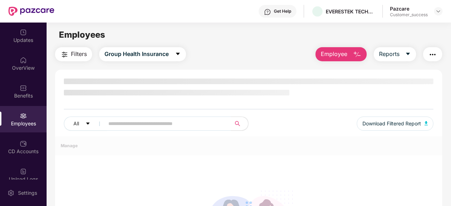
scroll to position [92, 0]
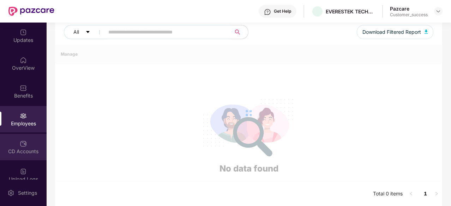
click at [23, 141] on img at bounding box center [23, 143] width 7 height 7
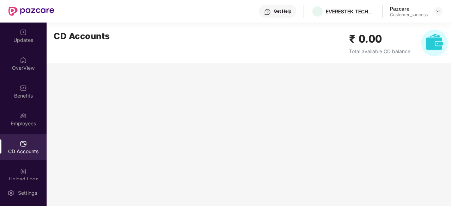
scroll to position [0, 0]
click at [437, 14] on img at bounding box center [438, 11] width 6 height 6
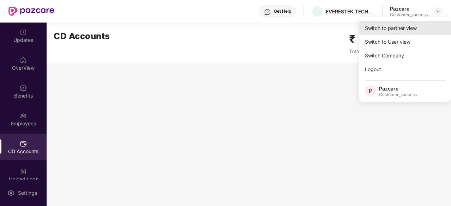
click at [389, 29] on div "Switch to partner view" at bounding box center [405, 28] width 92 height 14
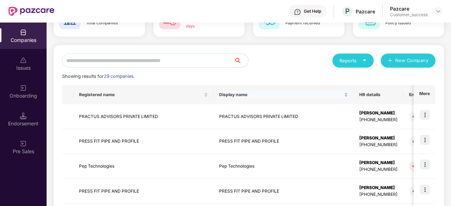
scroll to position [0, 0]
click at [118, 58] on input "text" at bounding box center [148, 61] width 172 height 14
click at [116, 60] on input "text" at bounding box center [148, 61] width 172 height 14
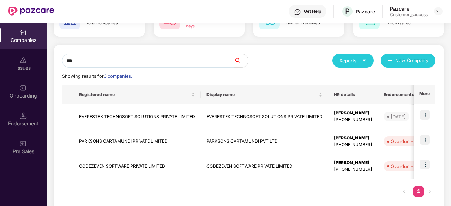
scroll to position [15, 0]
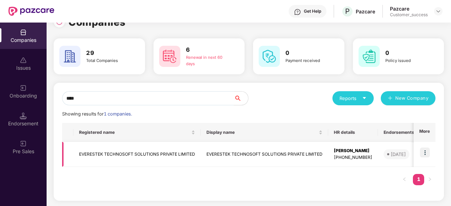
type input "****"
click at [285, 153] on td "EVERESTEK TECHNOSOFT SOLUTIONS PRIVATE LIMITED" at bounding box center [264, 154] width 127 height 25
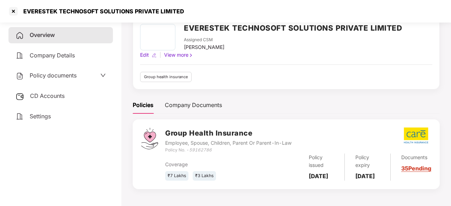
scroll to position [0, 0]
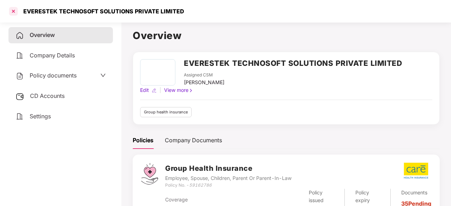
click at [16, 13] on div at bounding box center [13, 11] width 11 height 11
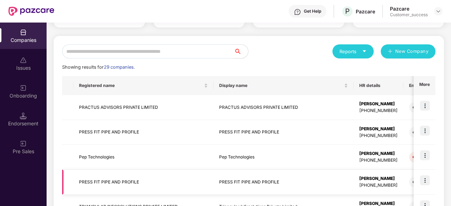
scroll to position [62, 0]
click at [175, 51] on input "text" at bounding box center [148, 51] width 172 height 14
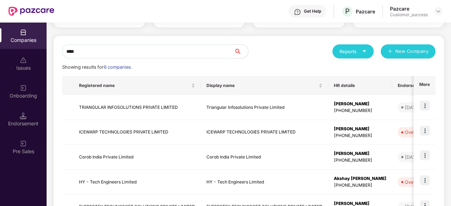
scroll to position [15, 0]
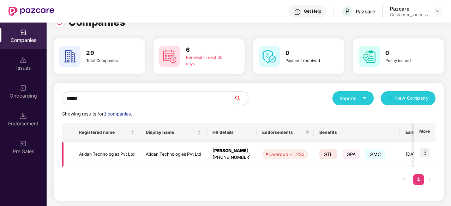
type input "******"
click at [128, 152] on td "Atidan Technologies Pvt Ltd" at bounding box center [106, 154] width 67 height 25
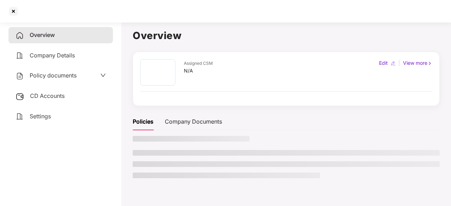
click at [55, 98] on span "CD Accounts" at bounding box center [47, 95] width 35 height 7
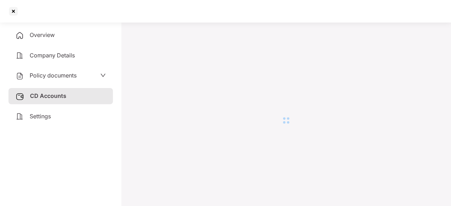
click at [75, 75] on span "Policy documents" at bounding box center [53, 75] width 47 height 7
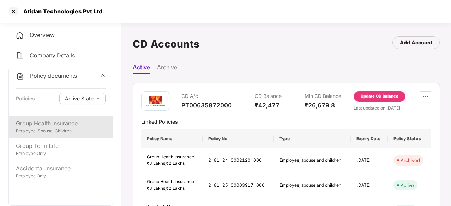
click at [65, 129] on div "Employee, Spouse, Children" at bounding box center [61, 131] width 90 height 7
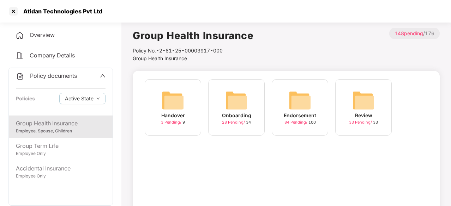
click at [300, 109] on img at bounding box center [299, 100] width 23 height 23
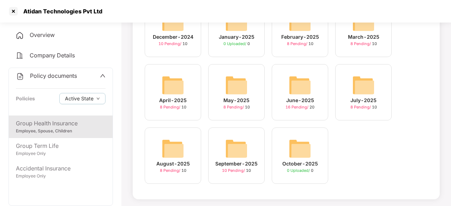
scroll to position [80, 0]
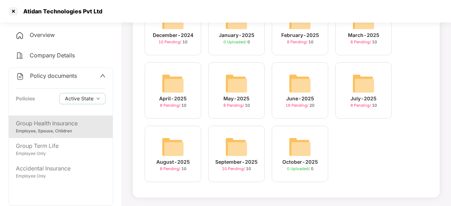
click at [171, 151] on img at bounding box center [173, 147] width 23 height 23
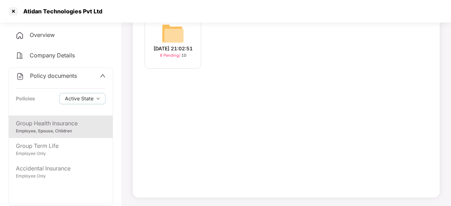
scroll to position [67, 0]
click at [175, 30] on img at bounding box center [173, 33] width 23 height 23
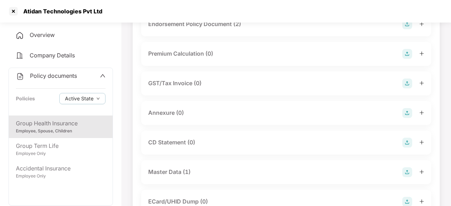
scroll to position [0, 0]
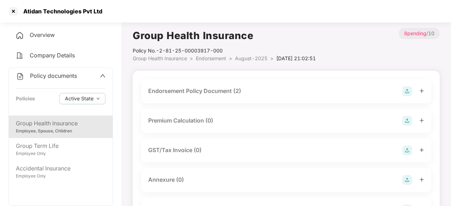
click at [214, 95] on div "Endorsement Policy Document (2)" at bounding box center [194, 91] width 93 height 9
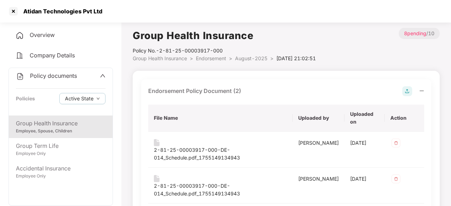
click at [54, 121] on div "Group Health Insurance" at bounding box center [61, 123] width 90 height 9
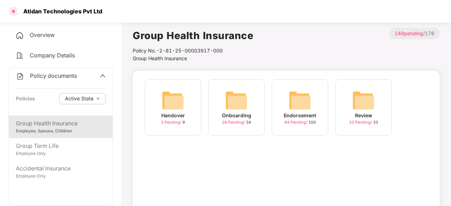
click at [13, 11] on div at bounding box center [13, 11] width 11 height 11
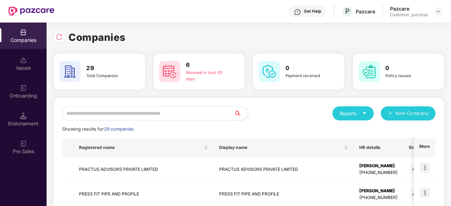
click at [111, 111] on input "text" at bounding box center [148, 113] width 172 height 14
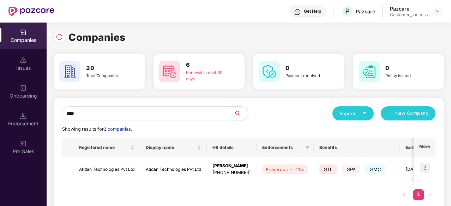
type input "*****"
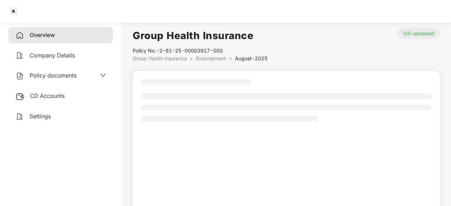
scroll to position [67, 0]
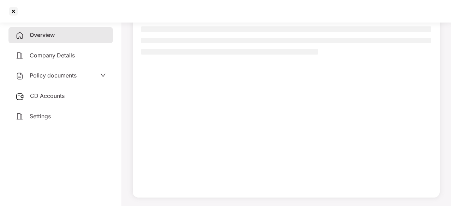
click at [63, 72] on div "Policy documents" at bounding box center [46, 75] width 61 height 9
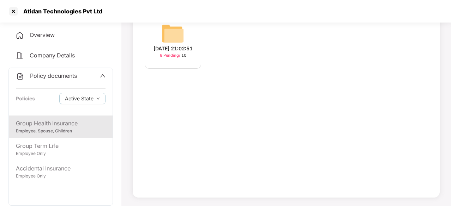
click at [74, 120] on div "Group Health Insurance" at bounding box center [61, 123] width 90 height 9
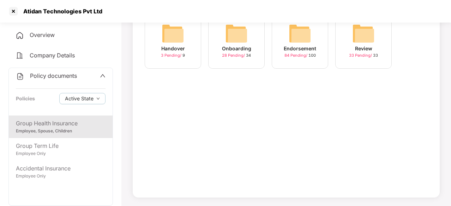
click at [296, 44] on img at bounding box center [299, 33] width 23 height 23
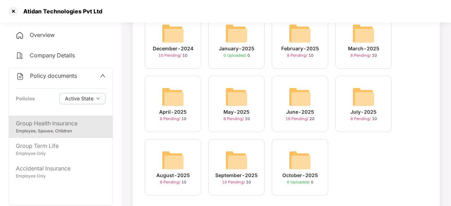
scroll to position [80, 0]
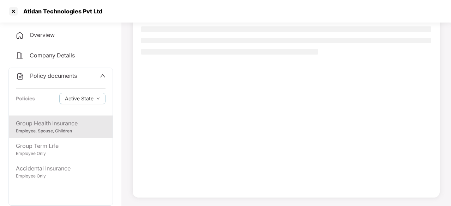
scroll to position [67, 0]
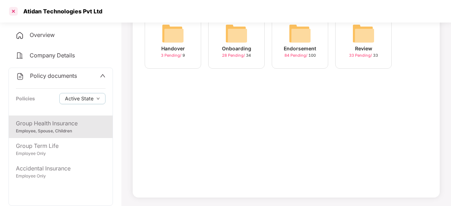
click at [15, 10] on div at bounding box center [13, 11] width 11 height 11
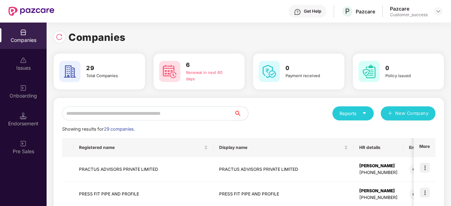
scroll to position [0, 0]
click at [107, 114] on input "text" at bounding box center [148, 113] width 172 height 14
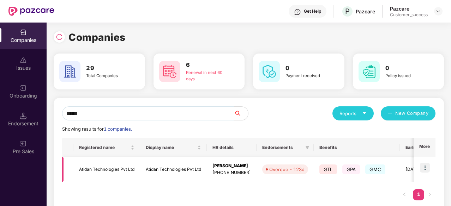
type input "******"
click at [428, 168] on img at bounding box center [425, 168] width 10 height 10
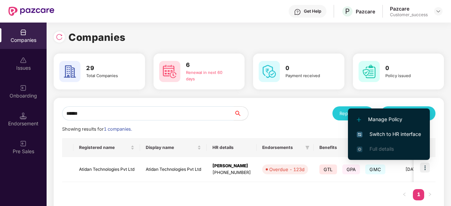
click at [405, 135] on span "Switch to HR interface" at bounding box center [389, 134] width 64 height 8
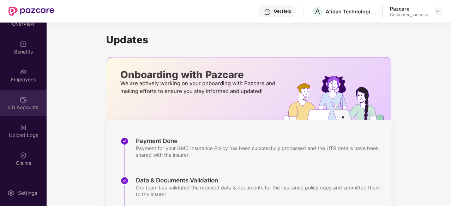
click at [18, 132] on div "Upload Logs" at bounding box center [23, 135] width 47 height 7
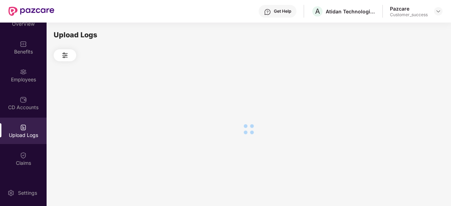
scroll to position [65, 0]
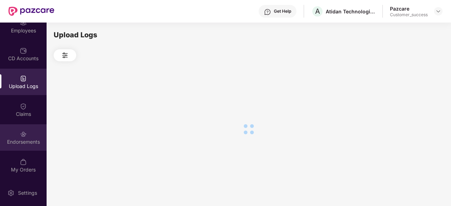
click at [18, 137] on div "Endorsements" at bounding box center [23, 137] width 47 height 26
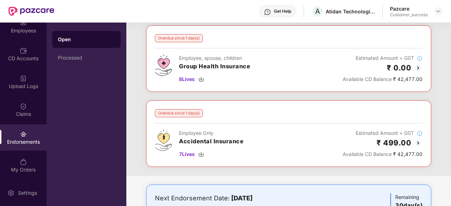
scroll to position [260, 0]
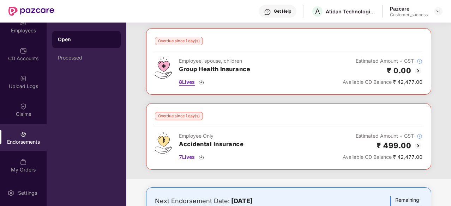
click at [181, 81] on span "8 Lives" at bounding box center [187, 82] width 16 height 8
click at [183, 81] on span "8 Lives" at bounding box center [187, 82] width 16 height 8
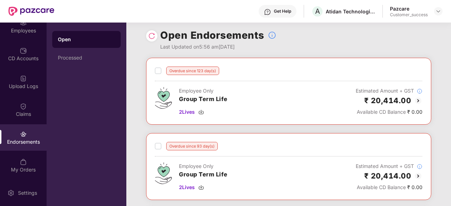
scroll to position [0, 0]
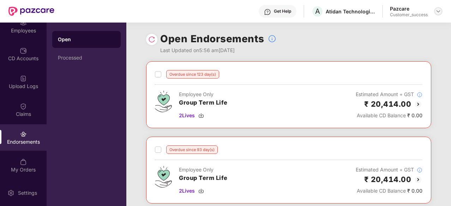
click at [437, 9] on img at bounding box center [438, 11] width 6 height 6
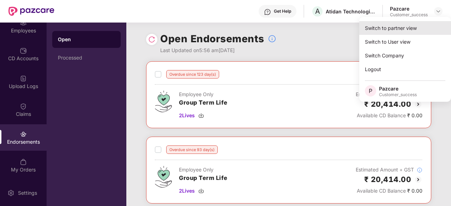
click at [392, 26] on div "Switch to partner view" at bounding box center [405, 28] width 92 height 14
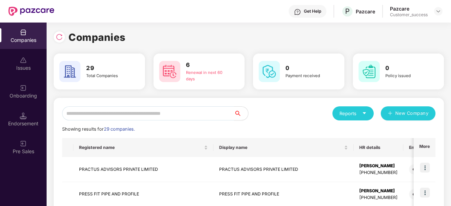
click at [137, 113] on input "text" at bounding box center [148, 113] width 172 height 14
paste input "*********"
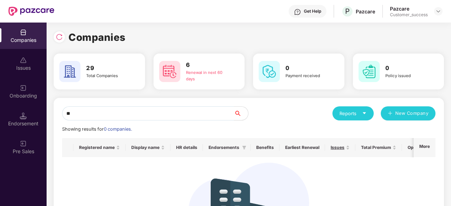
type input "*"
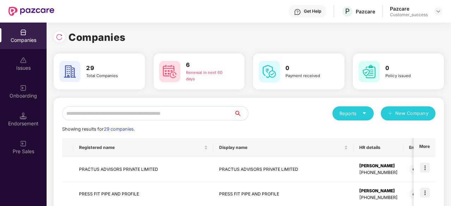
click at [118, 115] on input "text" at bounding box center [148, 113] width 172 height 14
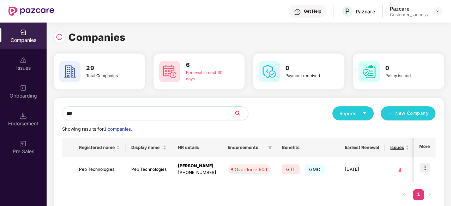
scroll to position [0, 0]
type input "***"
click at [423, 170] on img at bounding box center [425, 168] width 10 height 10
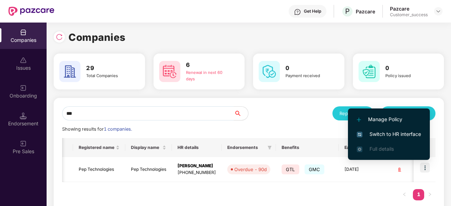
click at [393, 132] on span "Switch to HR interface" at bounding box center [389, 134] width 64 height 8
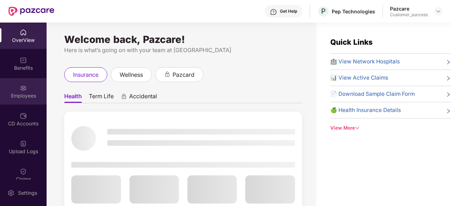
click at [20, 91] on img at bounding box center [23, 88] width 7 height 7
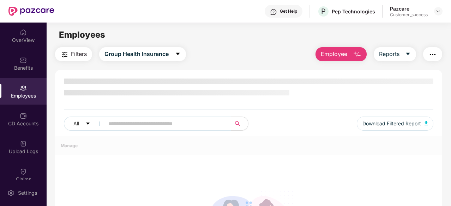
click at [132, 123] on input "text" at bounding box center [164, 123] width 113 height 11
paste input "*********"
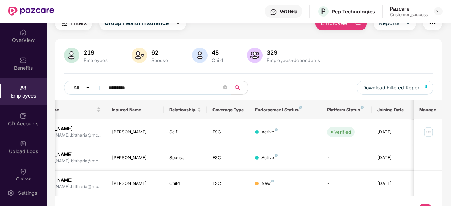
scroll to position [46, 0]
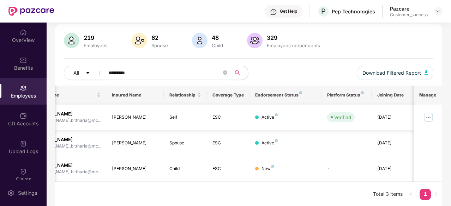
type input "*********"
click at [427, 116] on img at bounding box center [427, 117] width 11 height 11
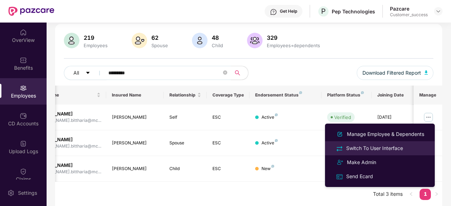
click at [359, 147] on div "Switch To User Interface" at bounding box center [375, 149] width 60 height 8
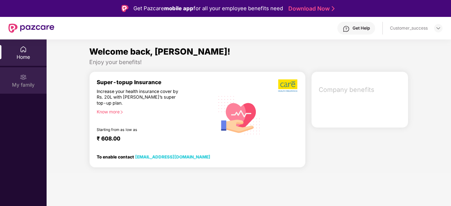
click at [20, 78] on img at bounding box center [23, 77] width 7 height 7
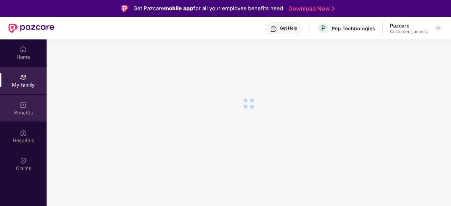
click at [28, 115] on div "Benefits" at bounding box center [23, 112] width 47 height 7
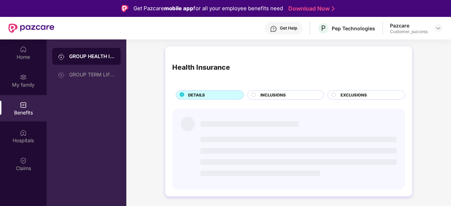
click at [294, 61] on div "Health Insurance" at bounding box center [288, 68] width 233 height 28
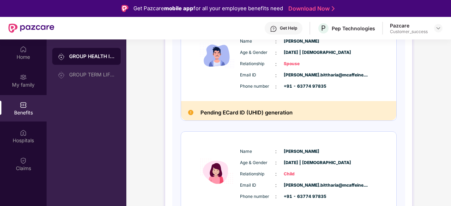
scroll to position [0, 0]
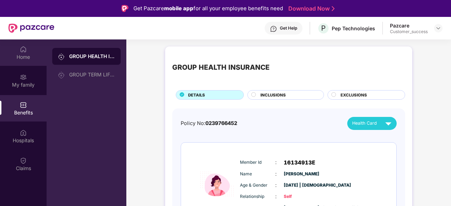
click at [29, 50] on div "Home" at bounding box center [23, 52] width 47 height 26
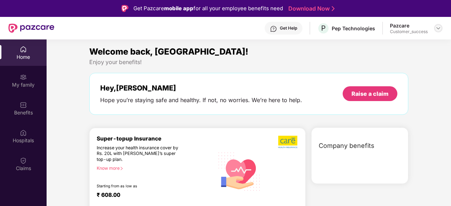
click at [438, 27] on img at bounding box center [438, 28] width 6 height 6
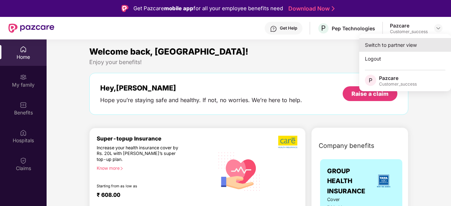
click at [386, 43] on div "Switch to partner view" at bounding box center [405, 45] width 92 height 14
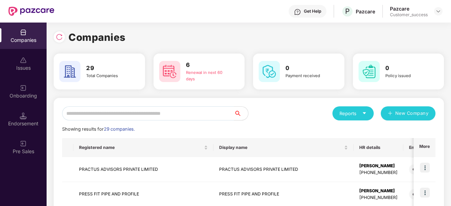
click at [133, 110] on input "text" at bounding box center [148, 113] width 172 height 14
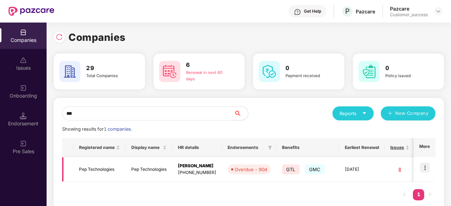
type input "***"
click at [177, 170] on td "Mahek Kawle +917021453237" at bounding box center [197, 169] width 50 height 25
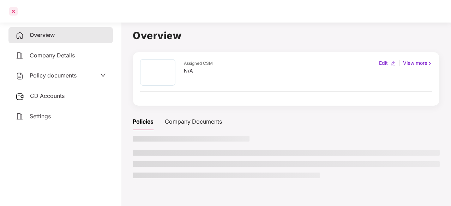
click at [11, 8] on div at bounding box center [13, 11] width 11 height 11
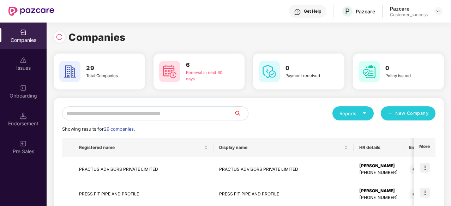
click at [126, 111] on input "text" at bounding box center [148, 113] width 172 height 14
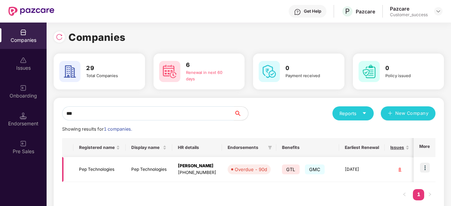
type input "***"
click at [395, 169] on div "8" at bounding box center [399, 169] width 19 height 7
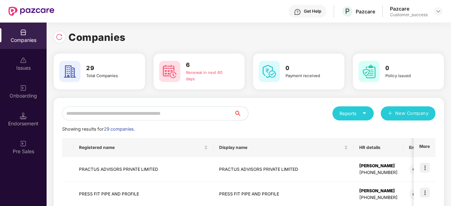
click at [130, 116] on input "text" at bounding box center [148, 113] width 172 height 14
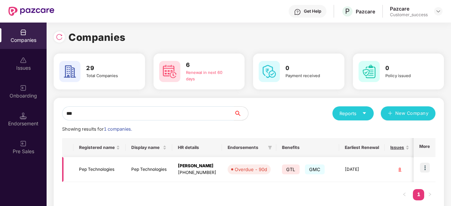
type input "***"
click at [423, 168] on img at bounding box center [425, 168] width 10 height 10
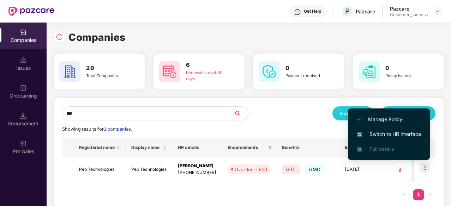
click at [395, 133] on span "Switch to HR interface" at bounding box center [389, 134] width 64 height 8
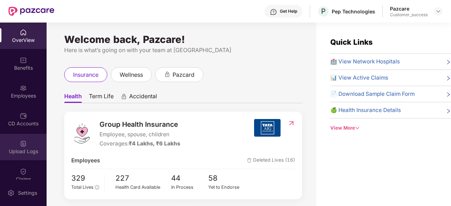
scroll to position [65, 0]
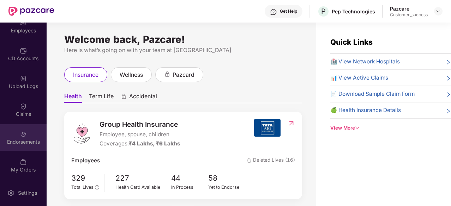
click at [27, 139] on div "Endorsements" at bounding box center [23, 142] width 47 height 7
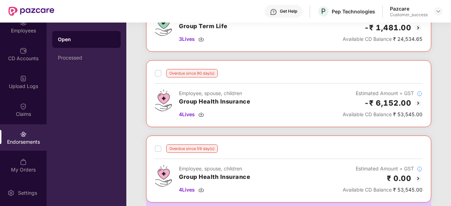
scroll to position [77, 0]
click at [200, 114] on img at bounding box center [201, 114] width 6 height 6
click at [186, 112] on span "4 Lives" at bounding box center [187, 114] width 16 height 8
click at [188, 116] on span "4 Lives" at bounding box center [187, 114] width 16 height 8
click at [205, 113] on div "4 Lives" at bounding box center [214, 114] width 71 height 8
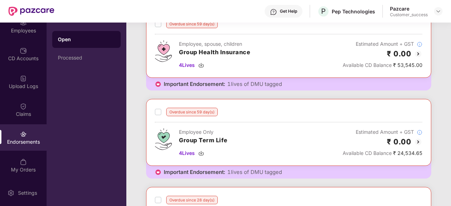
scroll to position [152, 0]
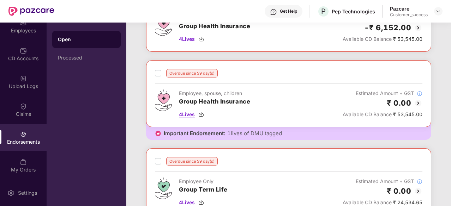
click at [201, 112] on img at bounding box center [201, 115] width 6 height 6
click at [186, 116] on span "4 Lives" at bounding box center [187, 115] width 16 height 8
click at [185, 113] on span "4 Lives" at bounding box center [187, 115] width 16 height 8
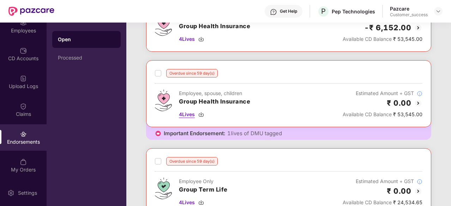
click at [185, 113] on span "4 Lives" at bounding box center [187, 115] width 16 height 8
click at [293, 100] on div "Employee, spouse, children Group Health Insurance 4 Lives Estimated Amount + GS…" at bounding box center [288, 104] width 267 height 29
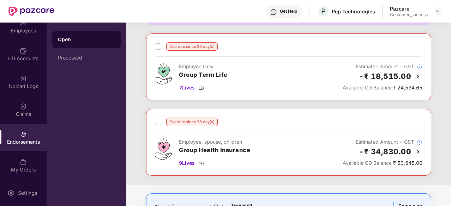
scroll to position [347, 0]
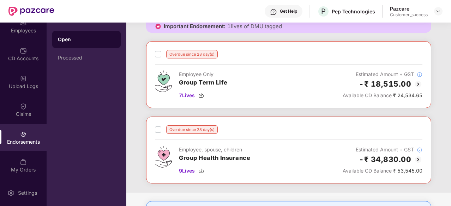
click at [201, 168] on img at bounding box center [201, 171] width 6 height 6
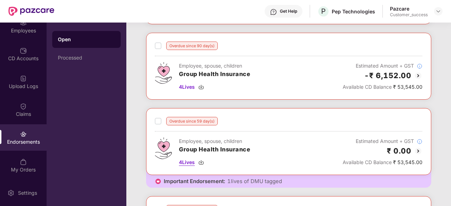
scroll to position [104, 0]
click at [188, 84] on span "4 Lives" at bounding box center [187, 87] width 16 height 8
click at [186, 160] on span "4 Lives" at bounding box center [187, 162] width 16 height 8
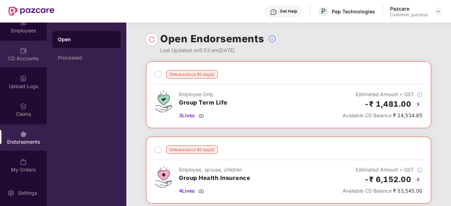
scroll to position [0, 0]
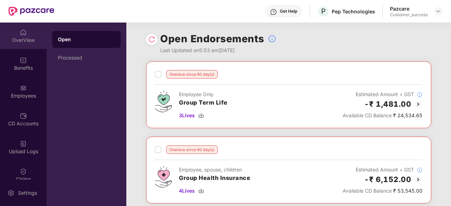
click at [28, 41] on div "OverView" at bounding box center [23, 40] width 47 height 7
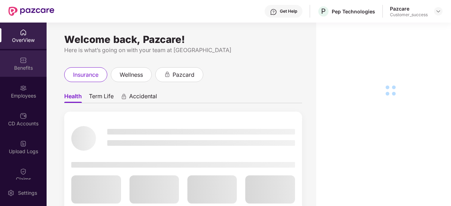
click at [24, 60] on img at bounding box center [23, 60] width 7 height 7
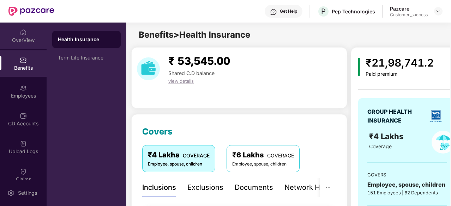
click at [32, 35] on div "OverView" at bounding box center [23, 36] width 47 height 26
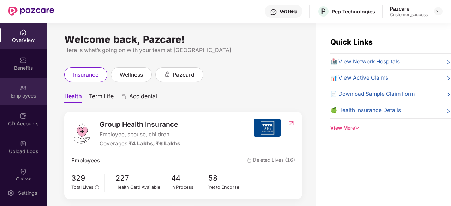
click at [23, 91] on img at bounding box center [23, 88] width 7 height 7
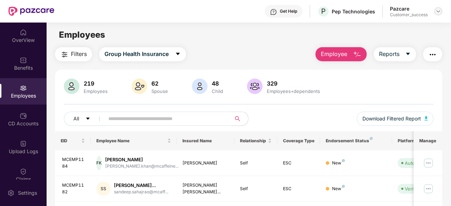
click at [439, 7] on div at bounding box center [438, 11] width 8 height 8
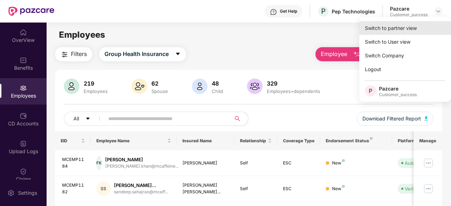
click at [401, 26] on div "Switch to partner view" at bounding box center [405, 28] width 92 height 14
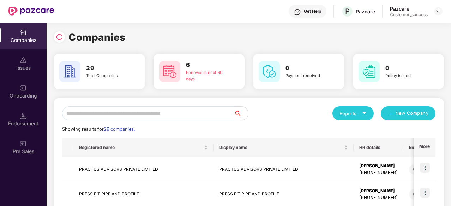
click at [142, 115] on input "text" at bounding box center [148, 113] width 172 height 14
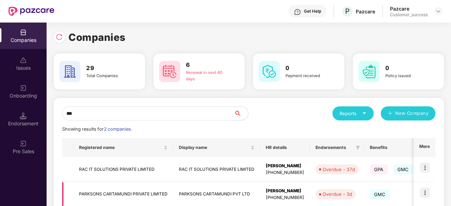
type input "***"
click at [267, 193] on div "Vasudev Bajaj" at bounding box center [285, 191] width 38 height 7
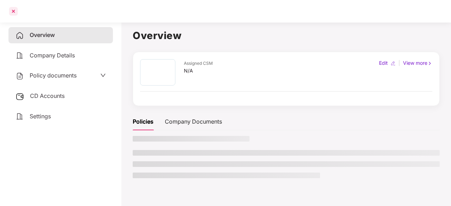
click at [11, 12] on div at bounding box center [13, 11] width 11 height 11
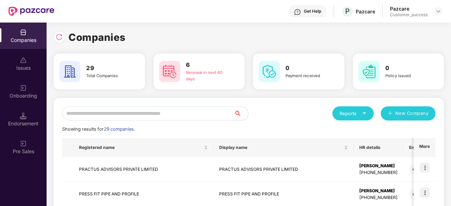
click at [126, 107] on input "text" at bounding box center [148, 113] width 172 height 14
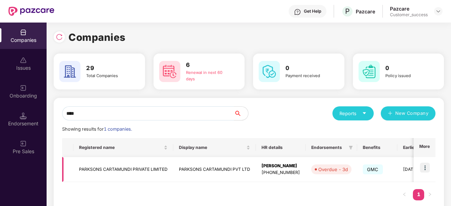
type input "****"
click at [425, 169] on img at bounding box center [425, 168] width 10 height 10
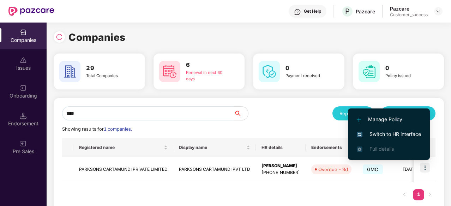
click at [396, 130] on span "Switch to HR interface" at bounding box center [389, 134] width 64 height 8
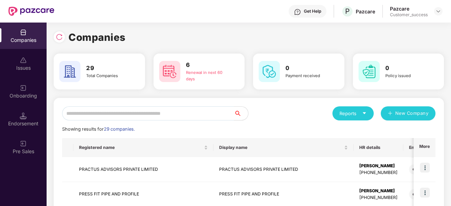
click at [141, 118] on input "text" at bounding box center [148, 113] width 172 height 14
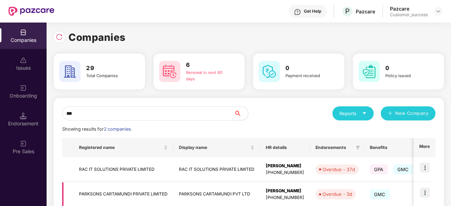
type input "***"
click at [124, 192] on td "PARKSONS CARTAMUNDI PRIVATE LIMITED" at bounding box center [123, 194] width 100 height 25
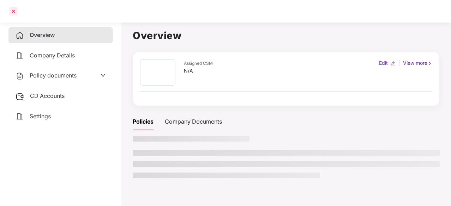
click at [10, 10] on div at bounding box center [13, 11] width 11 height 11
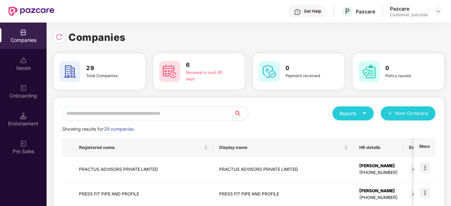
click at [143, 114] on input "text" at bounding box center [148, 113] width 172 height 14
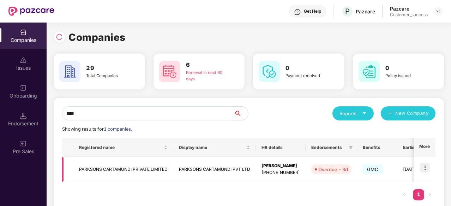
type input "****"
click at [426, 167] on img at bounding box center [425, 168] width 10 height 10
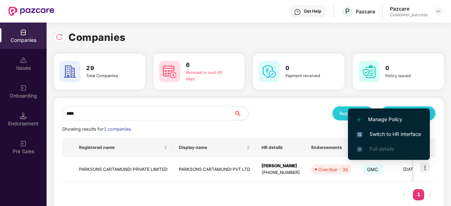
click at [401, 135] on span "Switch to HR interface" at bounding box center [389, 134] width 64 height 8
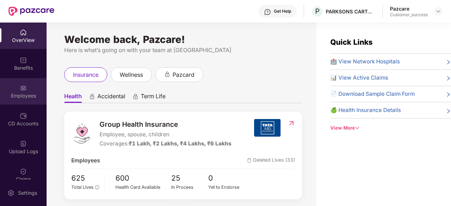
click at [16, 87] on div "Employees" at bounding box center [23, 91] width 47 height 26
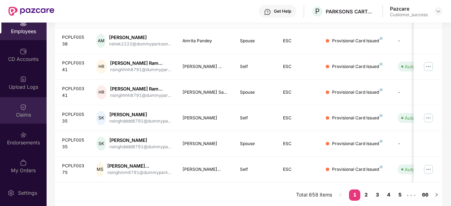
scroll to position [65, 0]
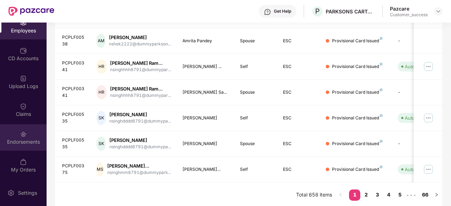
click at [20, 139] on div "Endorsements" at bounding box center [23, 142] width 47 height 7
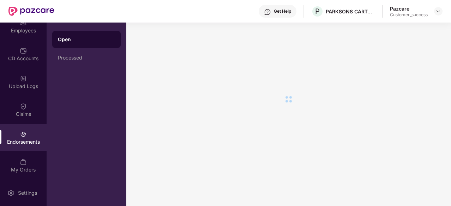
scroll to position [0, 0]
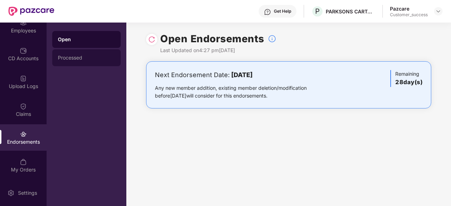
click at [82, 65] on div "Processed" at bounding box center [86, 57] width 68 height 17
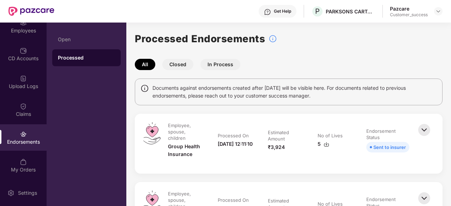
click at [327, 143] on img at bounding box center [326, 145] width 6 height 6
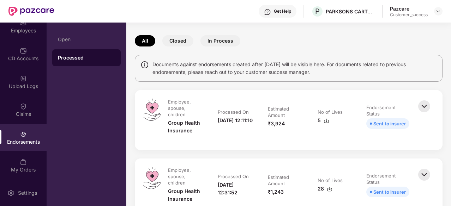
scroll to position [24, 0]
click at [328, 187] on img at bounding box center [330, 189] width 6 height 6
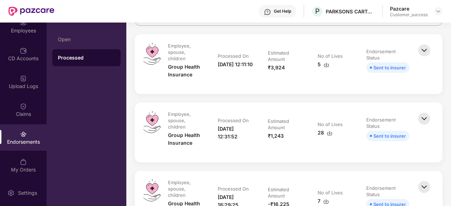
scroll to position [90, 0]
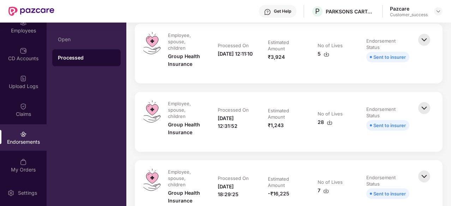
click at [328, 122] on img at bounding box center [330, 123] width 6 height 6
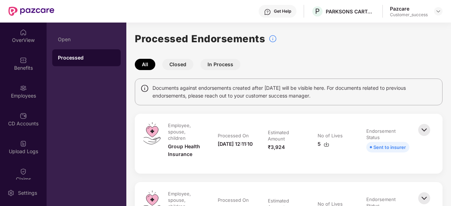
scroll to position [116, 0]
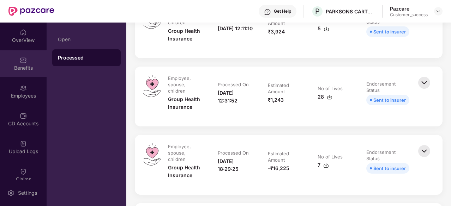
click at [22, 60] on img at bounding box center [23, 60] width 7 height 7
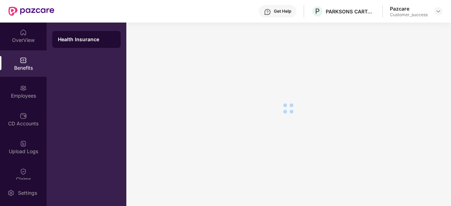
scroll to position [12, 0]
click at [25, 30] on img at bounding box center [23, 32] width 7 height 7
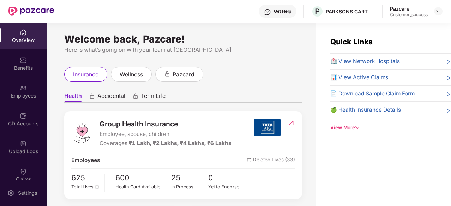
scroll to position [23, 0]
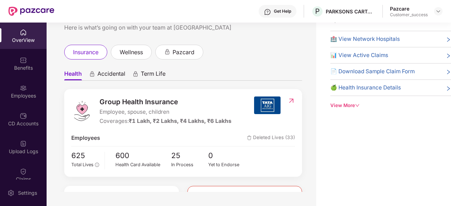
click at [21, 42] on div "OverView" at bounding box center [23, 40] width 47 height 7
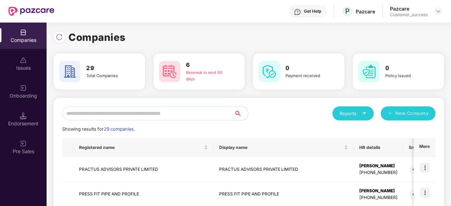
click at [151, 111] on input "text" at bounding box center [148, 113] width 172 height 14
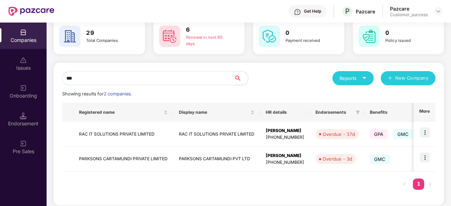
type input "***"
click at [423, 158] on img at bounding box center [425, 158] width 10 height 10
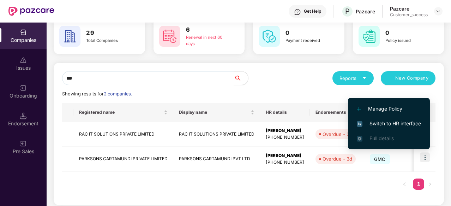
click at [396, 124] on span "Switch to HR interface" at bounding box center [389, 124] width 64 height 8
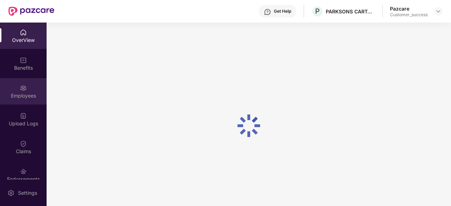
scroll to position [37, 0]
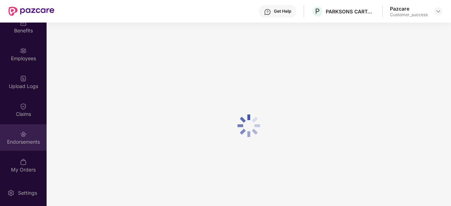
click at [21, 136] on img at bounding box center [23, 134] width 7 height 7
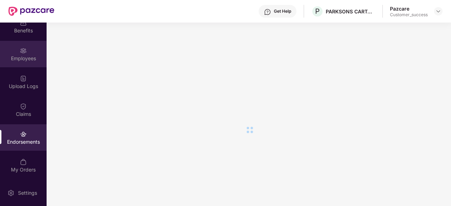
scroll to position [0, 0]
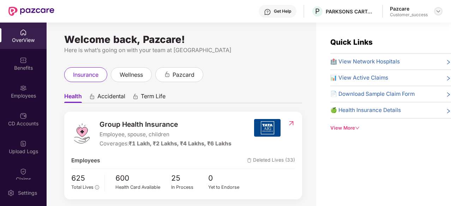
click at [437, 11] on img at bounding box center [438, 11] width 6 height 6
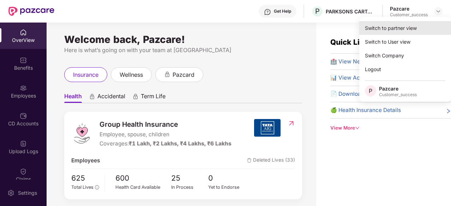
click at [391, 27] on div "Switch to partner view" at bounding box center [405, 28] width 92 height 14
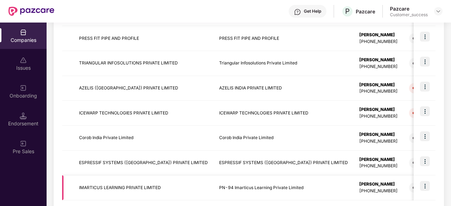
scroll to position [238, 0]
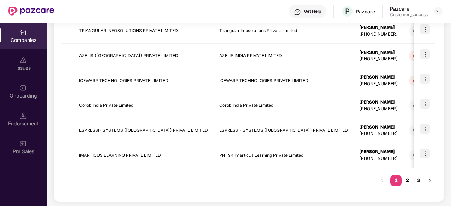
click at [408, 179] on link "2" at bounding box center [406, 180] width 11 height 11
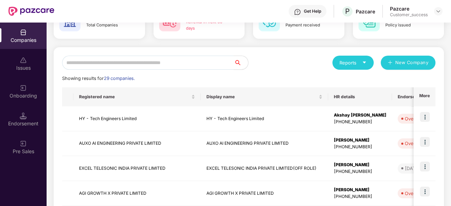
scroll to position [2, 0]
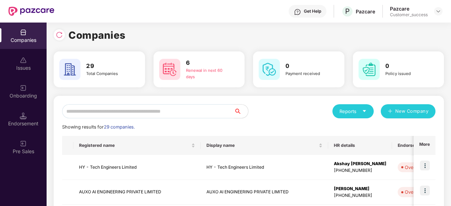
click at [139, 111] on input "text" at bounding box center [148, 111] width 172 height 14
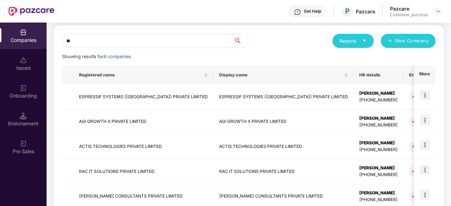
scroll to position [0, 0]
type input "**"
click at [422, 193] on img at bounding box center [425, 195] width 10 height 10
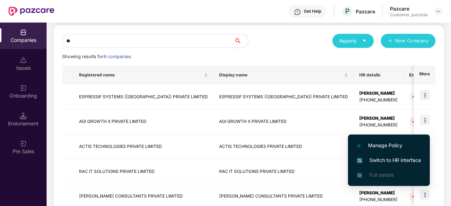
click at [398, 157] on span "Switch to HR interface" at bounding box center [389, 161] width 64 height 8
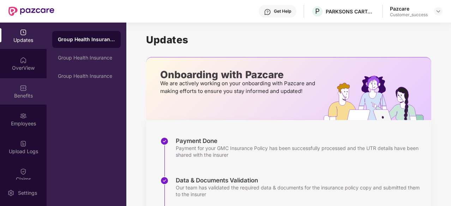
click at [20, 89] on img at bounding box center [23, 88] width 7 height 7
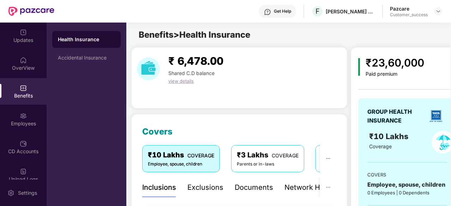
click at [21, 120] on div "Employees" at bounding box center [23, 119] width 47 height 26
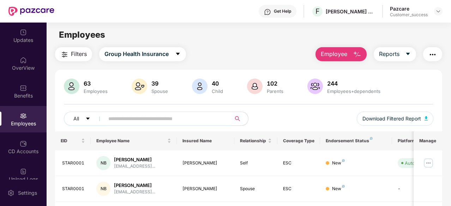
click at [157, 119] on input "text" at bounding box center [164, 119] width 113 height 11
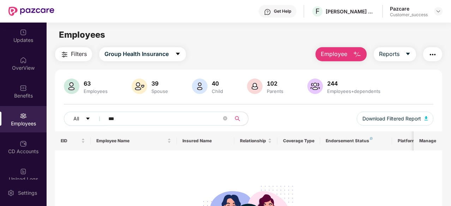
click at [109, 116] on input "***" at bounding box center [164, 119] width 113 height 11
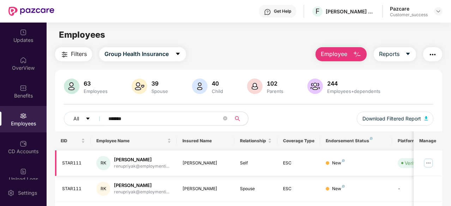
type input "*******"
click at [429, 161] on img at bounding box center [427, 163] width 11 height 11
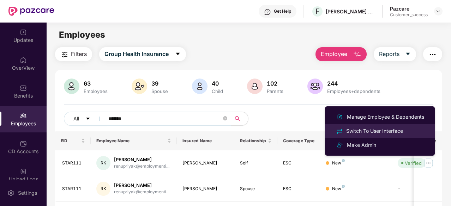
click at [389, 127] on div "Switch To User Interface" at bounding box center [375, 131] width 60 height 8
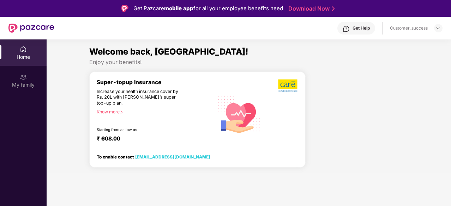
click at [26, 46] on img at bounding box center [23, 49] width 7 height 7
click at [63, 88] on div "Welcome back, Kanupriya! Enjoy your benefits! Super-topup Insurance Increase yo…" at bounding box center [249, 109] width 410 height 128
click at [23, 53] on div "Home" at bounding box center [23, 52] width 47 height 26
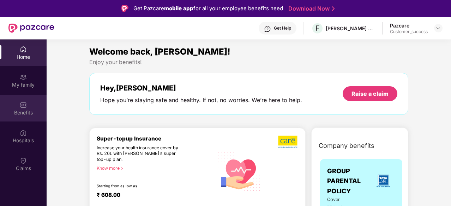
click at [22, 105] on img at bounding box center [23, 105] width 7 height 7
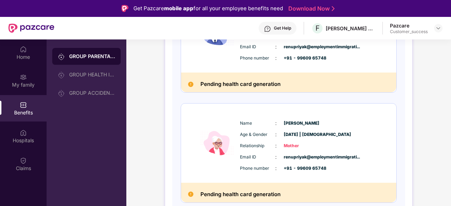
click at [32, 107] on div "Benefits" at bounding box center [23, 108] width 47 height 26
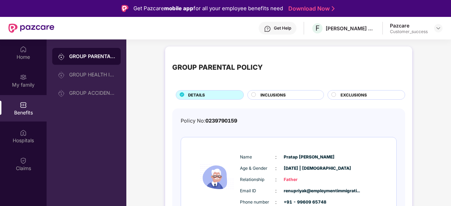
click at [21, 51] on img at bounding box center [23, 49] width 7 height 7
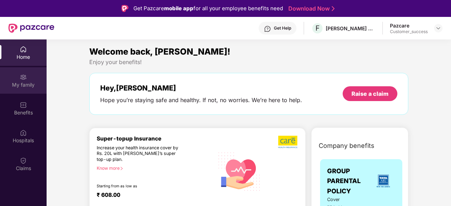
click at [30, 82] on div "My family" at bounding box center [23, 84] width 47 height 7
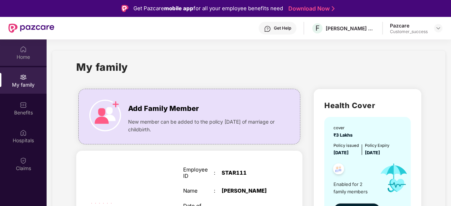
click at [32, 57] on div "Home" at bounding box center [23, 57] width 47 height 7
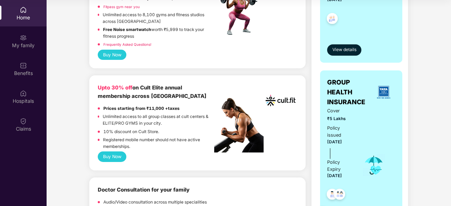
scroll to position [229, 0]
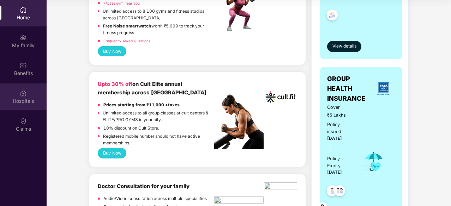
click at [26, 105] on div "Hospitals" at bounding box center [23, 97] width 47 height 26
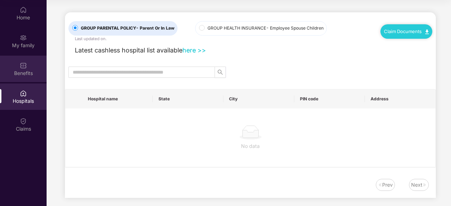
click at [18, 65] on div "Benefits" at bounding box center [23, 69] width 47 height 26
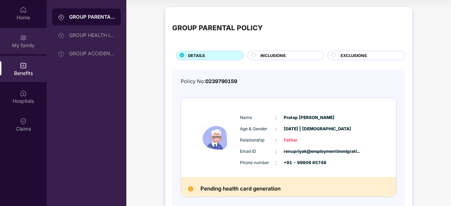
click at [16, 38] on div "My family" at bounding box center [23, 41] width 47 height 26
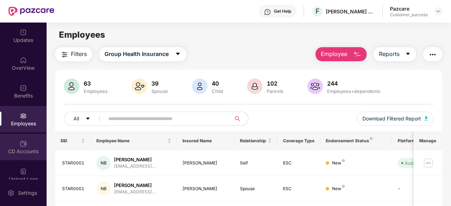
click at [22, 146] on img at bounding box center [23, 143] width 7 height 7
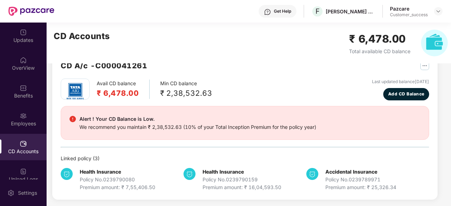
scroll to position [22, 0]
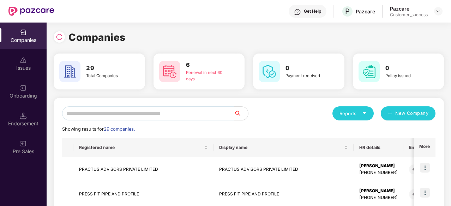
click at [154, 110] on input "text" at bounding box center [148, 113] width 172 height 14
click at [154, 112] on input "text" at bounding box center [148, 113] width 172 height 14
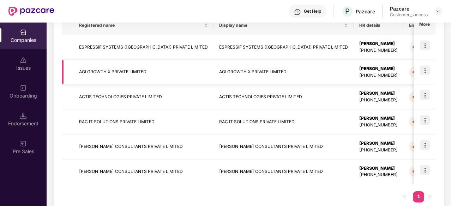
scroll to position [124, 0]
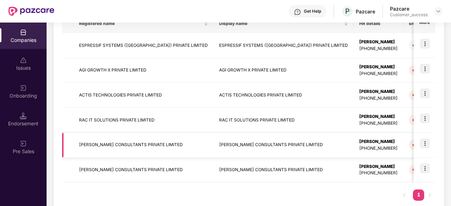
type input "**"
click at [424, 144] on img at bounding box center [425, 144] width 10 height 10
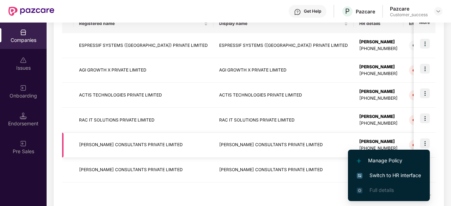
click at [179, 144] on td "FAKHOURY CONSULTANTS PRIVATE LIMITED" at bounding box center [143, 145] width 140 height 25
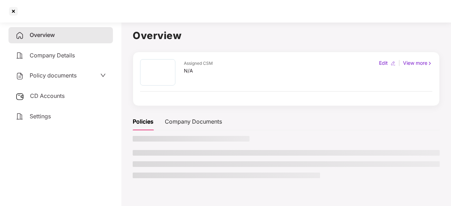
click at [60, 73] on span "Policy documents" at bounding box center [53, 75] width 47 height 7
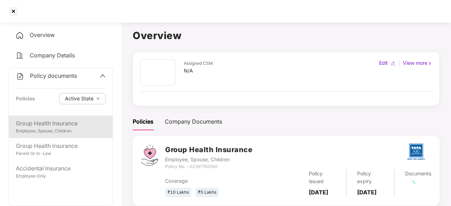
click at [56, 125] on div "Group Health Insurance" at bounding box center [61, 123] width 90 height 9
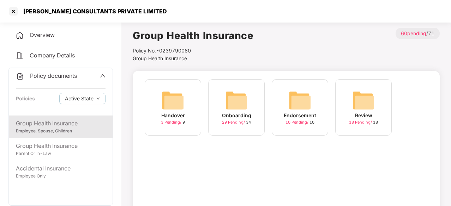
click at [303, 105] on img at bounding box center [299, 100] width 23 height 23
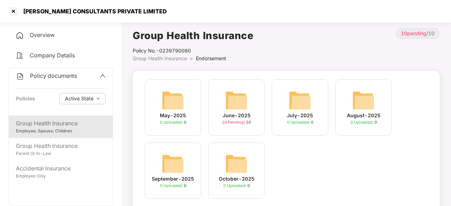
click at [49, 126] on div "Group Health Insurance" at bounding box center [61, 123] width 90 height 9
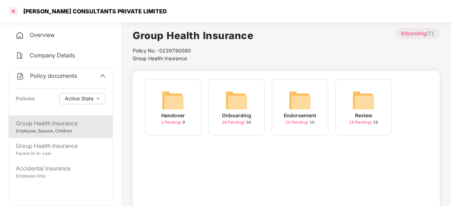
click at [12, 13] on div at bounding box center [13, 11] width 11 height 11
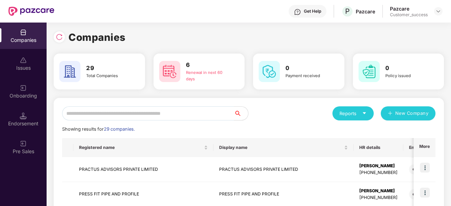
click at [167, 106] on input "text" at bounding box center [148, 113] width 172 height 14
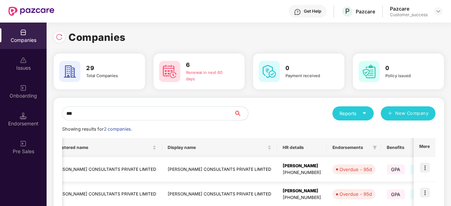
scroll to position [0, 0]
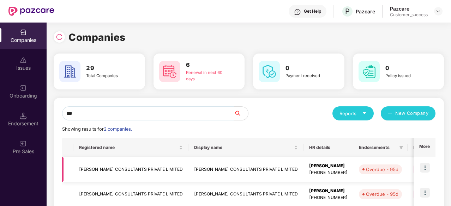
type input "***"
click at [366, 171] on div "Overdue - 95d" at bounding box center [382, 169] width 32 height 7
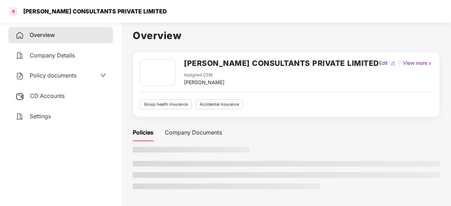
click at [14, 8] on div at bounding box center [13, 11] width 11 height 11
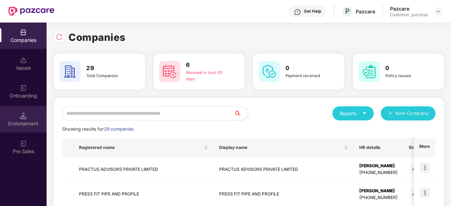
click at [18, 118] on div "Endorsement" at bounding box center [23, 119] width 47 height 26
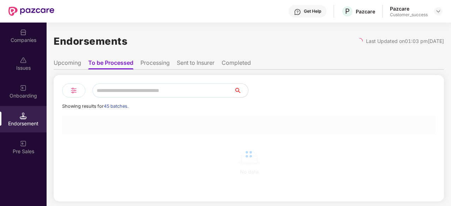
click at [18, 99] on div "Onboarding" at bounding box center [23, 95] width 47 height 7
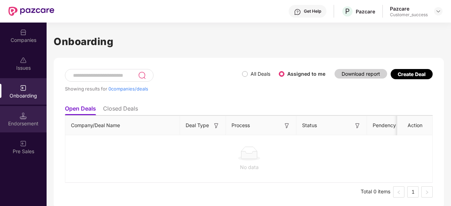
click at [28, 117] on div "Endorsement" at bounding box center [23, 119] width 47 height 26
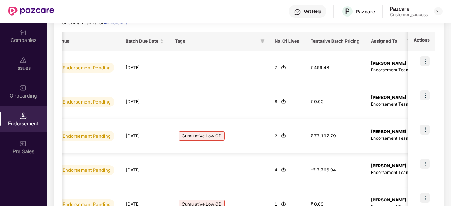
scroll to position [0, 307]
click at [205, 137] on span "Cumulative Low CD" at bounding box center [202, 136] width 46 height 9
click at [191, 135] on span "Cumulative Low CD" at bounding box center [202, 136] width 46 height 9
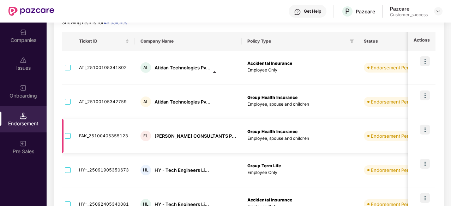
scroll to position [0, 0]
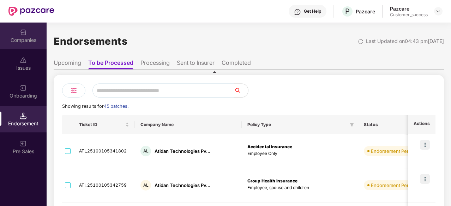
click at [23, 34] on img at bounding box center [23, 32] width 7 height 7
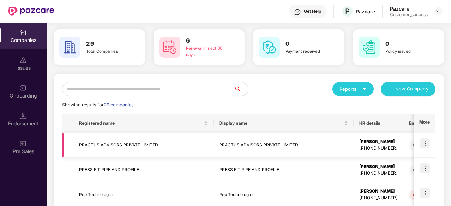
click at [148, 147] on td "PRACTUS ADVISORS PRIVATE LIMITED" at bounding box center [143, 145] width 140 height 25
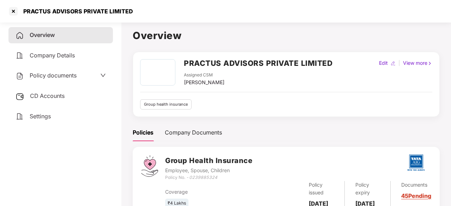
click at [77, 74] on span "Policy documents" at bounding box center [53, 75] width 47 height 7
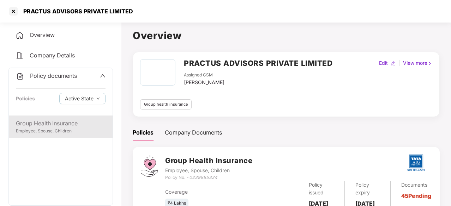
click at [56, 117] on div "Group Health Insurance Employee, Spouse, Children" at bounding box center [61, 127] width 104 height 23
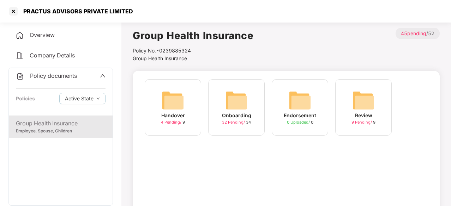
click at [245, 97] on img at bounding box center [236, 100] width 23 height 23
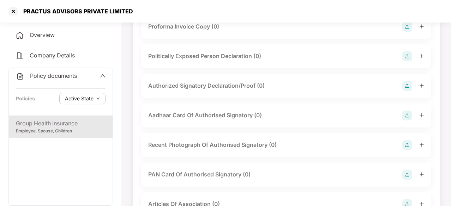
scroll to position [681, 0]
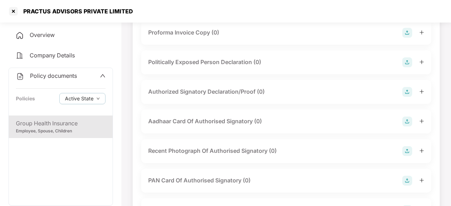
click at [54, 132] on div "Employee, Spouse, Children" at bounding box center [61, 131] width 90 height 7
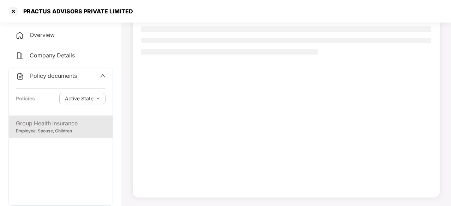
scroll to position [67, 0]
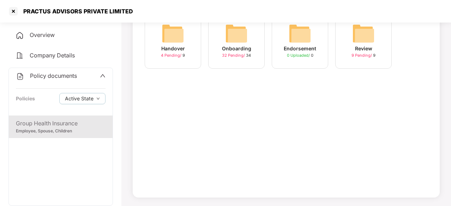
click at [174, 41] on img at bounding box center [173, 33] width 23 height 23
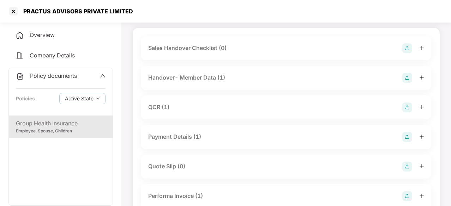
scroll to position [42, 0]
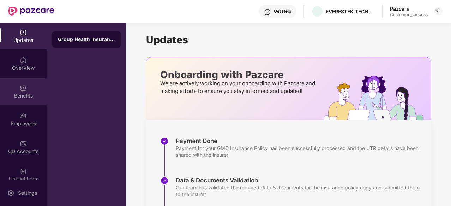
click at [19, 94] on div "Benefits" at bounding box center [23, 95] width 47 height 7
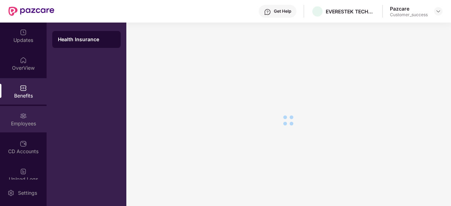
click at [18, 118] on div "Employees" at bounding box center [23, 119] width 47 height 26
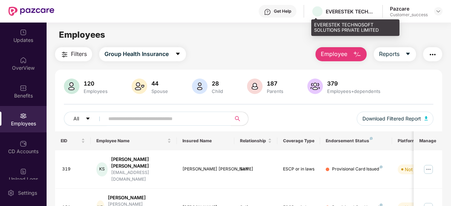
click at [364, 12] on div "EVERESTEK TECHNOSOFT SOLUTIONS PRIVATE LIMITED" at bounding box center [349, 11] width 49 height 7
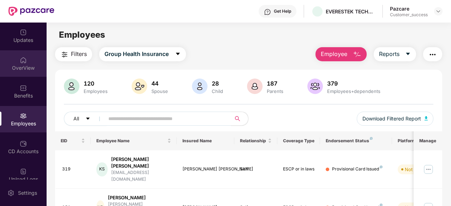
click at [19, 55] on div "OverView" at bounding box center [23, 63] width 47 height 26
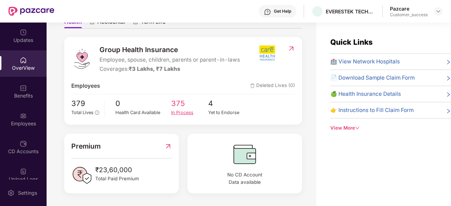
scroll to position [76, 0]
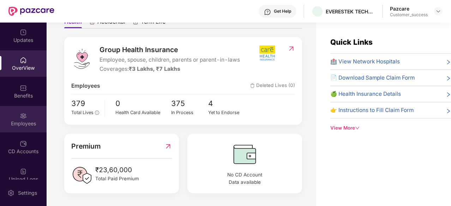
click at [20, 118] on img at bounding box center [23, 115] width 7 height 7
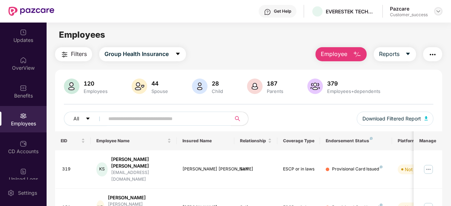
click at [440, 8] on div at bounding box center [438, 11] width 8 height 8
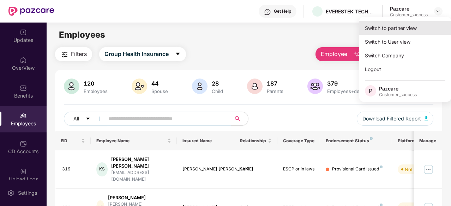
click at [392, 31] on div "Switch to partner view" at bounding box center [405, 28] width 92 height 14
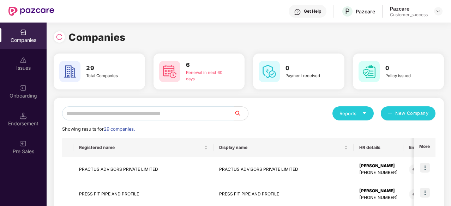
click at [180, 111] on input "text" at bounding box center [148, 113] width 172 height 14
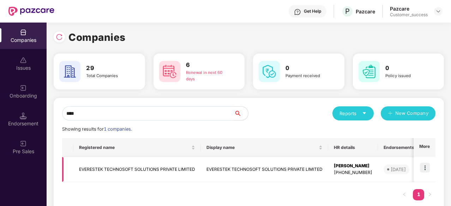
type input "****"
drag, startPoint x: 197, startPoint y: 170, endPoint x: 71, endPoint y: 168, distance: 126.3
click at [71, 168] on tr "EVERESTEK TECHNOSOFT SOLUTIONS PRIVATE LIMITED EVERESTEK TECHNOSOFT SOLUTIONS P…" at bounding box center [378, 169] width 632 height 25
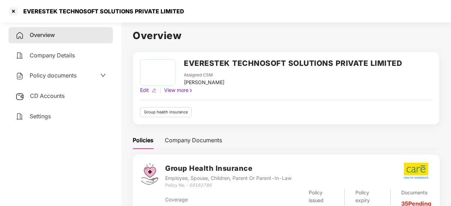
drag, startPoint x: 185, startPoint y: 60, endPoint x: 411, endPoint y: 58, distance: 226.4
click at [411, 58] on div "EVERESTEK TECHNOSOFT SOLUTIONS PRIVATE LIMITED Assigned CSM [PERSON_NAME] Edit …" at bounding box center [286, 88] width 307 height 73
copy h2 "EVERESTEK TECHNOSOFT SOLUTIONS PRIVATE LIMITED"
drag, startPoint x: 219, startPoint y: 185, endPoint x: 166, endPoint y: 184, distance: 52.6
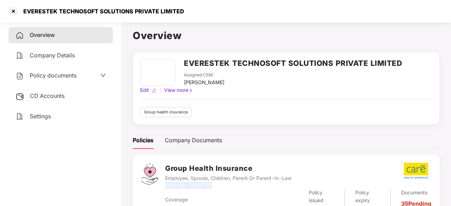
click at [166, 184] on div "Policy No. - 59162786" at bounding box center [228, 185] width 126 height 7
copy div "Policy No. - 59162786"
click at [16, 7] on div at bounding box center [13, 11] width 11 height 11
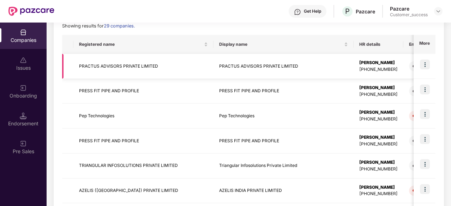
scroll to position [104, 0]
click at [425, 112] on img at bounding box center [425, 114] width 10 height 10
click at [359, 112] on div "[PERSON_NAME]" at bounding box center [378, 112] width 38 height 7
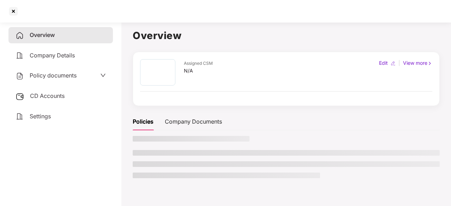
click at [67, 74] on span "Policy documents" at bounding box center [53, 75] width 47 height 7
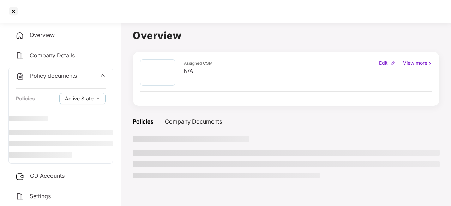
click at [258, 31] on h1 "Overview" at bounding box center [286, 36] width 307 height 16
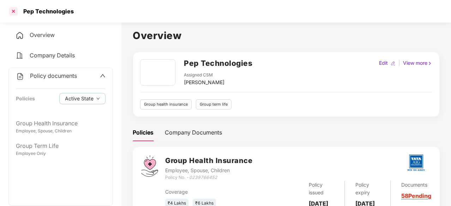
click at [18, 14] on div at bounding box center [13, 11] width 11 height 11
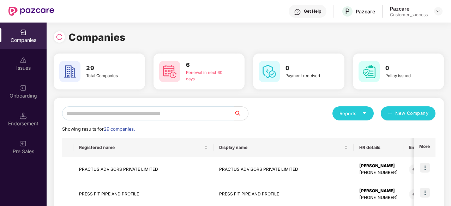
click at [104, 114] on input "text" at bounding box center [148, 113] width 172 height 14
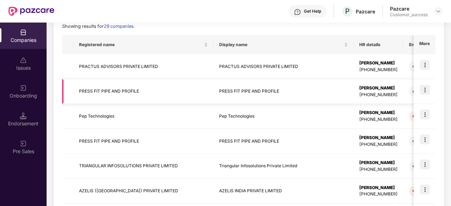
scroll to position [0, 0]
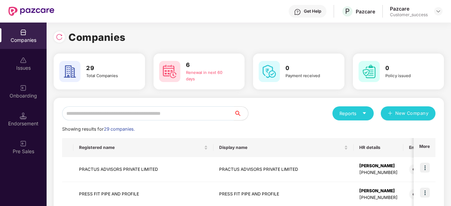
click at [130, 107] on input "text" at bounding box center [148, 113] width 172 height 14
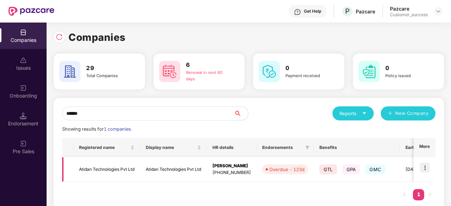
type input "******"
click at [120, 167] on td "Atidan Technologies Pvt Ltd" at bounding box center [106, 169] width 67 height 25
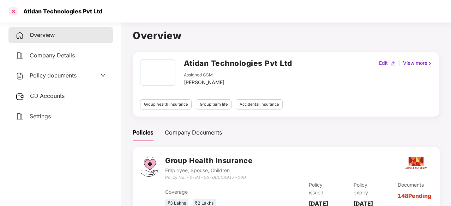
click at [13, 13] on div at bounding box center [13, 11] width 11 height 11
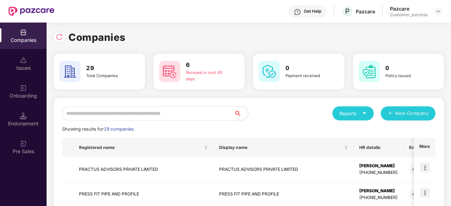
click at [128, 107] on input "text" at bounding box center [148, 113] width 172 height 14
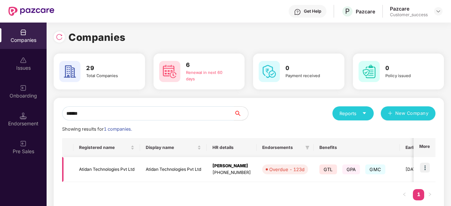
type input "******"
click at [426, 167] on img at bounding box center [425, 168] width 10 height 10
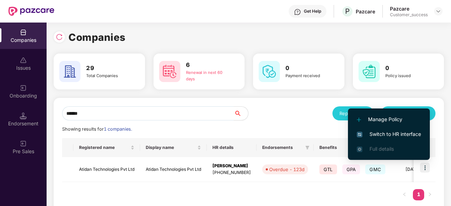
click at [403, 133] on span "Switch to HR interface" at bounding box center [389, 134] width 64 height 8
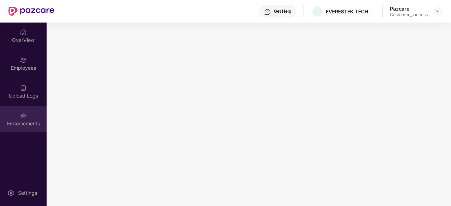
click at [31, 125] on div "Endorsements" at bounding box center [23, 123] width 47 height 7
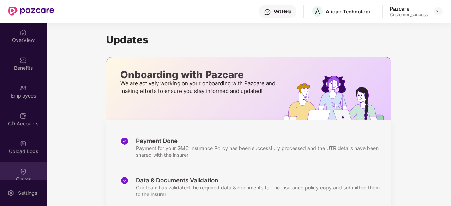
scroll to position [65, 0]
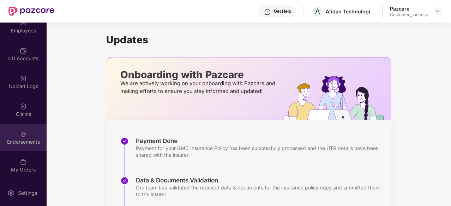
click at [25, 141] on div "Endorsements" at bounding box center [23, 142] width 47 height 7
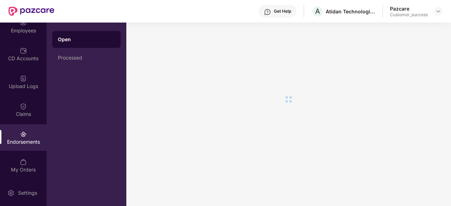
click at [84, 43] on div "Open" at bounding box center [86, 39] width 68 height 17
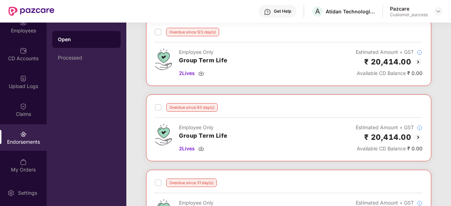
scroll to position [0, 0]
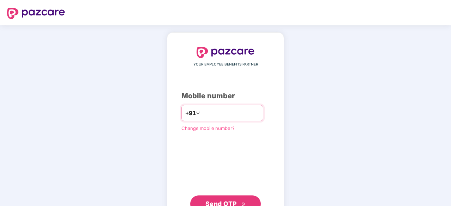
type input "**********"
click at [210, 128] on span "Change mobile number?" at bounding box center [207, 129] width 53 height 6
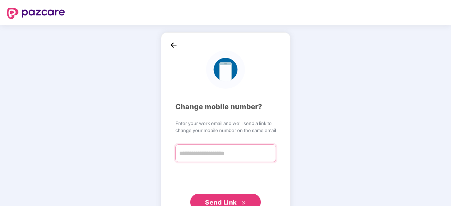
click at [229, 159] on input "text" at bounding box center [225, 154] width 100 height 18
type input "**********"
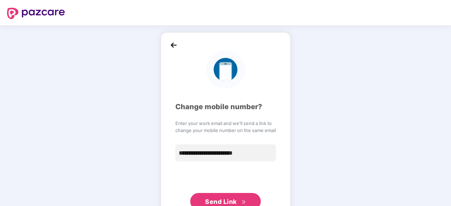
click at [224, 197] on span "Send Link" at bounding box center [225, 202] width 41 height 10
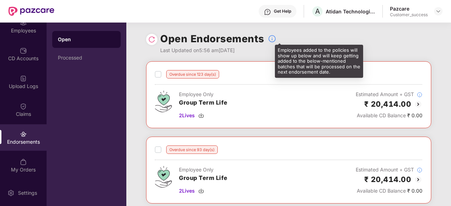
click at [270, 40] on img at bounding box center [272, 39] width 8 height 8
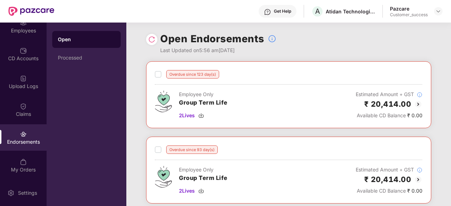
click at [309, 30] on div "Open Endorsements Last Updated on 5:56 am[DATE]" at bounding box center [288, 42] width 285 height 39
click at [439, 10] on img at bounding box center [438, 11] width 6 height 6
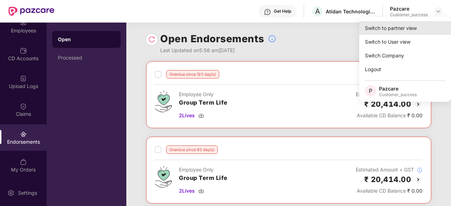
click at [396, 26] on div "Switch to partner view" at bounding box center [405, 28] width 92 height 14
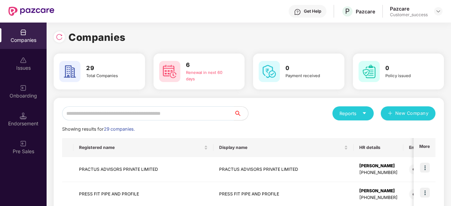
click at [145, 113] on input "text" at bounding box center [148, 113] width 172 height 14
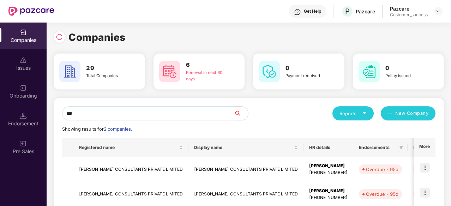
type input "***"
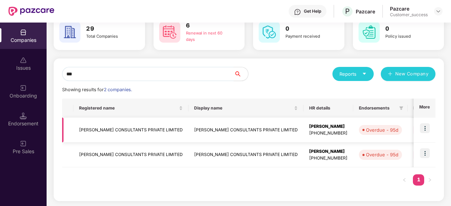
click at [428, 127] on img at bounding box center [425, 128] width 10 height 10
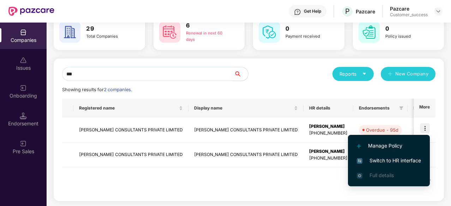
click at [383, 158] on span "Switch to HR interface" at bounding box center [389, 161] width 64 height 8
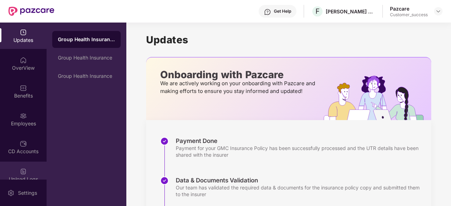
scroll to position [66, 0]
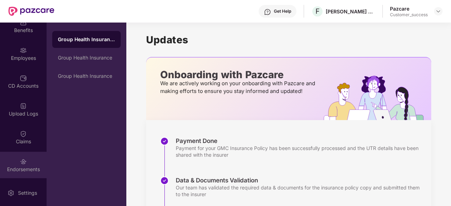
click at [16, 163] on div "Endorsements" at bounding box center [23, 165] width 47 height 26
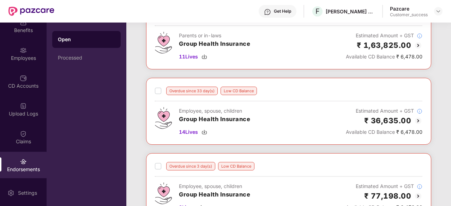
scroll to position [283, 0]
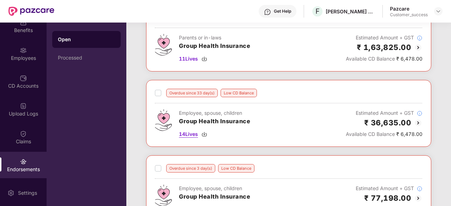
click at [204, 132] on img at bounding box center [204, 135] width 6 height 6
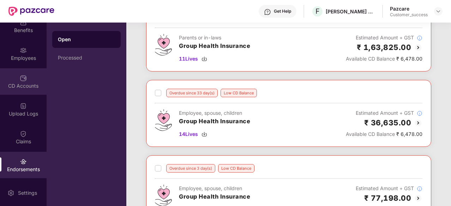
scroll to position [0, 0]
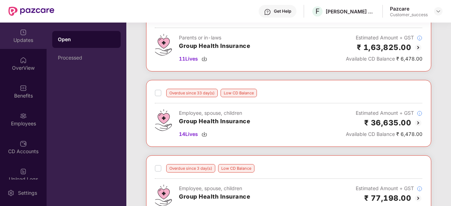
click at [22, 35] on img at bounding box center [23, 32] width 7 height 7
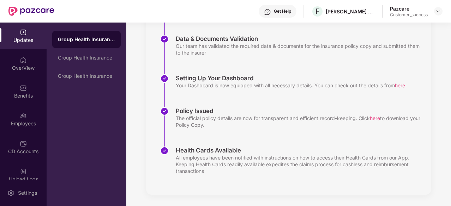
scroll to position [142, 0]
click at [24, 63] on img at bounding box center [23, 60] width 7 height 7
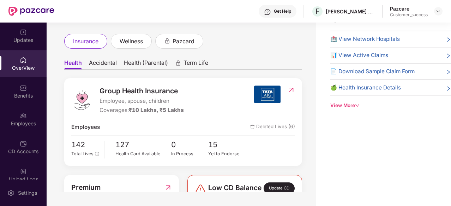
scroll to position [11, 0]
click at [22, 64] on div "OverView" at bounding box center [23, 63] width 47 height 26
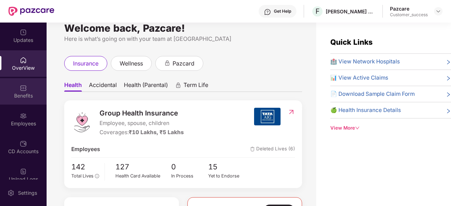
scroll to position [0, 0]
click at [435, 10] on img at bounding box center [438, 11] width 6 height 6
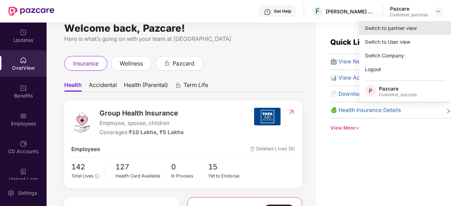
click at [396, 26] on div "Switch to partner view" at bounding box center [405, 28] width 92 height 14
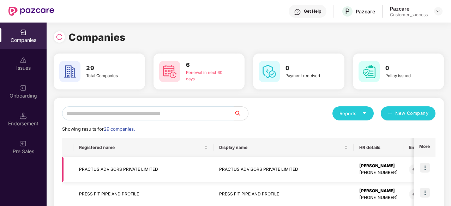
scroll to position [81, 0]
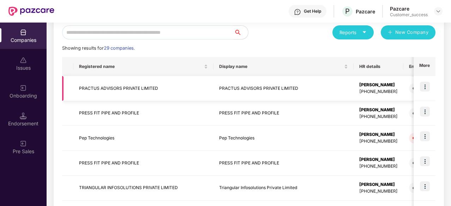
click at [151, 84] on td "PRACTUS ADVISORS PRIVATE LIMITED" at bounding box center [143, 88] width 140 height 25
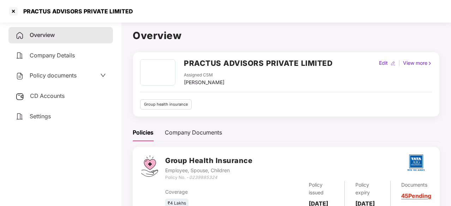
click at [61, 77] on span "Policy documents" at bounding box center [53, 75] width 47 height 7
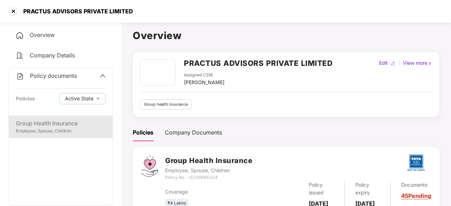
click at [42, 123] on div "Group Health Insurance" at bounding box center [61, 123] width 90 height 9
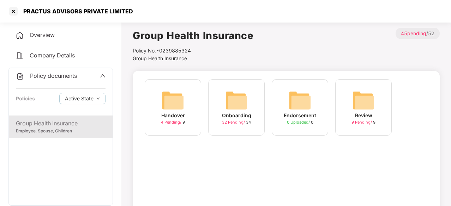
click at [243, 108] on img at bounding box center [236, 100] width 23 height 23
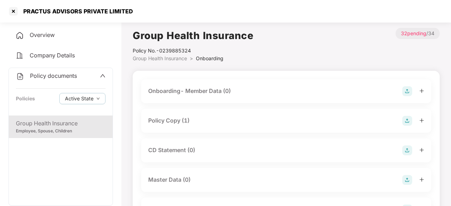
click at [180, 121] on div "Policy Copy (1)" at bounding box center [168, 120] width 41 height 9
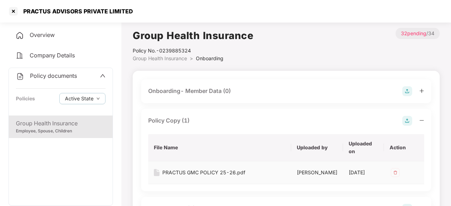
click at [208, 177] on td "PRACTUS GMC POLICY 25-26.pdf" at bounding box center [219, 173] width 143 height 23
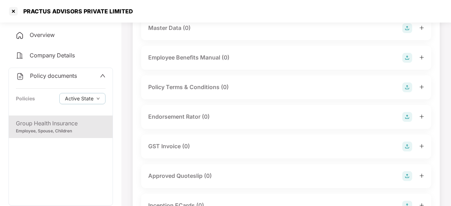
scroll to position [342, 0]
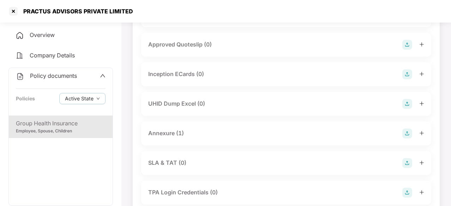
click at [50, 128] on div "Employee, Spouse, Children" at bounding box center [61, 131] width 90 height 7
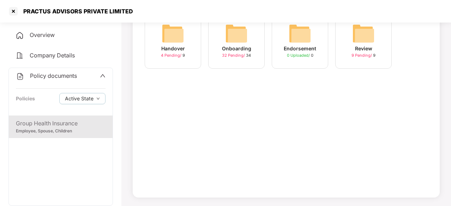
scroll to position [0, 0]
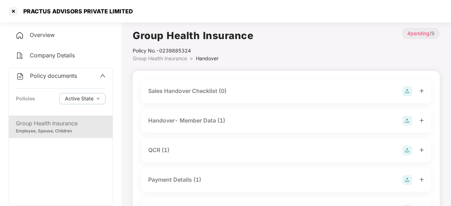
scroll to position [42, 0]
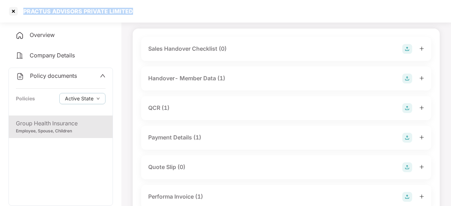
drag, startPoint x: 0, startPoint y: 0, endPoint x: 23, endPoint y: 7, distance: 23.9
click at [23, 7] on div "PRACTUS ADVISORS PRIVATE LIMITED" at bounding box center [225, 11] width 451 height 23
copy div "PRACTUS ADVISORS PRIVATE LIMITED"
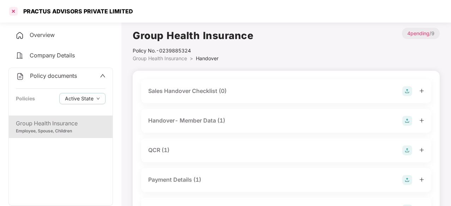
click at [16, 8] on div at bounding box center [13, 11] width 11 height 11
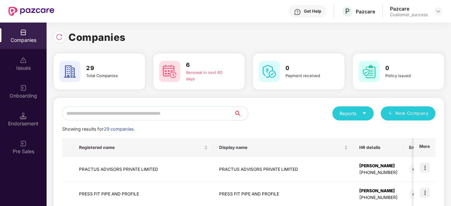
click at [118, 112] on input "text" at bounding box center [148, 113] width 172 height 14
type input "**"
click at [126, 160] on td "PRACTUS ADVISORS PRIVATE LIMITED" at bounding box center [143, 169] width 140 height 25
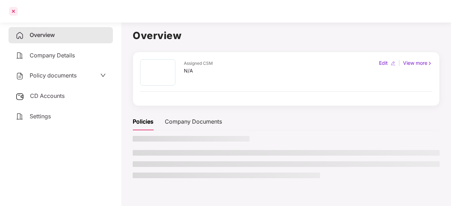
click at [14, 11] on div at bounding box center [13, 11] width 11 height 11
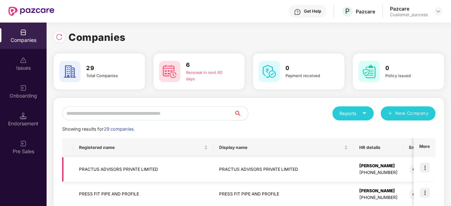
click at [423, 167] on img at bounding box center [425, 168] width 10 height 10
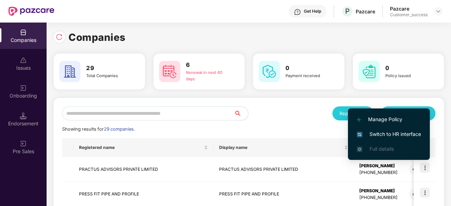
click at [388, 132] on span "Switch to HR interface" at bounding box center [389, 134] width 64 height 8
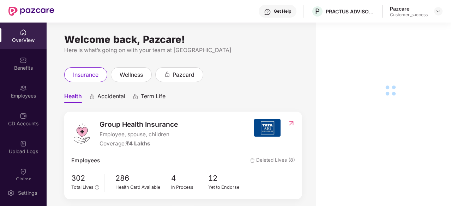
click at [27, 87] on div "Employees" at bounding box center [23, 91] width 47 height 26
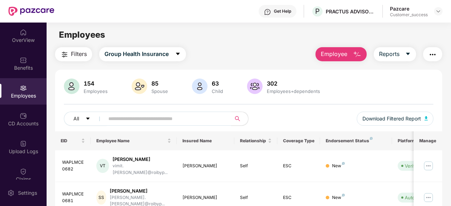
click at [145, 119] on input "text" at bounding box center [164, 119] width 113 height 11
paste input "**********"
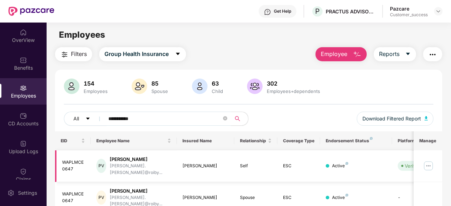
type input "**********"
click at [432, 160] on img at bounding box center [427, 165] width 11 height 11
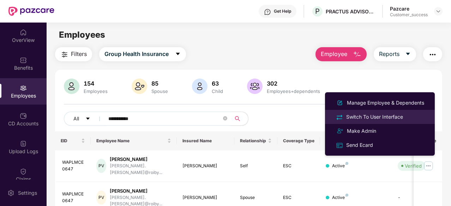
click at [397, 123] on li "Switch To User Interface" at bounding box center [380, 117] width 110 height 14
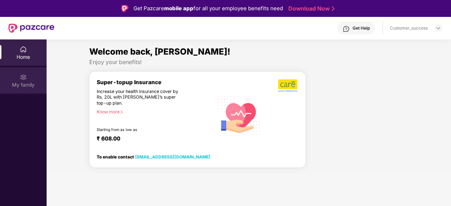
click at [27, 81] on div "My family" at bounding box center [23, 80] width 47 height 26
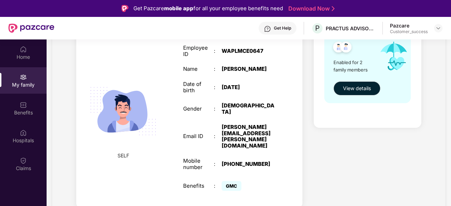
scroll to position [129, 0]
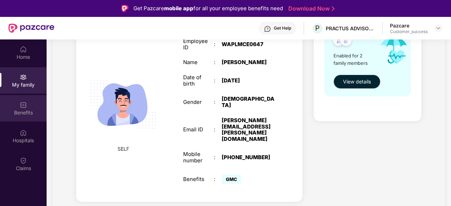
click at [18, 108] on div "Benefits" at bounding box center [23, 108] width 47 height 26
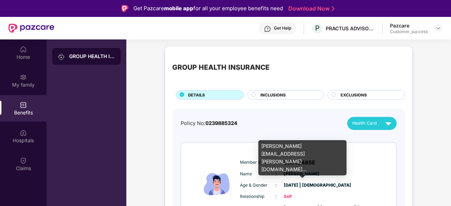
scroll to position [0, 0]
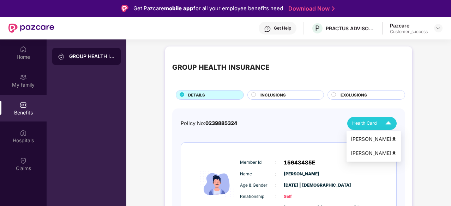
click at [382, 119] on img at bounding box center [388, 123] width 12 height 12
click at [323, 123] on div "Policy No: 0239885324 Health Card" at bounding box center [289, 123] width 216 height 13
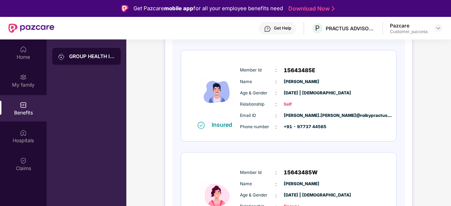
scroll to position [59, 0]
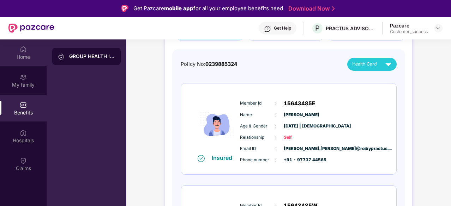
click at [25, 52] on img at bounding box center [23, 49] width 7 height 7
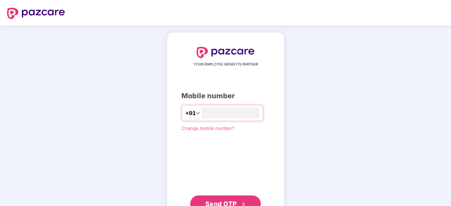
type input "**********"
click at [249, 199] on button "Send OTP" at bounding box center [225, 204] width 71 height 17
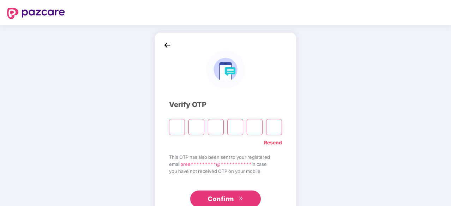
paste input "*"
type input "*"
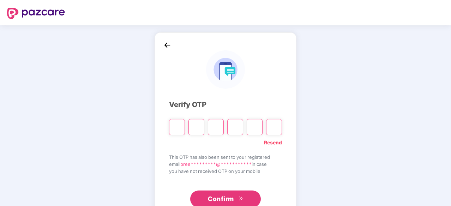
type input "*"
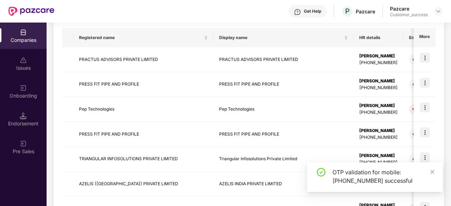
scroll to position [110, 0]
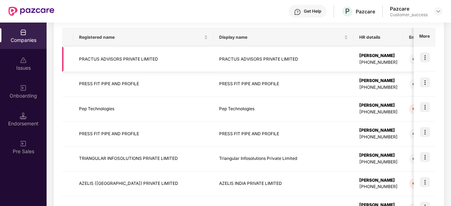
click at [233, 54] on td "PRACTUS ADVISORS PRIVATE LIMITED" at bounding box center [283, 59] width 140 height 25
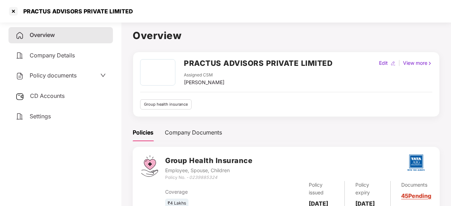
click at [56, 76] on span "Policy documents" at bounding box center [53, 75] width 47 height 7
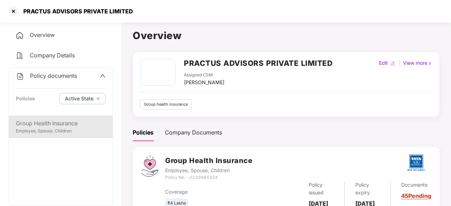
click at [56, 124] on div "Group Health Insurance" at bounding box center [61, 123] width 90 height 9
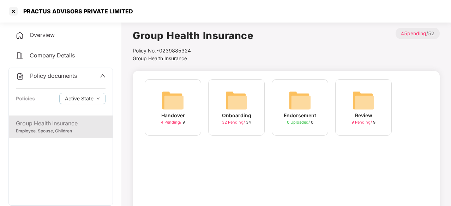
click at [236, 91] on img at bounding box center [236, 100] width 23 height 23
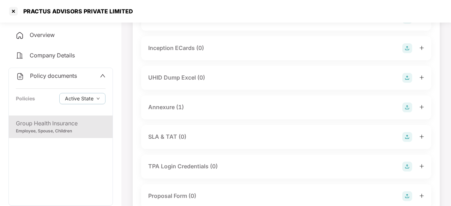
scroll to position [265, 0]
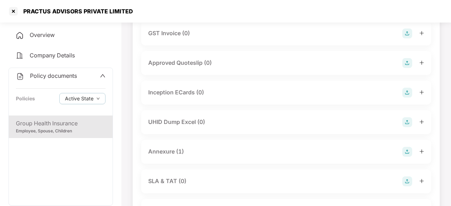
click at [259, 120] on div "UHID Dump Excel (0)" at bounding box center [286, 122] width 276 height 10
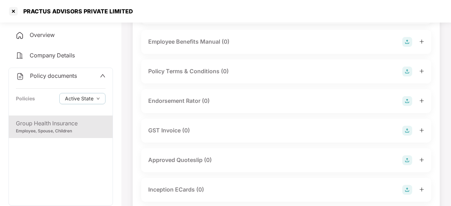
scroll to position [168, 0]
click at [196, 97] on div "Endorsement Rator (0)" at bounding box center [178, 100] width 61 height 9
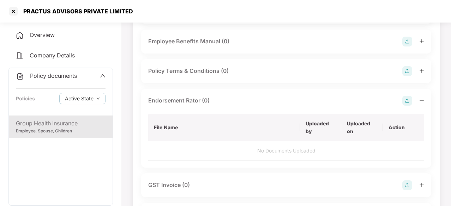
click at [407, 182] on img at bounding box center [407, 186] width 10 height 10
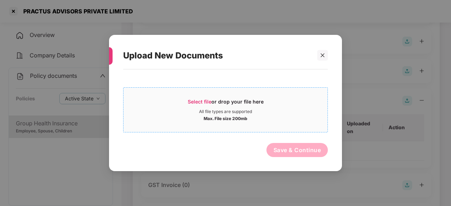
click at [204, 103] on span "Select file" at bounding box center [200, 102] width 24 height 6
click at [316, 53] on div at bounding box center [319, 55] width 17 height 11
click at [319, 55] on div at bounding box center [322, 55] width 11 height 11
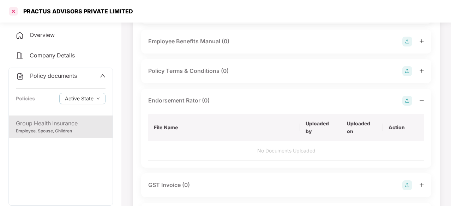
click at [14, 11] on div at bounding box center [13, 11] width 11 height 11
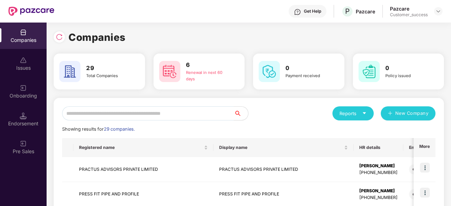
scroll to position [0, 0]
click at [151, 115] on input "text" at bounding box center [148, 113] width 172 height 14
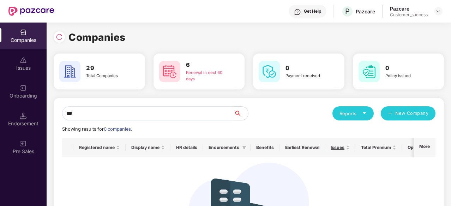
click at [121, 115] on input "***" at bounding box center [148, 113] width 172 height 14
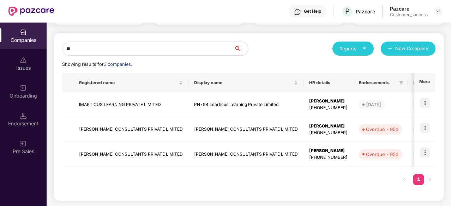
type input "*"
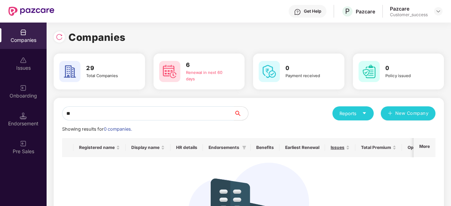
type input "*"
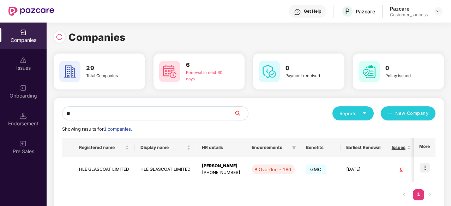
type input "*"
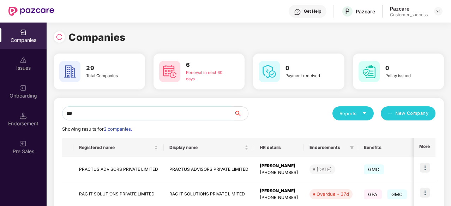
type input "***"
click at [181, 165] on td "PRACTUS ADVISORS PRIVATE LIMITED" at bounding box center [209, 169] width 90 height 25
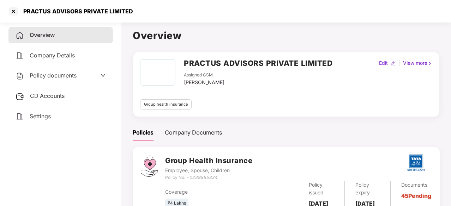
click at [69, 72] on div "Policy documents" at bounding box center [46, 75] width 61 height 9
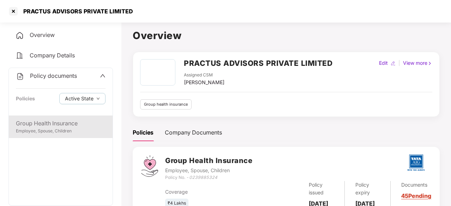
click at [69, 124] on div "Group Health Insurance" at bounding box center [61, 123] width 90 height 9
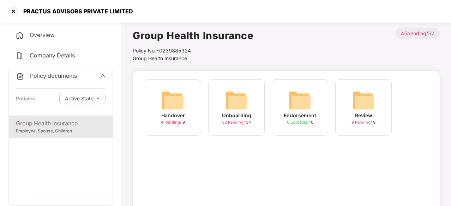
click at [245, 108] on img at bounding box center [236, 100] width 23 height 23
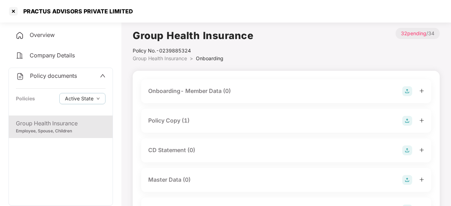
click at [174, 113] on div "Policy Copy (1)" at bounding box center [286, 121] width 290 height 24
click at [172, 120] on div "Policy Copy (1)" at bounding box center [168, 120] width 41 height 9
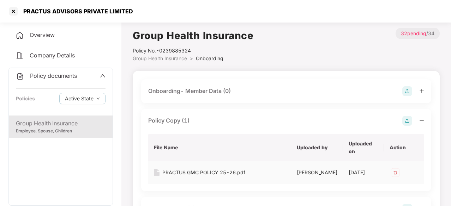
click at [208, 171] on div "PRACTUS GMC POLICY 25-26.pdf" at bounding box center [203, 173] width 83 height 8
drag, startPoint x: 140, startPoint y: 11, endPoint x: 24, endPoint y: 9, distance: 116.4
click at [24, 9] on div "PRACTUS ADVISORS PRIVATE LIMITED" at bounding box center [225, 11] width 451 height 23
copy div "PRACTUS ADVISORS PRIVATE LIMITED"
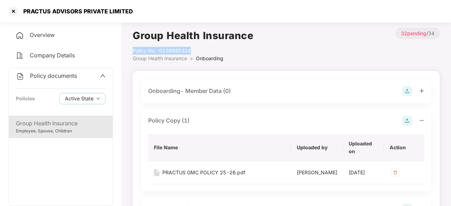
drag, startPoint x: 202, startPoint y: 49, endPoint x: 130, endPoint y: 48, distance: 71.9
copy div "Policy No.- 0239885324"
click at [140, 17] on div "PRACTUS ADVISORS PRIVATE LIMITED" at bounding box center [225, 11] width 451 height 23
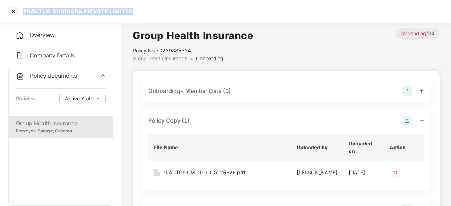
drag, startPoint x: 138, startPoint y: 11, endPoint x: 22, endPoint y: 10, distance: 116.0
click at [22, 10] on div "PRACTUS ADVISORS PRIVATE LIMITED" at bounding box center [225, 11] width 451 height 23
copy div "PRACTUS ADVISORS PRIVATE LIMITED"
click at [12, 7] on div at bounding box center [13, 11] width 11 height 11
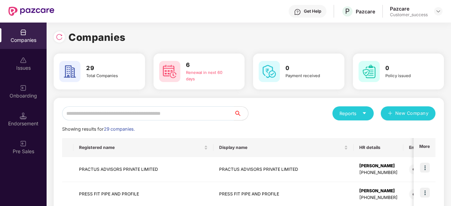
click at [113, 116] on input "text" at bounding box center [148, 113] width 172 height 14
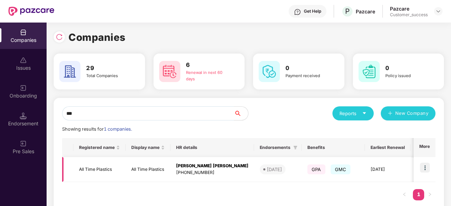
type input "***"
click at [152, 171] on td "All Time Plastics" at bounding box center [148, 169] width 45 height 25
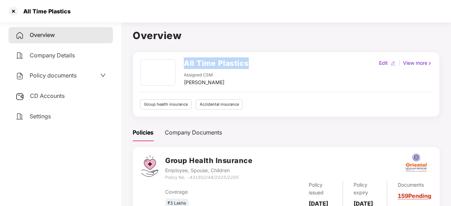
drag, startPoint x: 260, startPoint y: 62, endPoint x: 183, endPoint y: 65, distance: 76.9
click at [183, 65] on div "All Time Plastics Assigned CSM [PERSON_NAME] Edit | View more" at bounding box center [286, 72] width 292 height 27
copy h2 "All Time Plastics"
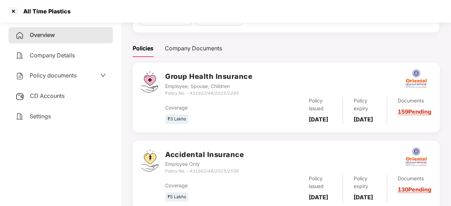
scroll to position [123, 0]
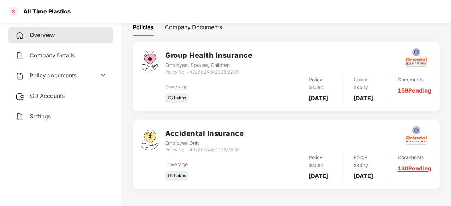
click at [12, 12] on div at bounding box center [13, 11] width 11 height 11
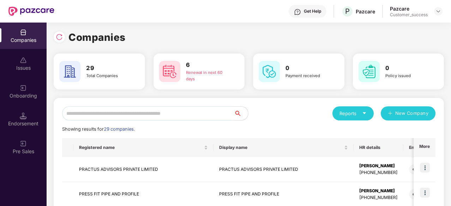
click at [127, 117] on input "text" at bounding box center [148, 113] width 172 height 14
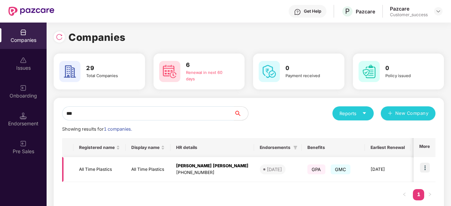
type input "***"
click at [140, 168] on td "All Time Plastics" at bounding box center [148, 169] width 45 height 25
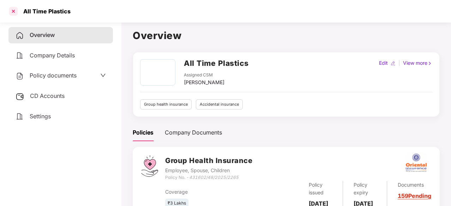
click at [13, 13] on div at bounding box center [13, 11] width 11 height 11
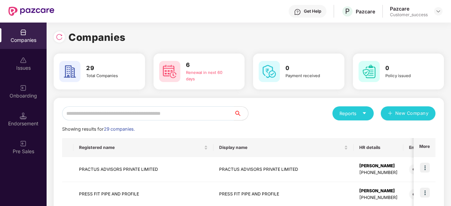
click at [138, 116] on input "text" at bounding box center [148, 113] width 172 height 14
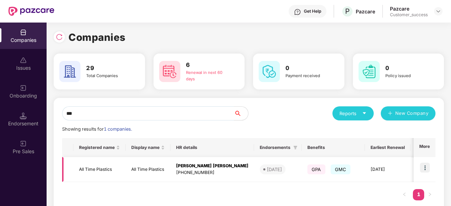
type input "***"
click at [423, 169] on img at bounding box center [425, 168] width 10 height 10
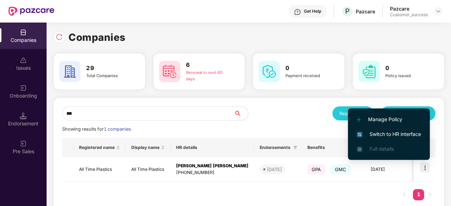
click at [390, 119] on span "Manage Policy" at bounding box center [389, 120] width 64 height 8
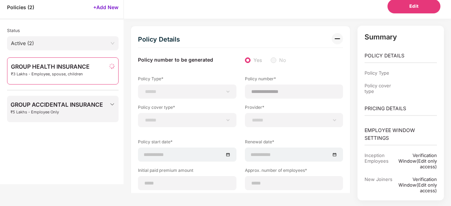
scroll to position [29, 0]
type input "**********"
type input "***"
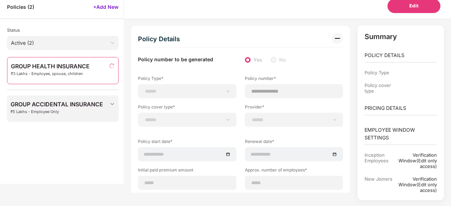
type input "**"
type input "****"
type input "*"
type input "**"
type input "******"
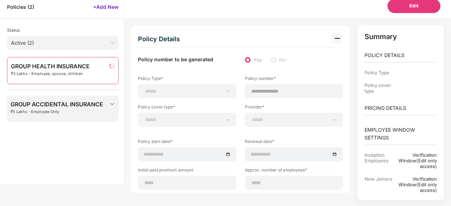
type input "**********"
type input "*****"
select select "**********"
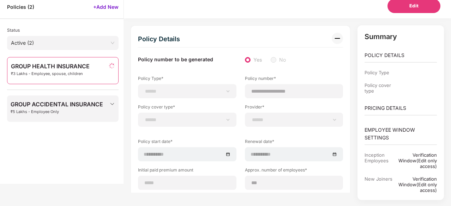
select select "**********"
select select "*"
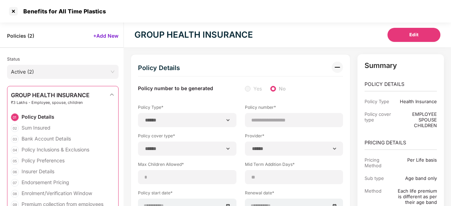
scroll to position [0, 0]
click at [16, 12] on div at bounding box center [13, 10] width 11 height 11
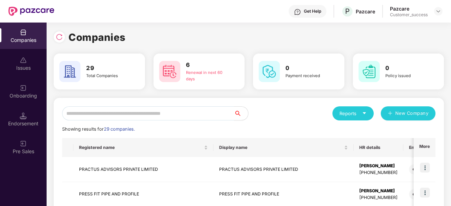
click at [147, 117] on input "text" at bounding box center [148, 113] width 172 height 14
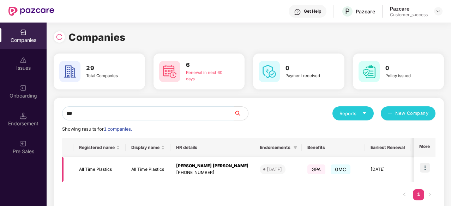
type input "***"
click at [138, 170] on td "All Time Plastics" at bounding box center [148, 169] width 45 height 25
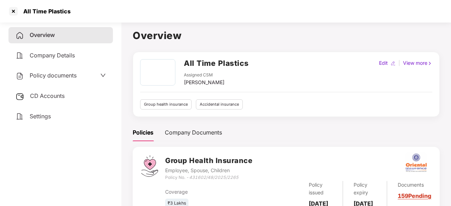
click at [72, 75] on span "Policy documents" at bounding box center [53, 75] width 47 height 7
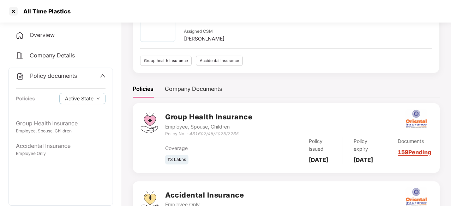
scroll to position [44, 0]
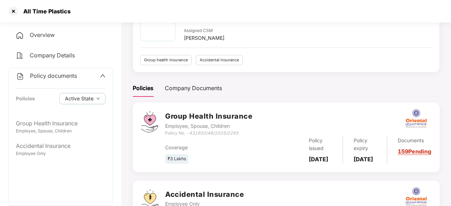
click at [49, 32] on span "Overview" at bounding box center [42, 34] width 25 height 7
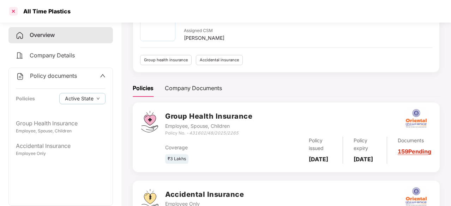
click at [12, 10] on div at bounding box center [13, 11] width 11 height 11
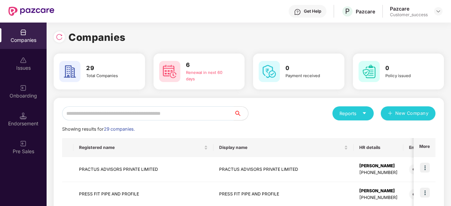
scroll to position [0, 0]
click at [185, 112] on input "text" at bounding box center [148, 113] width 172 height 14
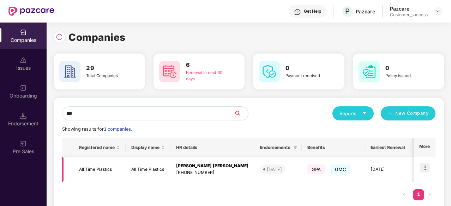
type input "***"
click at [426, 167] on img at bounding box center [425, 168] width 10 height 10
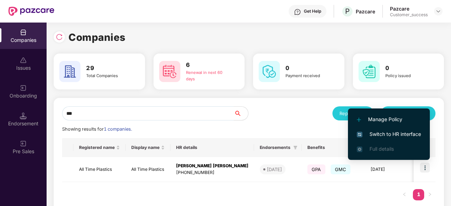
click at [382, 122] on span "Manage Policy" at bounding box center [389, 120] width 64 height 8
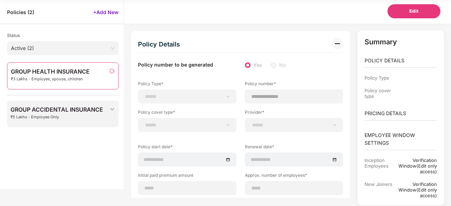
type input "**********"
type input "***"
type input "**"
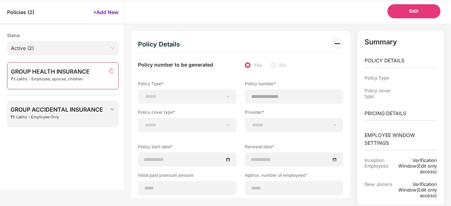
type input "****"
type input "*"
type input "**"
type input "******"
type input "**********"
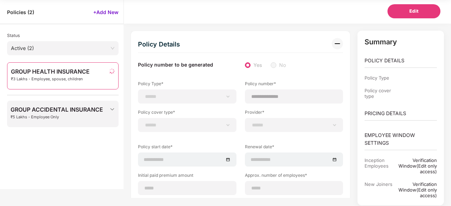
type input "**********"
type input "*****"
select select "**********"
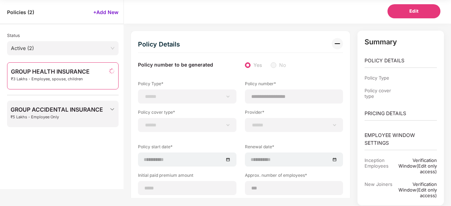
select select "**********"
select select "*"
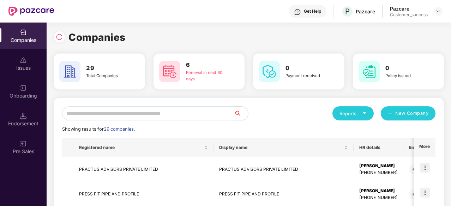
click at [136, 117] on input "text" at bounding box center [148, 113] width 172 height 14
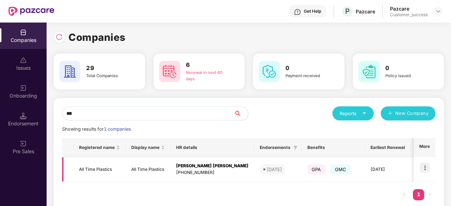
type input "***"
click at [162, 167] on td "All Time Plastics" at bounding box center [148, 169] width 45 height 25
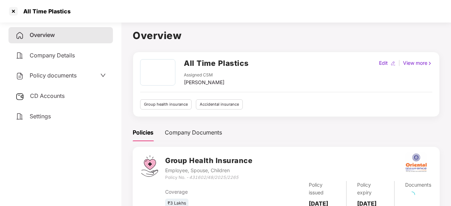
click at [69, 74] on span "Policy documents" at bounding box center [53, 75] width 47 height 7
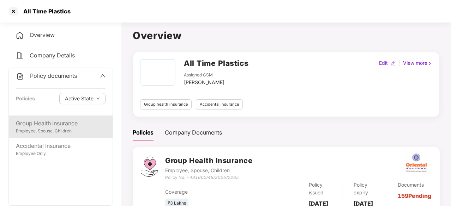
click at [49, 121] on div "Group Health Insurance" at bounding box center [61, 123] width 90 height 9
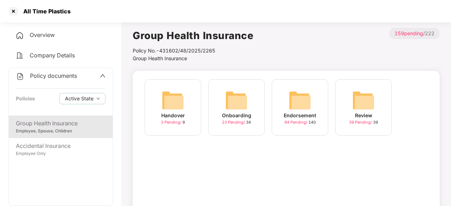
click at [233, 105] on img at bounding box center [236, 100] width 23 height 23
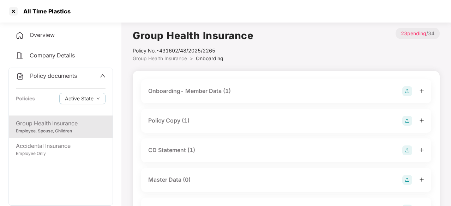
click at [168, 120] on div "Policy Copy (1)" at bounding box center [168, 120] width 41 height 9
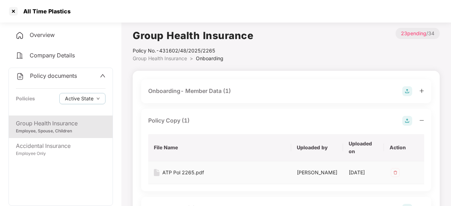
click at [180, 172] on div "ATP Pol 2265.pdf" at bounding box center [183, 173] width 42 height 8
click at [12, 11] on div at bounding box center [13, 11] width 11 height 11
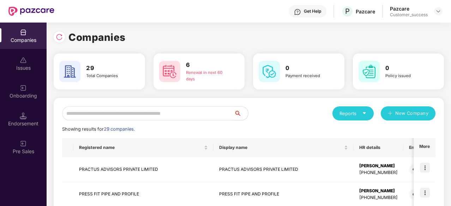
click at [118, 113] on input "text" at bounding box center [148, 113] width 172 height 14
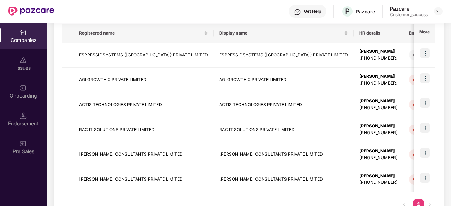
scroll to position [115, 0]
type input "**"
click at [424, 154] on img at bounding box center [425, 153] width 10 height 10
drag, startPoint x: 173, startPoint y: 154, endPoint x: 76, endPoint y: 156, distance: 97.0
click at [76, 156] on td "FAKHOURY CONSULTANTS PRIVATE LIMITED" at bounding box center [143, 154] width 140 height 25
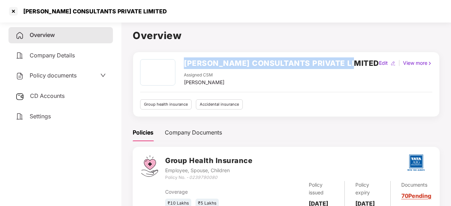
drag, startPoint x: 360, startPoint y: 61, endPoint x: 180, endPoint y: 66, distance: 179.9
click at [180, 66] on div "FAKHOURY CONSULTANTS PRIVATE LIMITED Assigned CSM Preetam Thapa Edit | View more" at bounding box center [286, 72] width 292 height 27
copy h2 "FAKHOURY CONSULTANTS PRIVATE LIMITED"
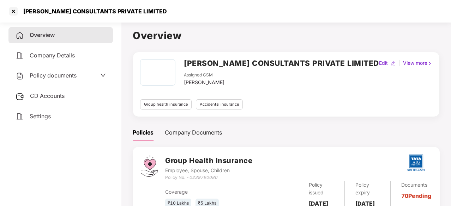
click at [69, 71] on div "Policy documents" at bounding box center [60, 76] width 104 height 16
click at [67, 79] on span "Policy documents" at bounding box center [53, 75] width 47 height 7
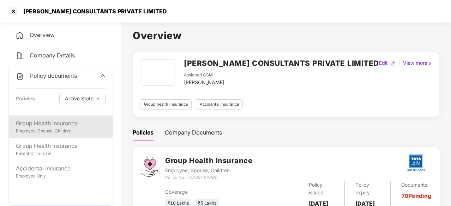
click at [56, 124] on div "Group Health Insurance" at bounding box center [61, 123] width 90 height 9
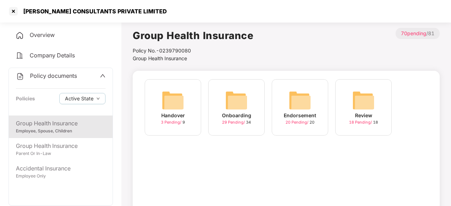
click at [306, 114] on div "Endorsement" at bounding box center [300, 116] width 32 height 8
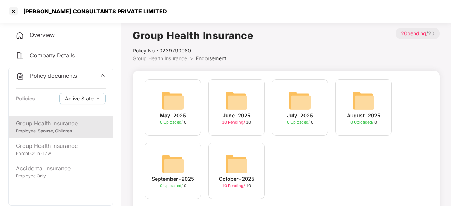
click at [231, 164] on img at bounding box center [236, 164] width 23 height 23
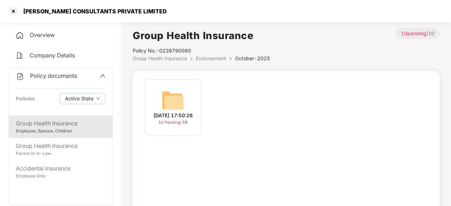
click at [175, 105] on img at bounding box center [173, 100] width 23 height 23
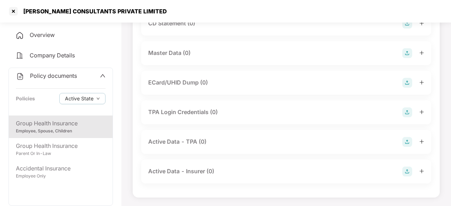
scroll to position [0, 0]
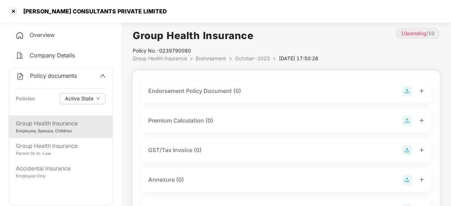
click at [41, 123] on div "Group Health Insurance" at bounding box center [61, 123] width 90 height 9
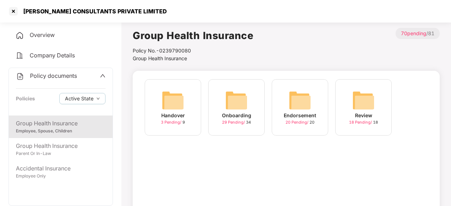
click at [311, 146] on div "Handover 3 Pending / 9 Onboarding 29 Pending / 34 Endorsement 20 Pending / 20 R…" at bounding box center [286, 168] width 307 height 194
click at [292, 101] on img at bounding box center [299, 100] width 23 height 23
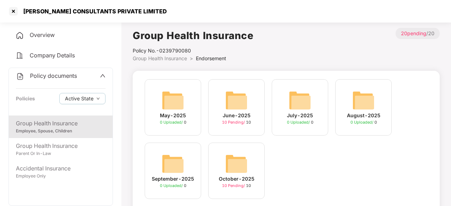
click at [175, 172] on img at bounding box center [173, 164] width 23 height 23
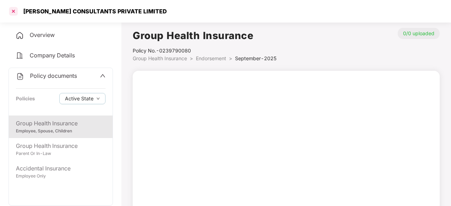
click at [16, 12] on div at bounding box center [13, 11] width 11 height 11
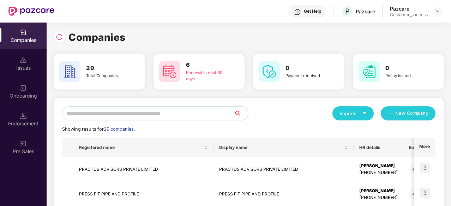
click at [150, 117] on input "text" at bounding box center [148, 113] width 172 height 14
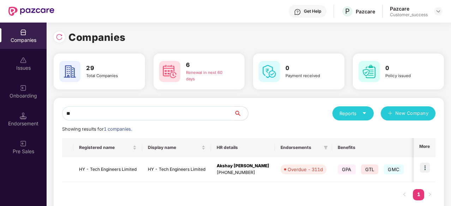
type input "**"
click at [152, 166] on td "HY - Tech Engineers Limited" at bounding box center [176, 169] width 69 height 25
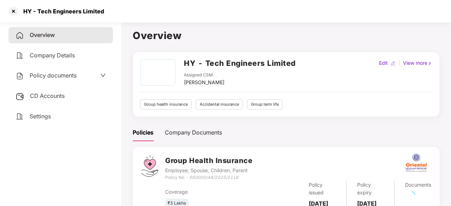
click at [62, 77] on span "Policy documents" at bounding box center [53, 75] width 47 height 7
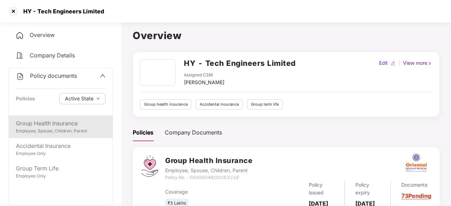
click at [68, 132] on div "Employee, Spouse, Children, Parent" at bounding box center [61, 131] width 90 height 7
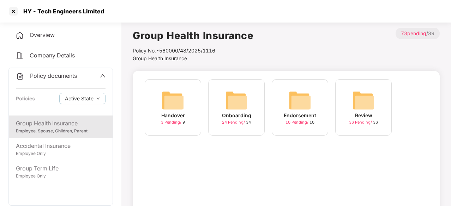
click at [312, 98] on div "Endorsement 10 Pending / 10" at bounding box center [300, 107] width 56 height 56
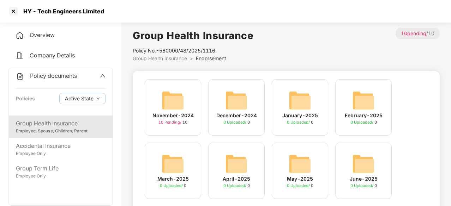
click at [60, 129] on div "Employee, Spouse, Children, Parent" at bounding box center [61, 131] width 90 height 7
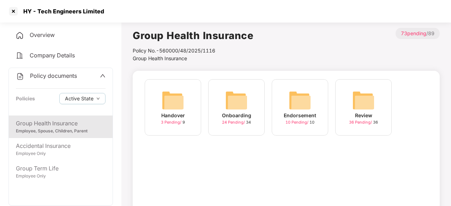
click at [239, 113] on div "Onboarding" at bounding box center [236, 116] width 29 height 8
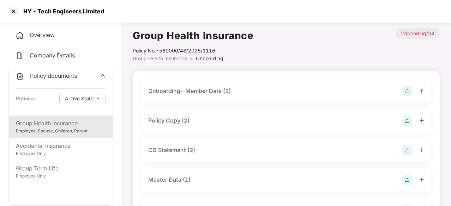
click at [205, 90] on div "Onboarding- Member Data (1)" at bounding box center [189, 91] width 83 height 9
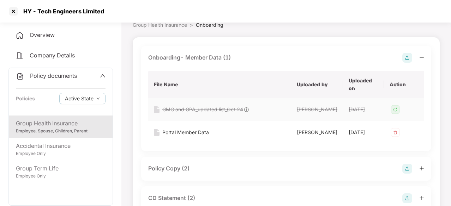
scroll to position [34, 0]
click at [210, 53] on div "Onboarding- Member Data (1)" at bounding box center [286, 58] width 276 height 10
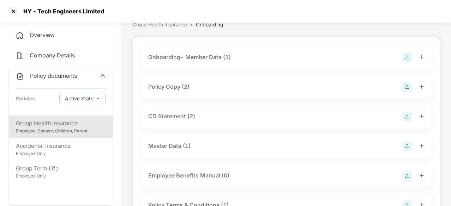
click at [172, 118] on div "CD Statement (2)" at bounding box center [171, 116] width 47 height 9
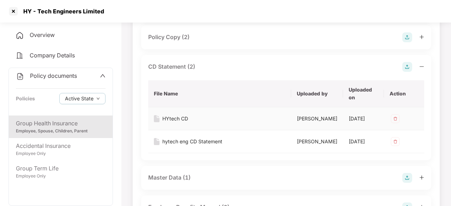
scroll to position [84, 0]
click at [177, 117] on div "HYtech CD" at bounding box center [175, 119] width 26 height 8
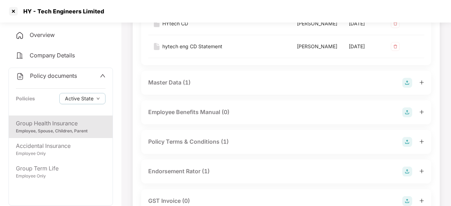
scroll to position [221, 0]
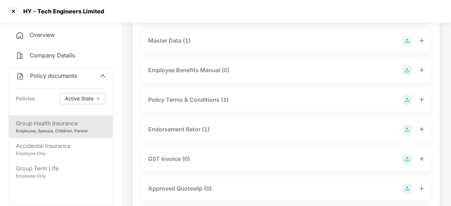
click at [194, 134] on div "Endorsement Rator (1)" at bounding box center [178, 129] width 61 height 9
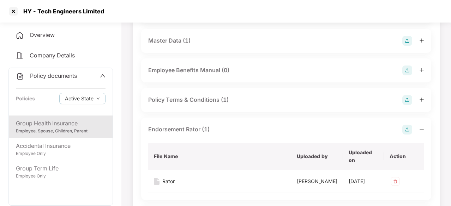
scroll to position [294, 0]
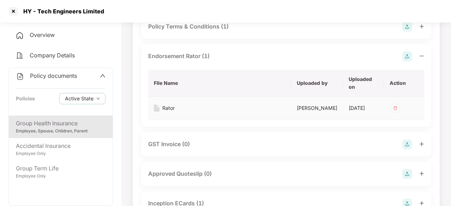
click at [253, 112] on div "Rator" at bounding box center [220, 108] width 132 height 8
click at [165, 112] on div "Rator" at bounding box center [168, 108] width 12 height 8
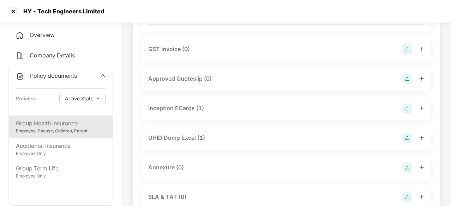
scroll to position [409, 0]
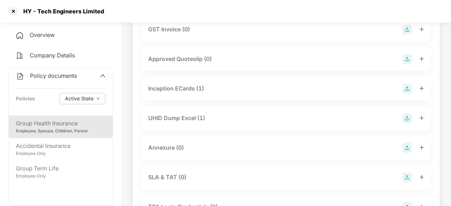
click at [179, 123] on div "UHID Dump Excel (1)" at bounding box center [176, 118] width 57 height 9
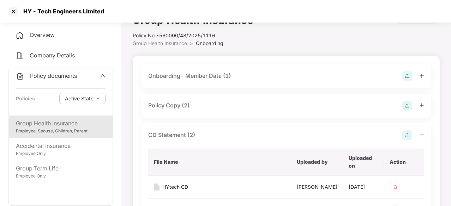
scroll to position [0, 0]
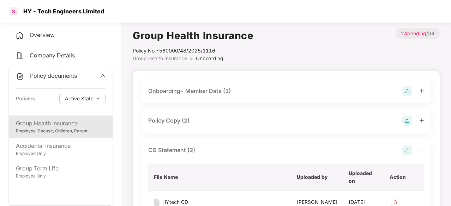
click at [16, 9] on div at bounding box center [13, 11] width 11 height 11
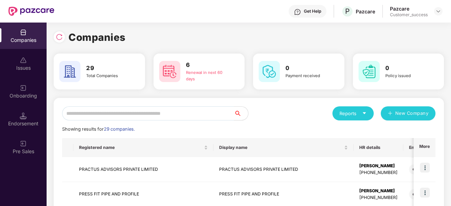
click at [130, 116] on input "text" at bounding box center [148, 113] width 172 height 14
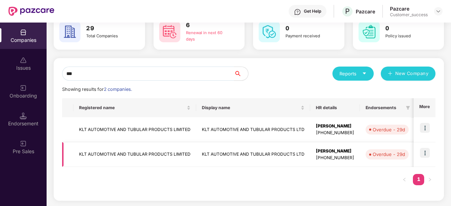
scroll to position [0, 247]
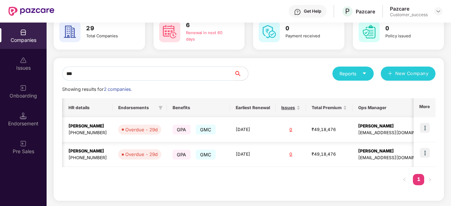
type input "***"
click at [427, 123] on img at bounding box center [425, 128] width 10 height 10
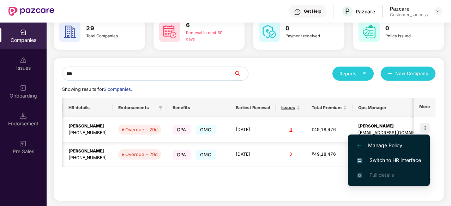
scroll to position [0, 0]
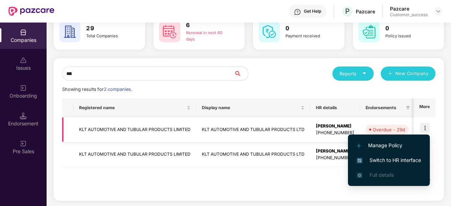
click at [163, 125] on td "KLT AUTOMOTIVE AND TUBULAR PRODUCTS LIMITED" at bounding box center [134, 129] width 123 height 25
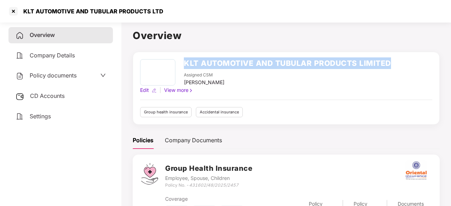
drag, startPoint x: 396, startPoint y: 62, endPoint x: 177, endPoint y: 63, distance: 219.3
click at [177, 63] on div "KLT AUTOMOTIVE AND TUBULAR PRODUCTS LIMITED Assigned CSM [PERSON_NAME] Edit | V…" at bounding box center [286, 76] width 292 height 35
copy div "KLT AUTOMOTIVE AND TUBULAR PRODUCTS LIMITED"
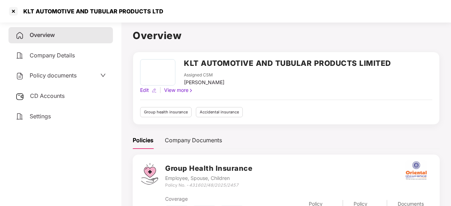
click at [71, 72] on span "Policy documents" at bounding box center [53, 75] width 47 height 7
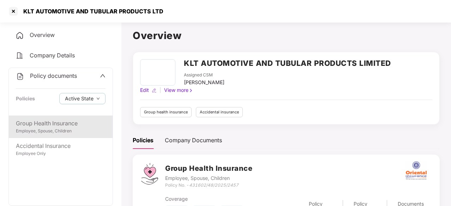
click at [51, 122] on div "Group Health Insurance" at bounding box center [61, 123] width 90 height 9
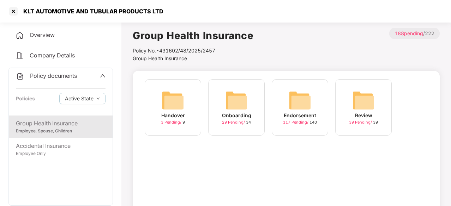
click at [233, 107] on img at bounding box center [236, 100] width 23 height 23
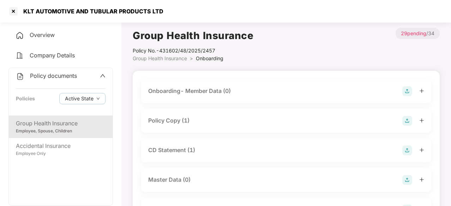
click at [169, 123] on div "Policy Copy (1)" at bounding box center [168, 120] width 41 height 9
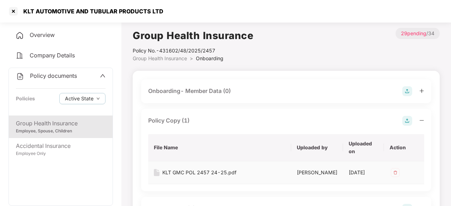
click at [197, 167] on td "KLT GMC POL 2457 24-25.pdf" at bounding box center [219, 173] width 143 height 23
click at [197, 169] on div "KLT GMC POL 2457 24-25.pdf" at bounding box center [199, 173] width 74 height 8
click at [53, 34] on span "Overview" at bounding box center [42, 34] width 25 height 7
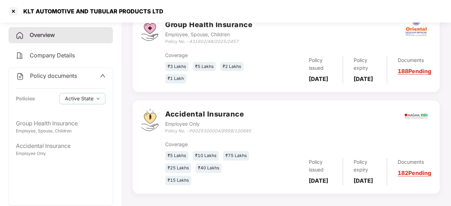
scroll to position [148, 0]
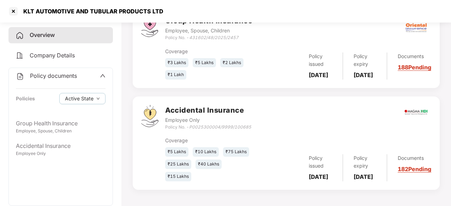
click at [48, 56] on span "Company Details" at bounding box center [52, 55] width 45 height 7
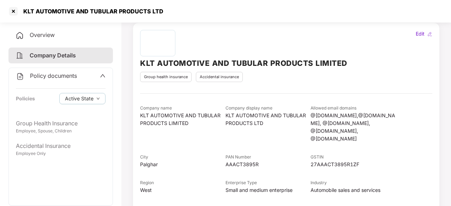
scroll to position [16, 0]
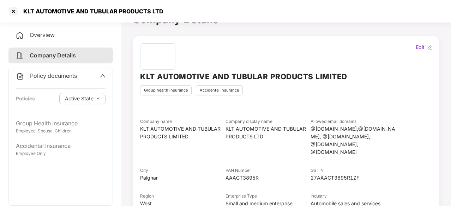
click at [69, 77] on span "Policy documents" at bounding box center [53, 75] width 47 height 7
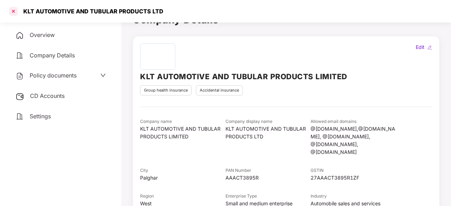
click at [13, 11] on div at bounding box center [13, 11] width 11 height 11
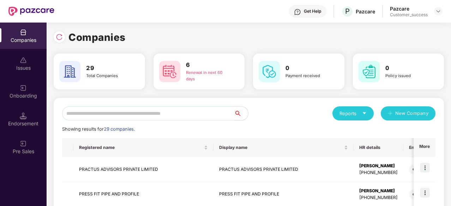
scroll to position [0, 0]
click at [201, 113] on input "text" at bounding box center [148, 113] width 172 height 14
type input "*"
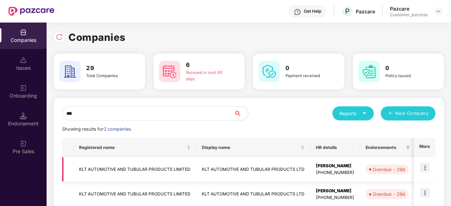
type input "***"
click at [425, 167] on img at bounding box center [425, 168] width 10 height 10
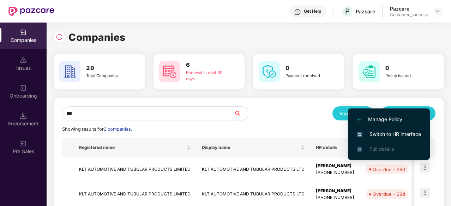
click at [397, 134] on span "Switch to HR interface" at bounding box center [389, 134] width 64 height 8
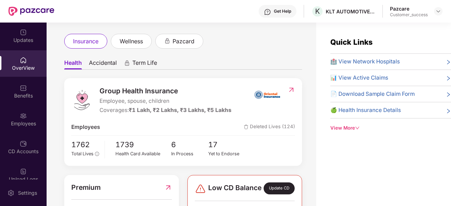
scroll to position [34, 0]
click at [20, 62] on img at bounding box center [23, 60] width 7 height 7
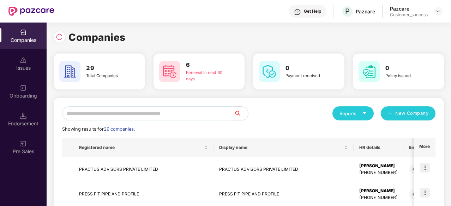
click at [160, 110] on input "text" at bounding box center [148, 113] width 172 height 14
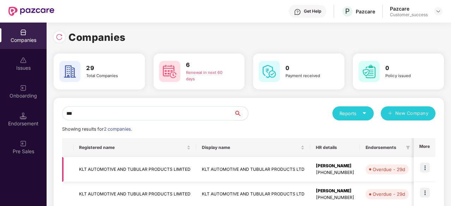
type input "***"
click at [429, 167] on img at bounding box center [425, 168] width 10 height 10
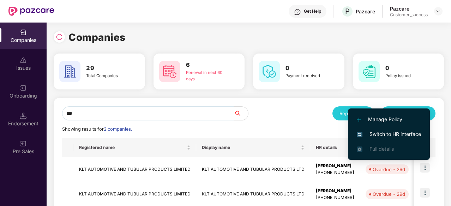
click at [388, 118] on span "Manage Policy" at bounding box center [389, 120] width 64 height 8
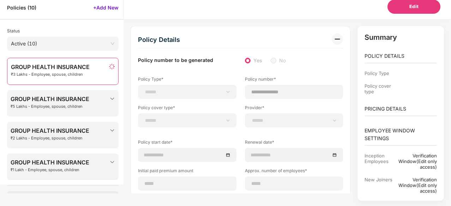
type input "**********"
type input "***"
type input "**"
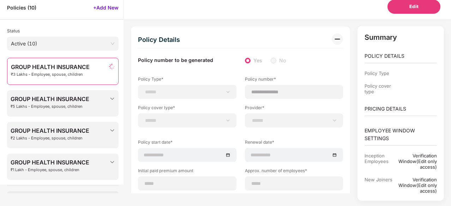
type input "****"
type input "***"
type input "**********"
type input "******"
type input "**********"
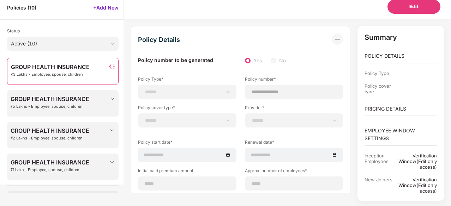
type input "**********"
type input "*****"
type input "*******"
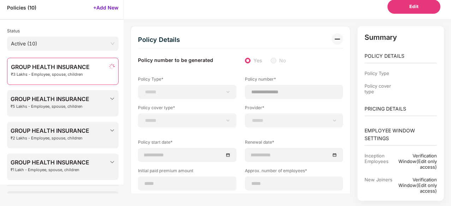
type input "*******"
type input "**********"
select select "**********"
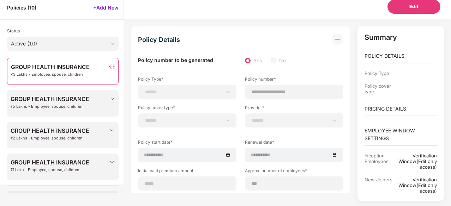
select select "*"
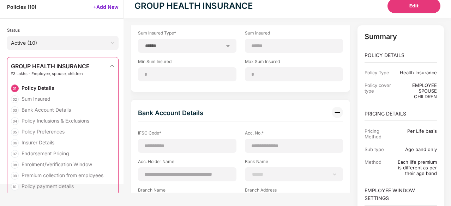
scroll to position [399, 0]
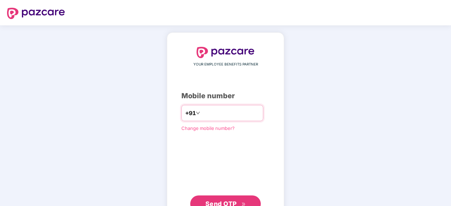
click at [203, 114] on input "number" at bounding box center [230, 113] width 58 height 11
type input "**********"
click at [233, 199] on span "Send OTP" at bounding box center [225, 204] width 41 height 10
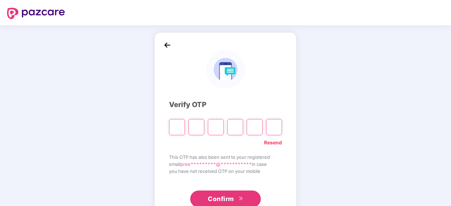
paste input "*"
type input "*"
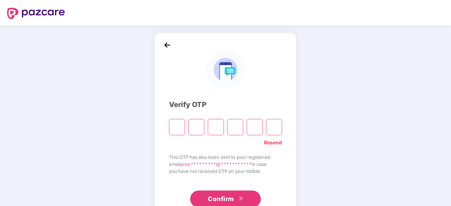
type input "*"
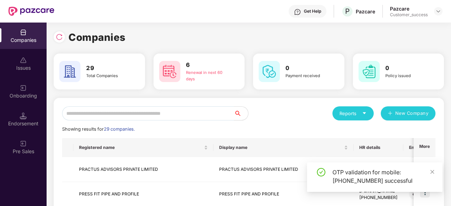
click at [187, 117] on input "text" at bounding box center [148, 113] width 172 height 14
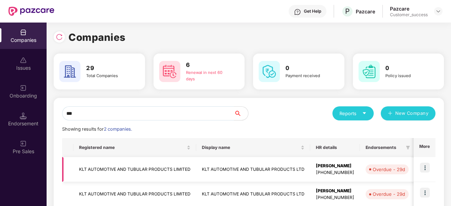
type input "***"
click at [426, 173] on td at bounding box center [424, 169] width 22 height 25
click at [424, 165] on img at bounding box center [425, 168] width 10 height 10
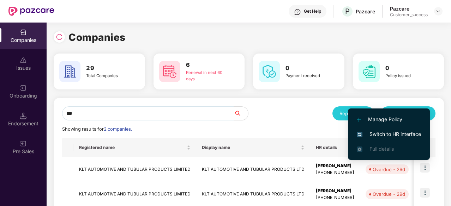
click at [395, 135] on span "Switch to HR interface" at bounding box center [389, 134] width 64 height 8
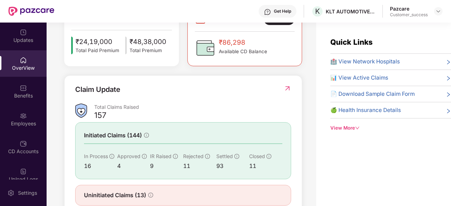
scroll to position [229, 0]
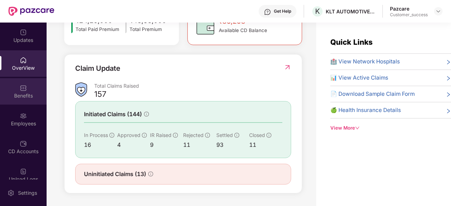
click at [21, 94] on div "Benefits" at bounding box center [23, 95] width 47 height 7
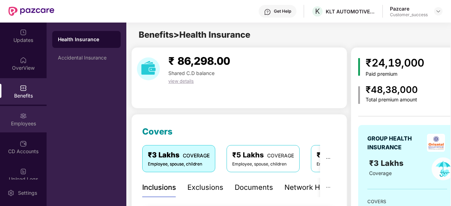
click at [18, 119] on div "Employees" at bounding box center [23, 119] width 47 height 26
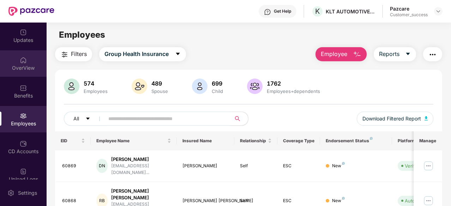
click at [22, 64] on div "OverView" at bounding box center [23, 63] width 47 height 26
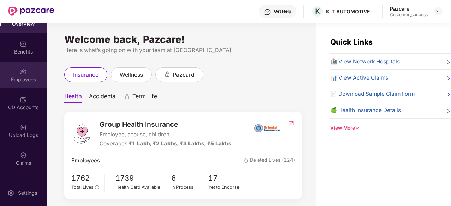
scroll to position [31, 0]
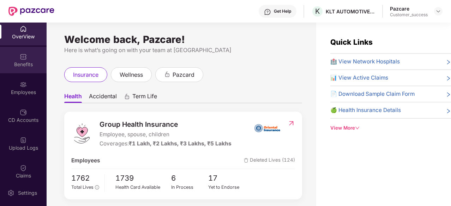
click at [21, 65] on div "Benefits" at bounding box center [23, 64] width 47 height 7
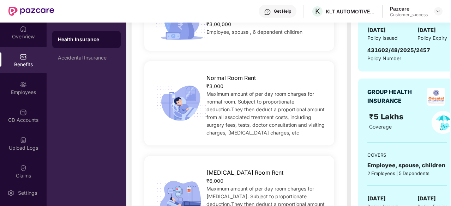
scroll to position [0, 0]
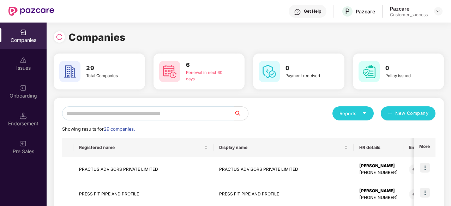
click at [151, 118] on input "text" at bounding box center [148, 113] width 172 height 14
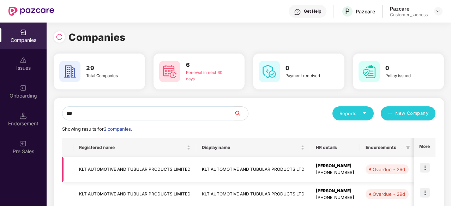
type input "***"
drag, startPoint x: 191, startPoint y: 169, endPoint x: 72, endPoint y: 174, distance: 119.3
click at [72, 174] on tr "KLT AUTOMOTIVE AND TUBULAR PRODUCTS LIMITED KLT AUTOMOTIVE AND TUBULAR PRODUCTS…" at bounding box center [384, 169] width 644 height 25
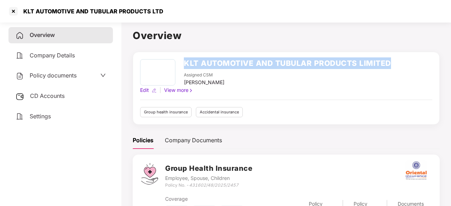
drag, startPoint x: 401, startPoint y: 61, endPoint x: 184, endPoint y: 59, distance: 216.9
click at [184, 59] on div "KLT AUTOMOTIVE AND TUBULAR PRODUCTS LIMITED Assigned CSM [PERSON_NAME] Edit | V…" at bounding box center [286, 76] width 292 height 35
copy h2 "KLT AUTOMOTIVE AND TUBULAR PRODUCTS LIMITED"
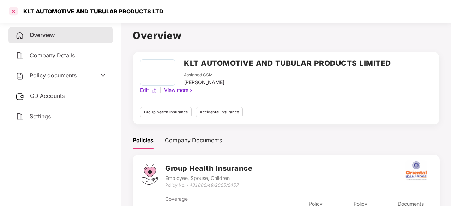
click at [15, 14] on div at bounding box center [13, 11] width 11 height 11
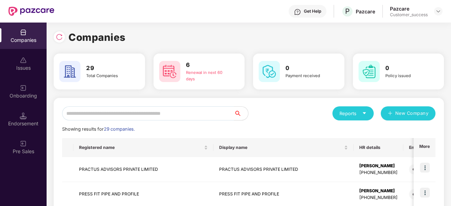
click at [126, 115] on input "text" at bounding box center [148, 113] width 172 height 14
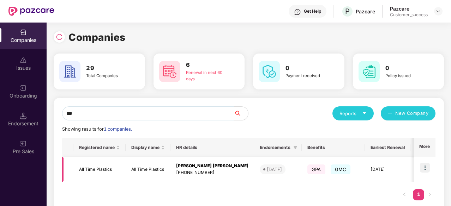
type input "***"
click at [158, 167] on td "All Time Plastics" at bounding box center [148, 169] width 45 height 25
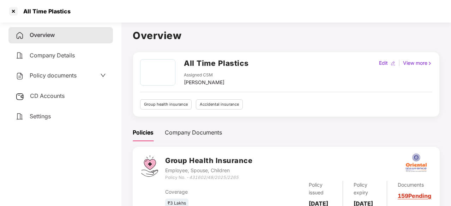
click at [42, 75] on span "Policy documents" at bounding box center [53, 75] width 47 height 7
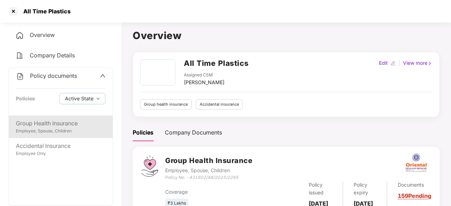
click at [43, 123] on div "Group Health Insurance" at bounding box center [61, 123] width 90 height 9
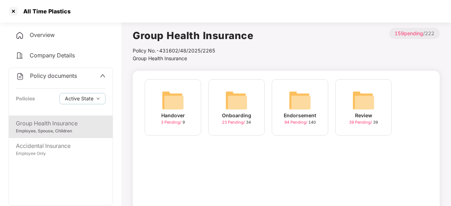
click at [243, 114] on div "Onboarding" at bounding box center [236, 116] width 29 height 8
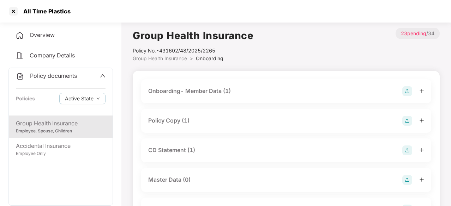
click at [77, 120] on div "Group Health Insurance" at bounding box center [61, 123] width 90 height 9
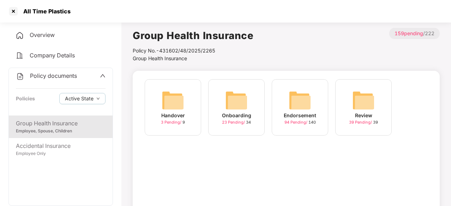
click at [293, 110] on img at bounding box center [299, 100] width 23 height 23
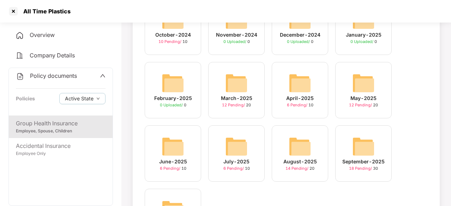
scroll to position [82, 0]
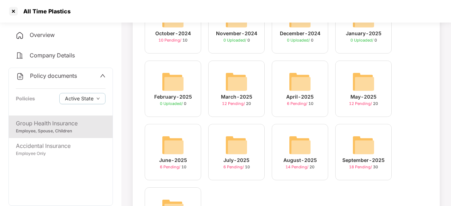
click at [363, 150] on img at bounding box center [363, 145] width 23 height 23
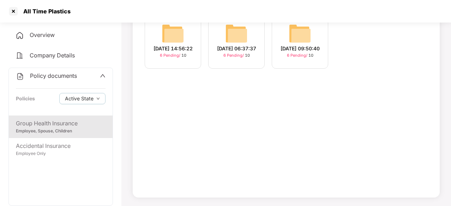
scroll to position [67, 0]
click at [308, 33] on img at bounding box center [299, 33] width 23 height 23
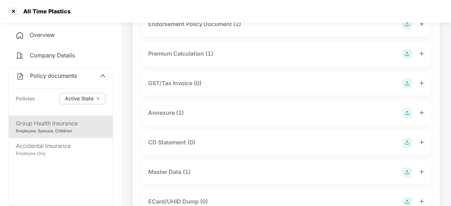
click at [162, 173] on div "Master Data (1)" at bounding box center [169, 172] width 42 height 9
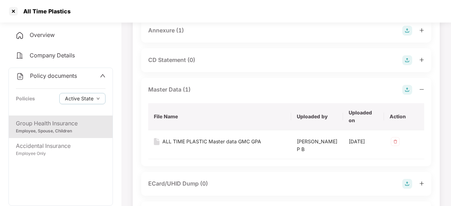
scroll to position [150, 0]
click at [223, 141] on div "ALL TIME PLASTIC Master data GMC GPA" at bounding box center [211, 141] width 99 height 8
click at [213, 141] on div "ALL TIME PLASTIC Master data GMC GPA" at bounding box center [211, 141] width 99 height 8
